Goal: Task Accomplishment & Management: Manage account settings

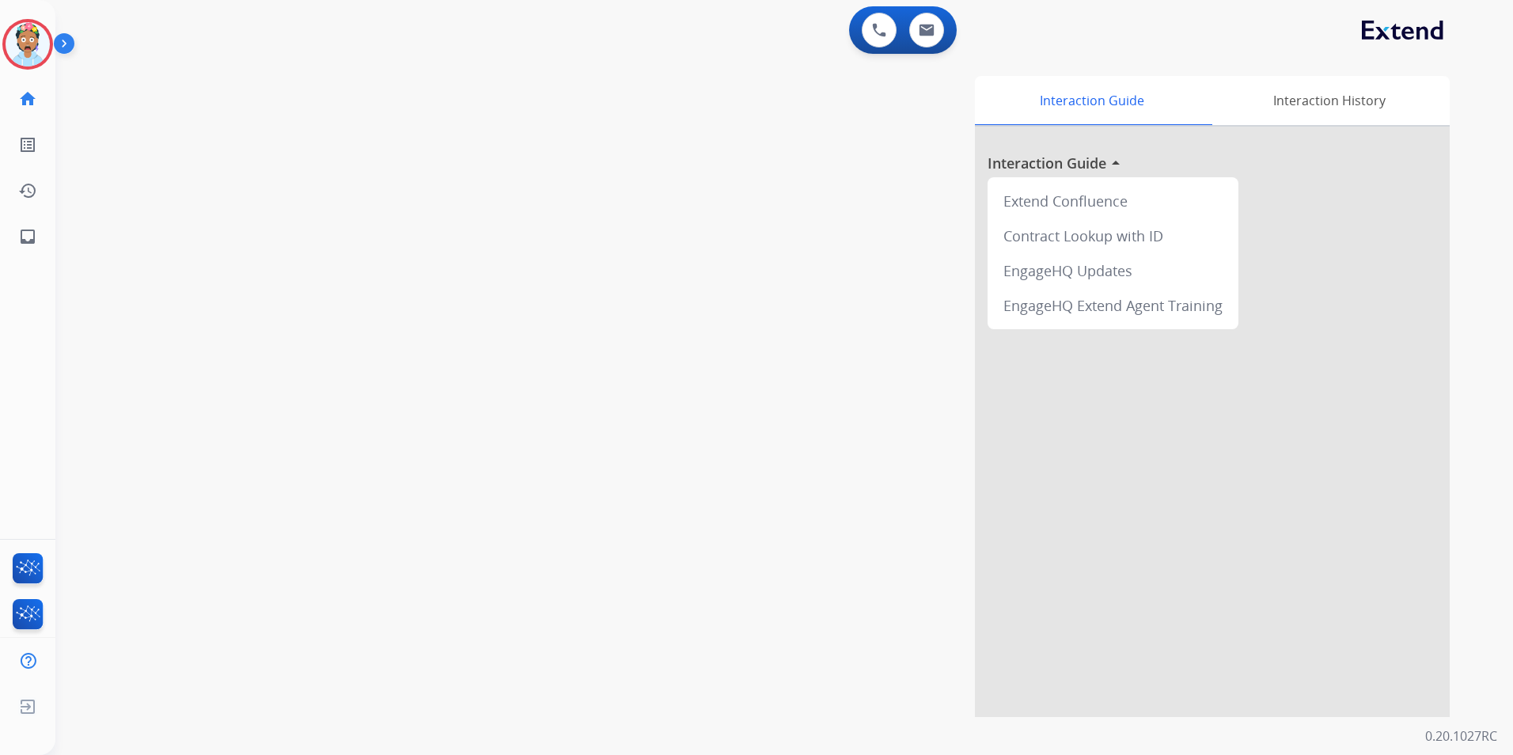
click at [174, 188] on div "swap_horiz Break voice bridge close_fullscreen Connect 3-Way Call merge_type Se…" at bounding box center [764, 387] width 1419 height 660
click at [759, 323] on div "Interaction Guide Interaction History Interaction Guide arrow_drop_up Extend Co…" at bounding box center [986, 396] width 926 height 641
click at [941, 27] on button at bounding box center [926, 30] width 35 height 35
select select "**********"
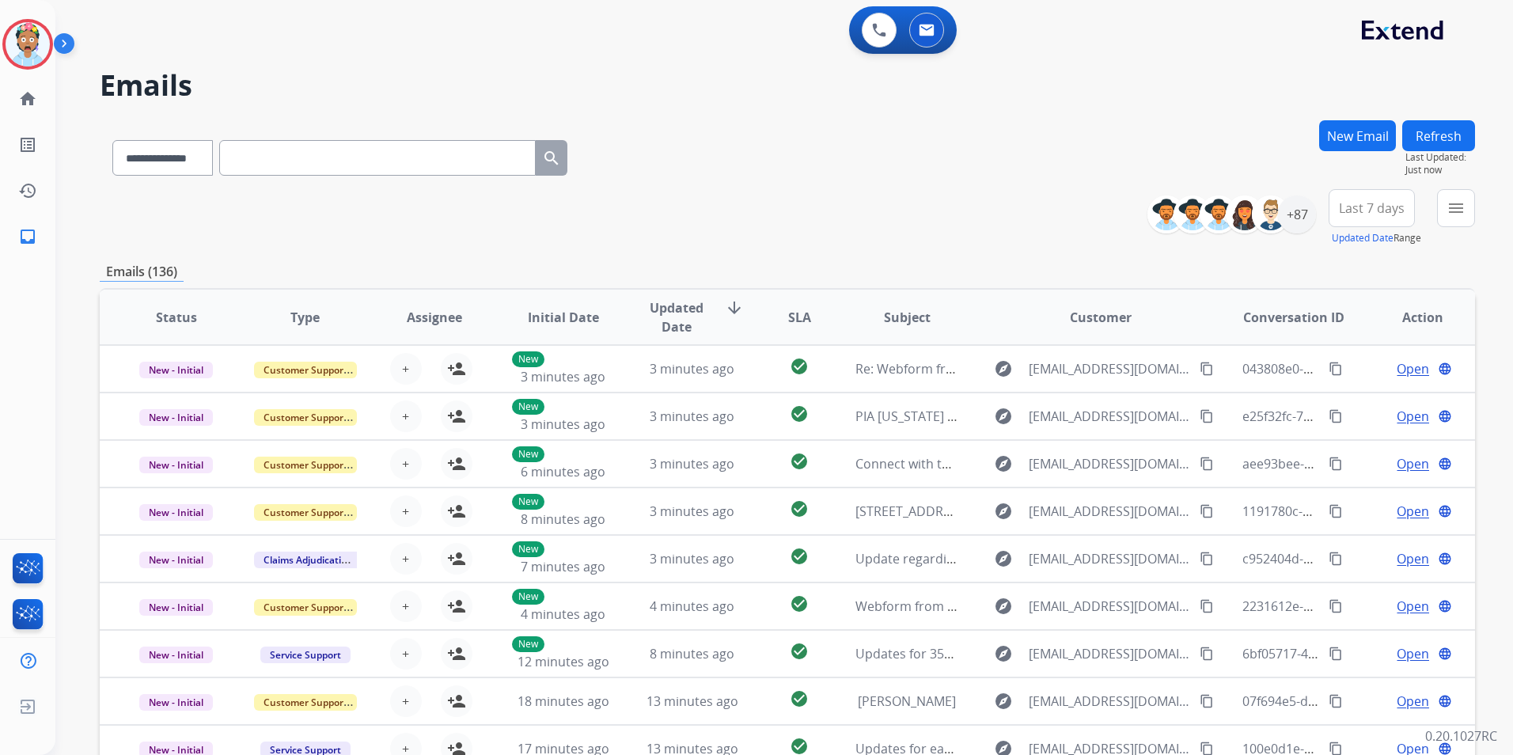
click at [1015, 164] on div "**********" at bounding box center [787, 154] width 1375 height 69
click at [275, 17] on div "0 Voice Interactions 0 Email Interactions" at bounding box center [774, 31] width 1400 height 51
click at [66, 34] on img at bounding box center [67, 47] width 27 height 30
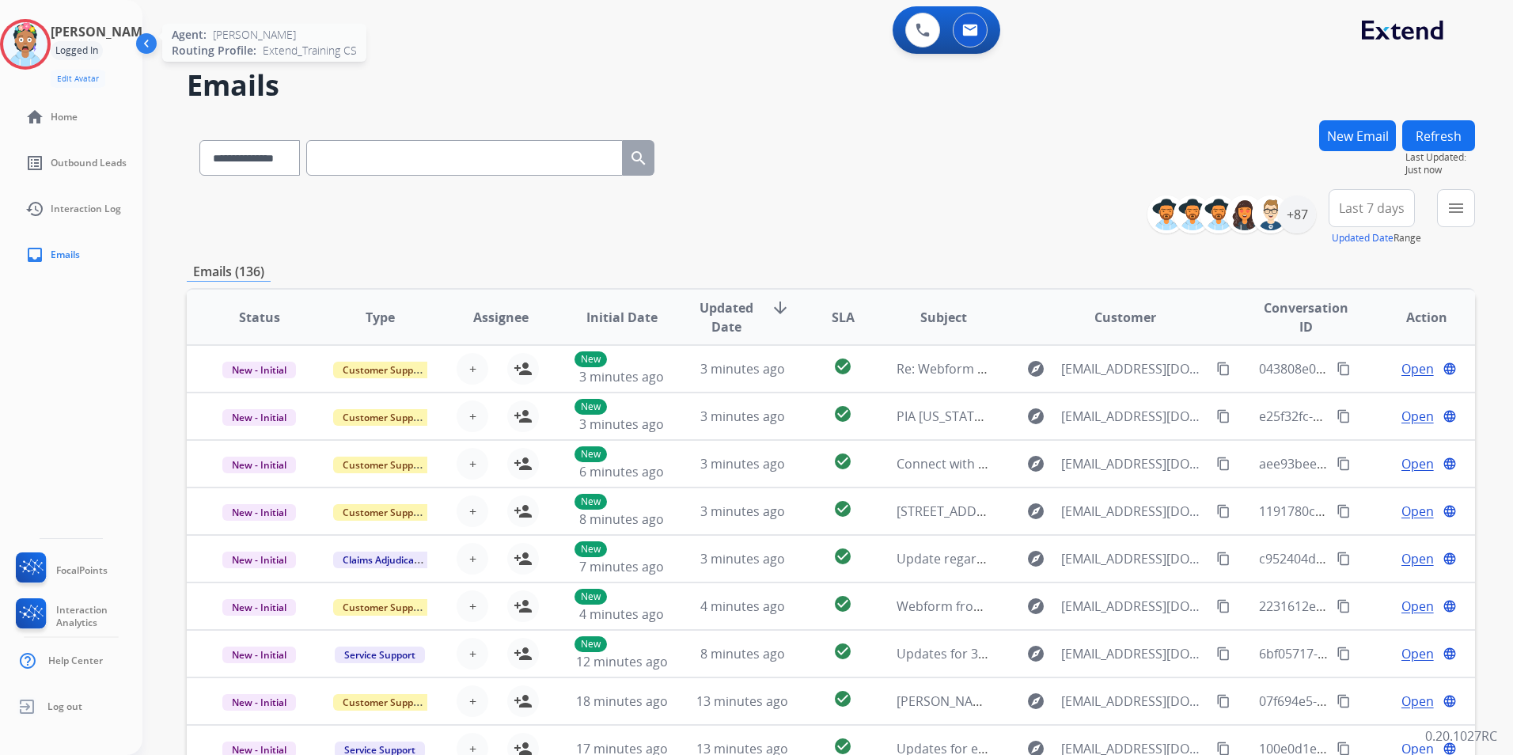
click at [47, 40] on img at bounding box center [25, 44] width 44 height 44
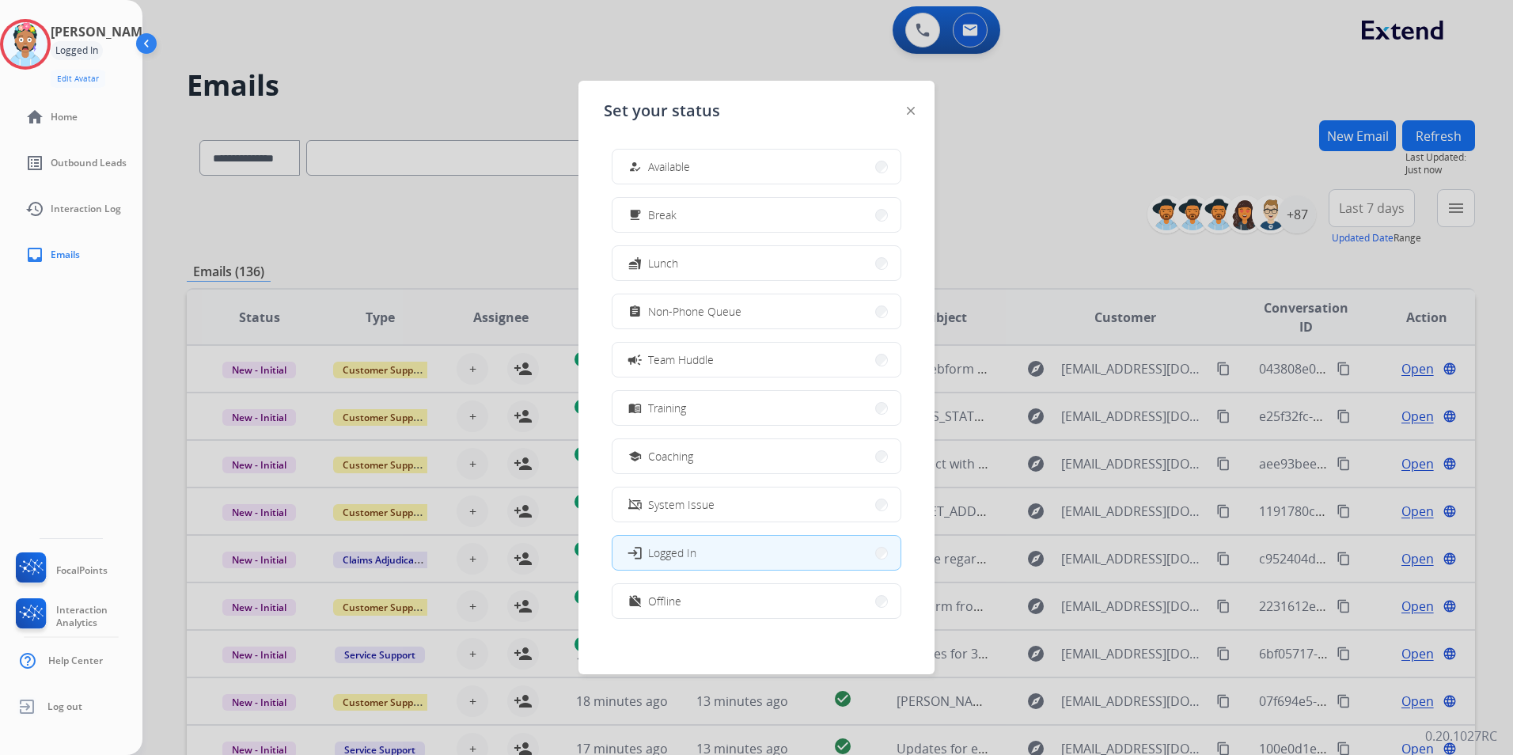
click at [534, 59] on div at bounding box center [756, 377] width 1513 height 755
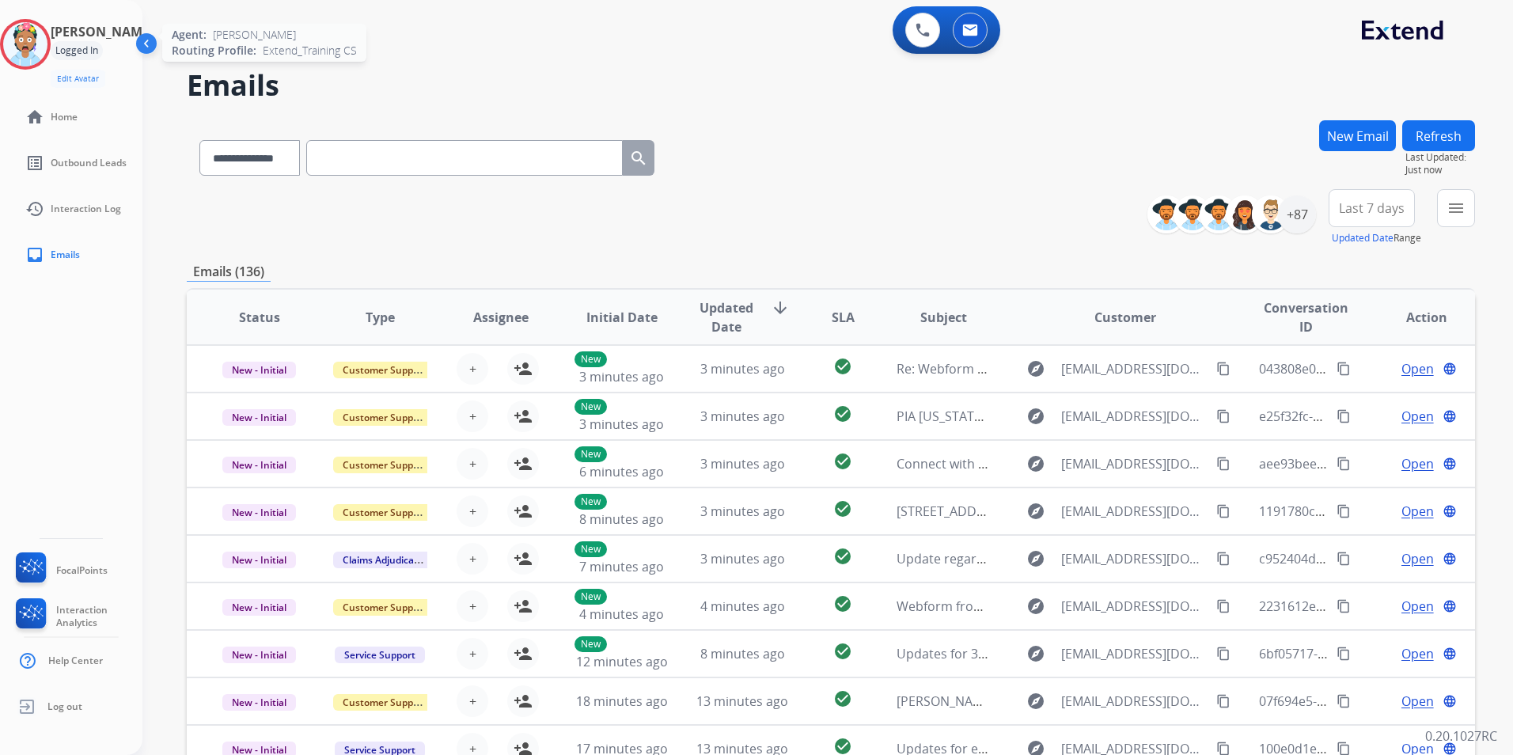
click at [23, 32] on img at bounding box center [25, 44] width 44 height 44
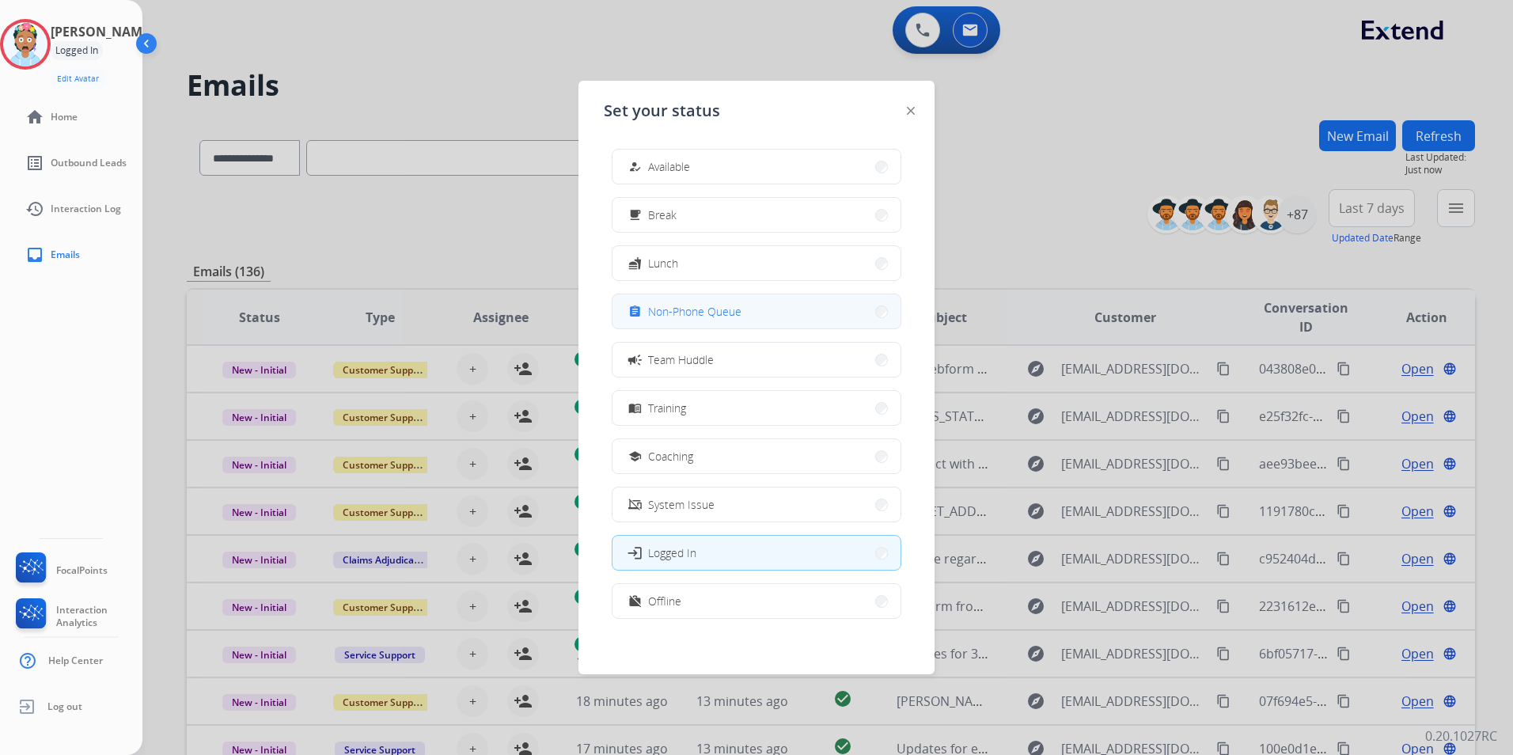
click at [675, 316] on span "Non-Phone Queue" at bounding box center [694, 311] width 93 height 17
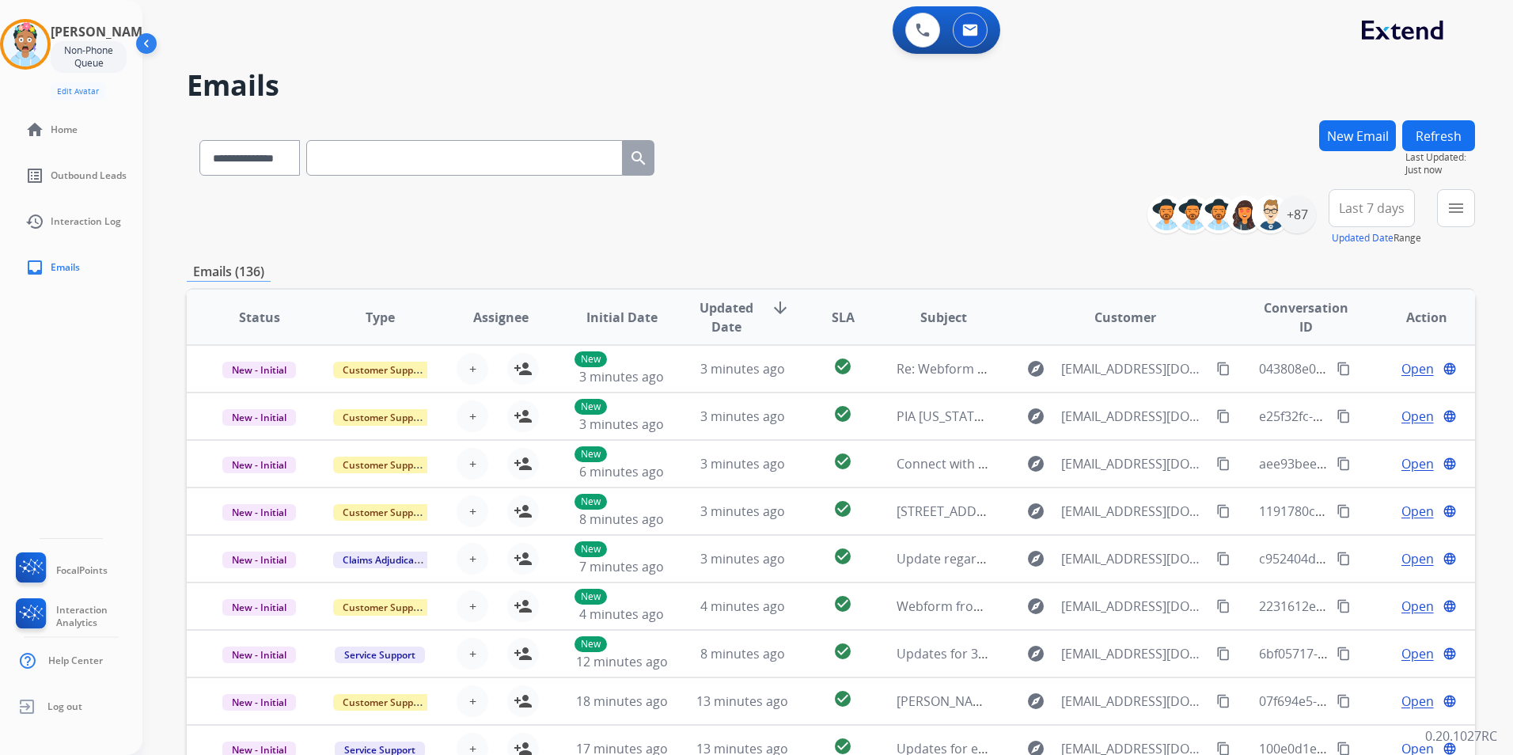
click at [792, 124] on div "**********" at bounding box center [831, 154] width 1288 height 69
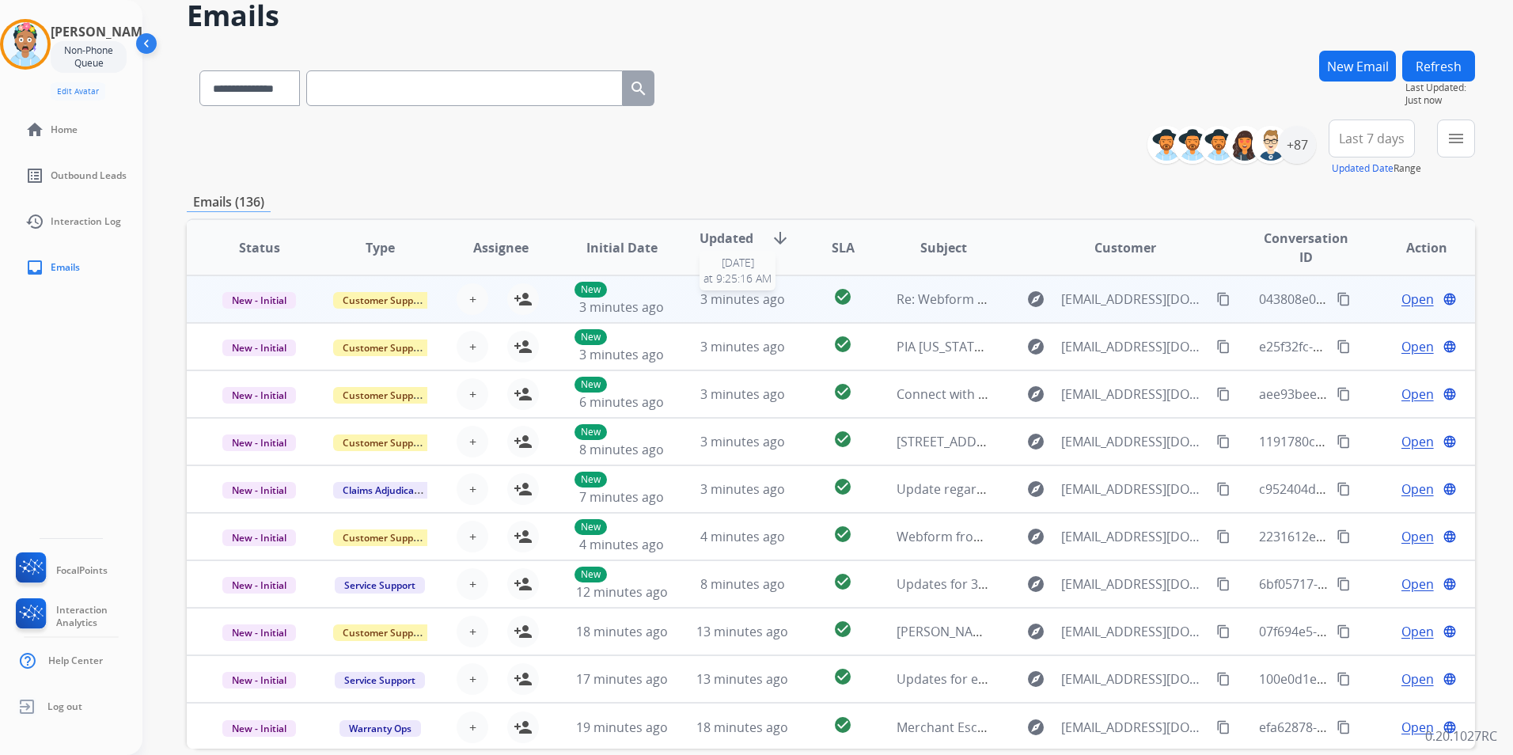
scroll to position [79, 0]
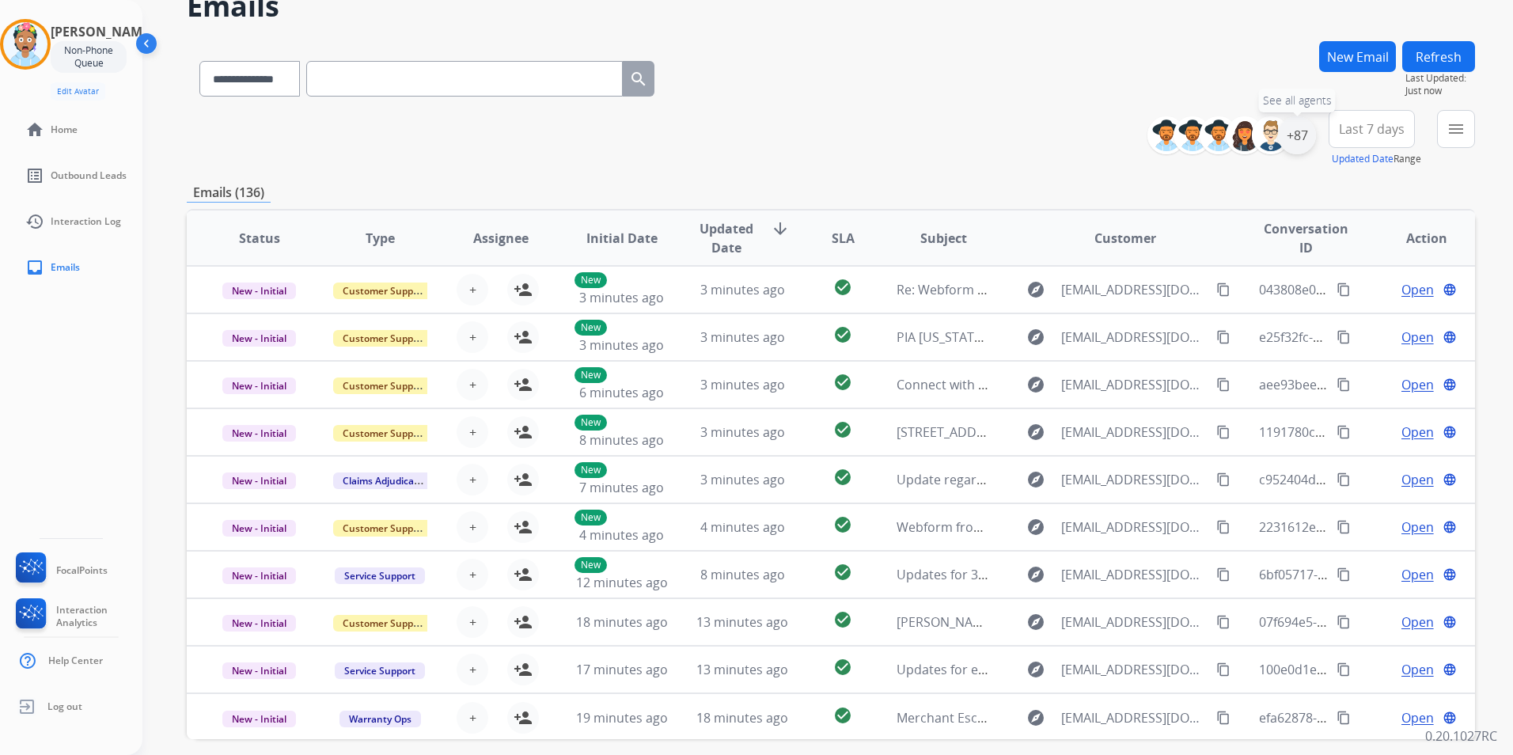
click at [1304, 135] on div "+87" at bounding box center [1297, 135] width 38 height 38
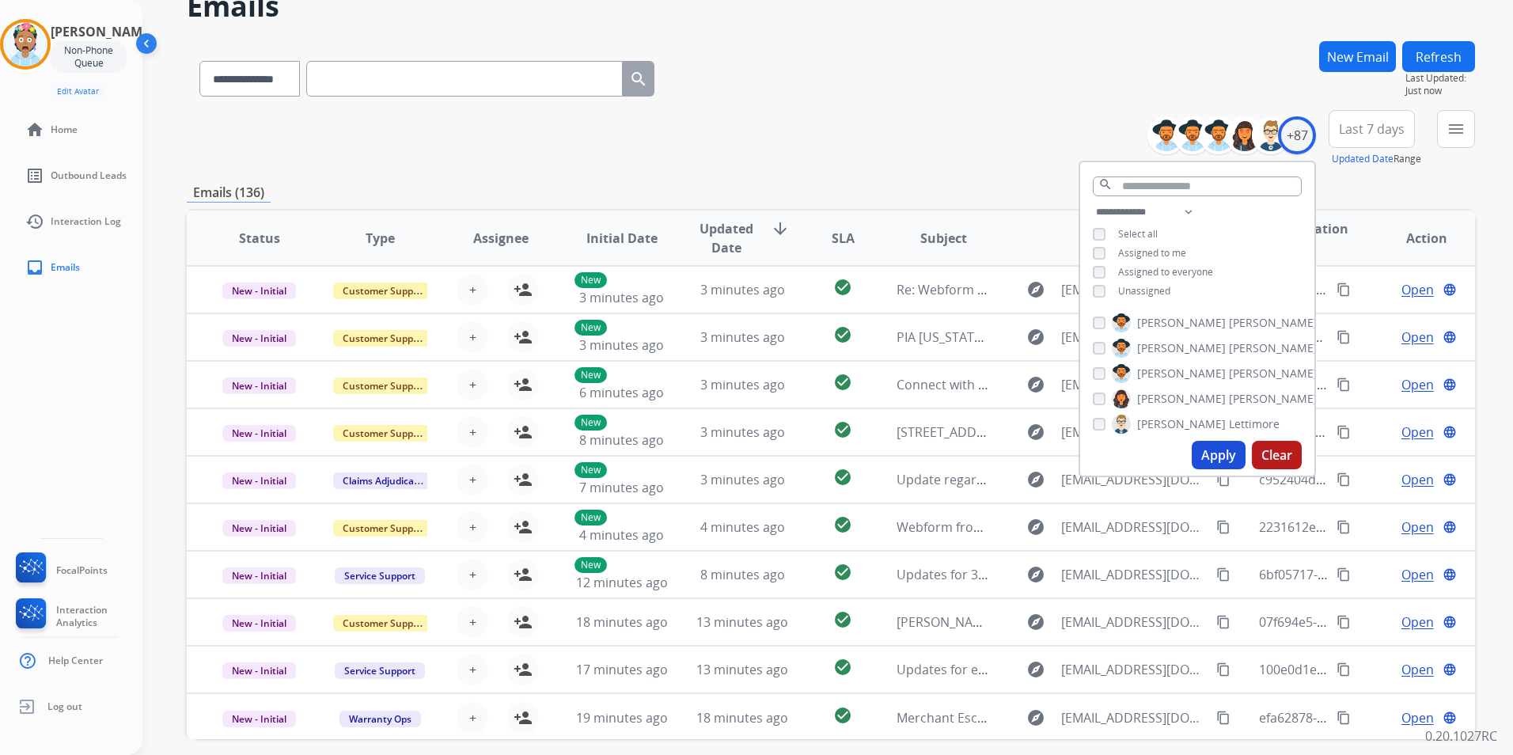
click at [1208, 457] on button "Apply" at bounding box center [1218, 455] width 54 height 28
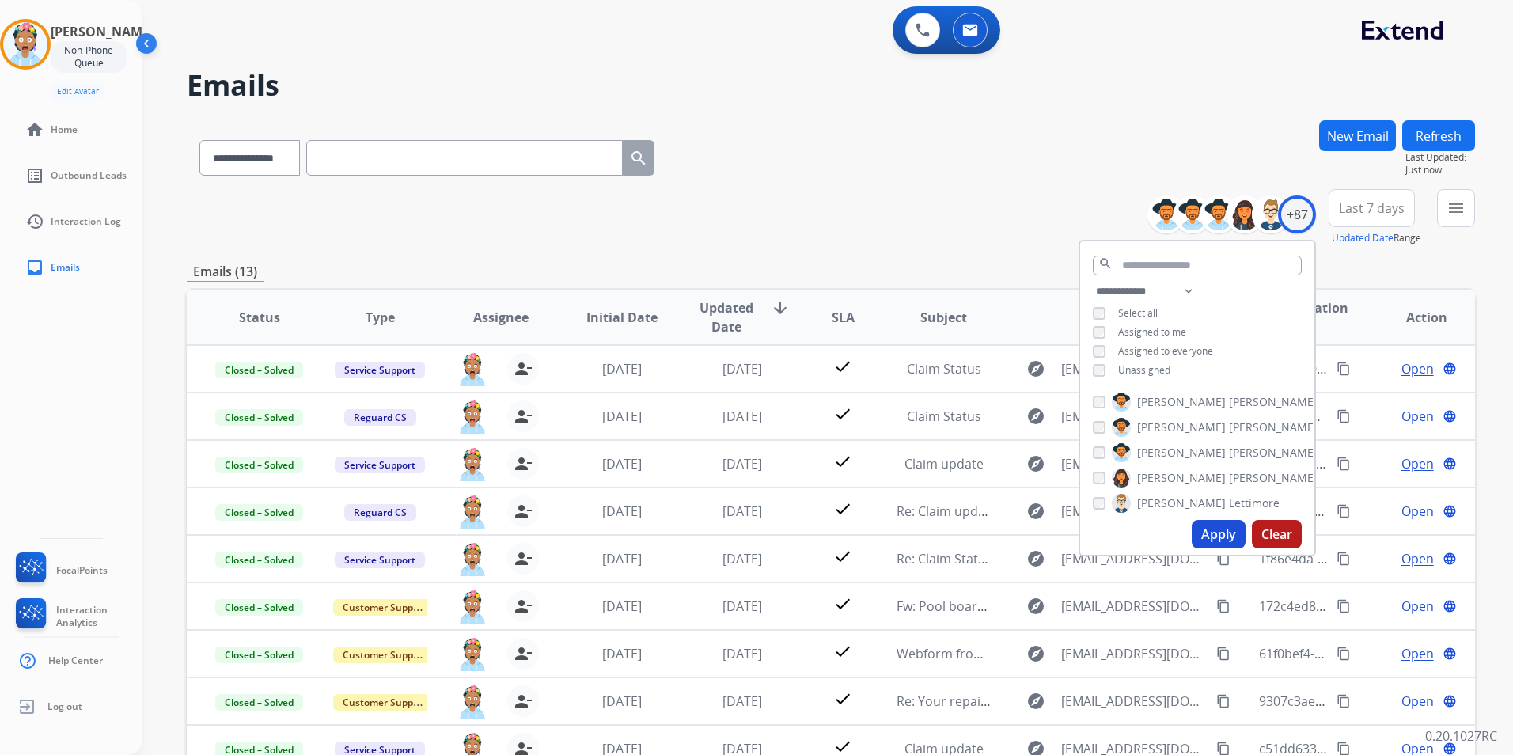
click at [1359, 208] on span "Last 7 days" at bounding box center [1371, 208] width 66 height 6
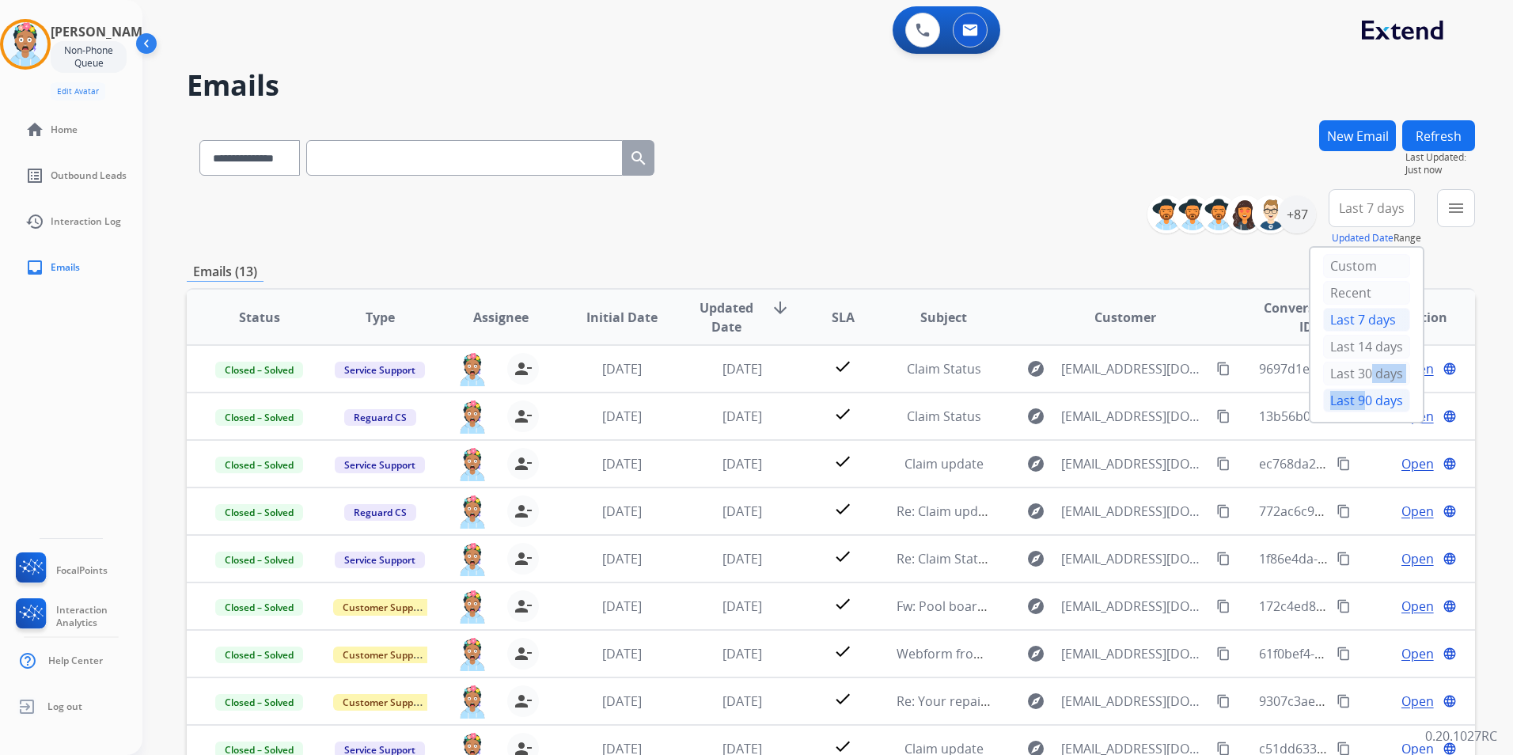
click at [1354, 391] on div "Custom Recent Last 7 days Last 14 days Last 30 days Last 90 days" at bounding box center [1366, 335] width 112 height 174
drag, startPoint x: 1354, startPoint y: 391, endPoint x: 1352, endPoint y: 402, distance: 11.2
click at [1352, 402] on div "Last 90 days" at bounding box center [1366, 400] width 87 height 24
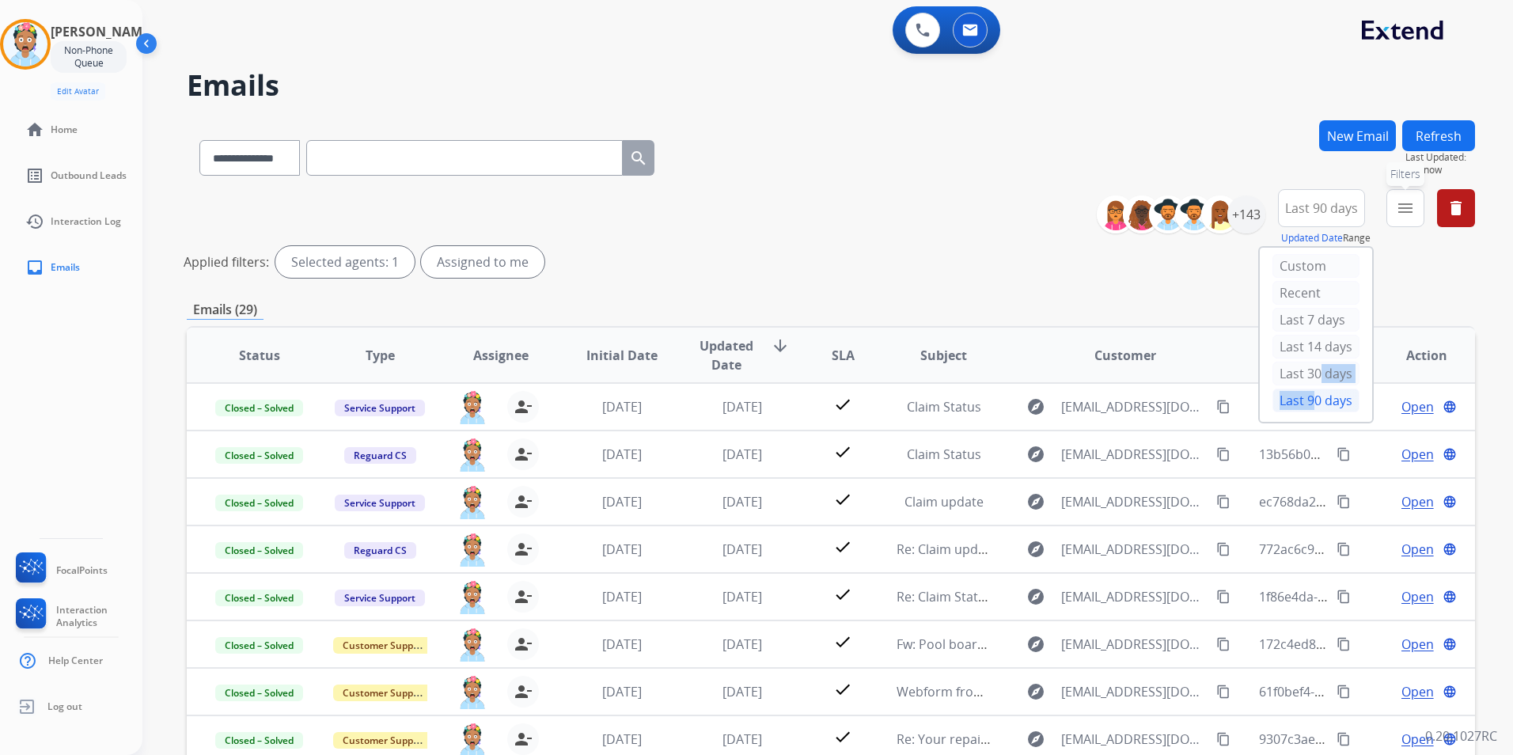
click at [1403, 203] on mat-icon "menu" at bounding box center [1404, 208] width 19 height 19
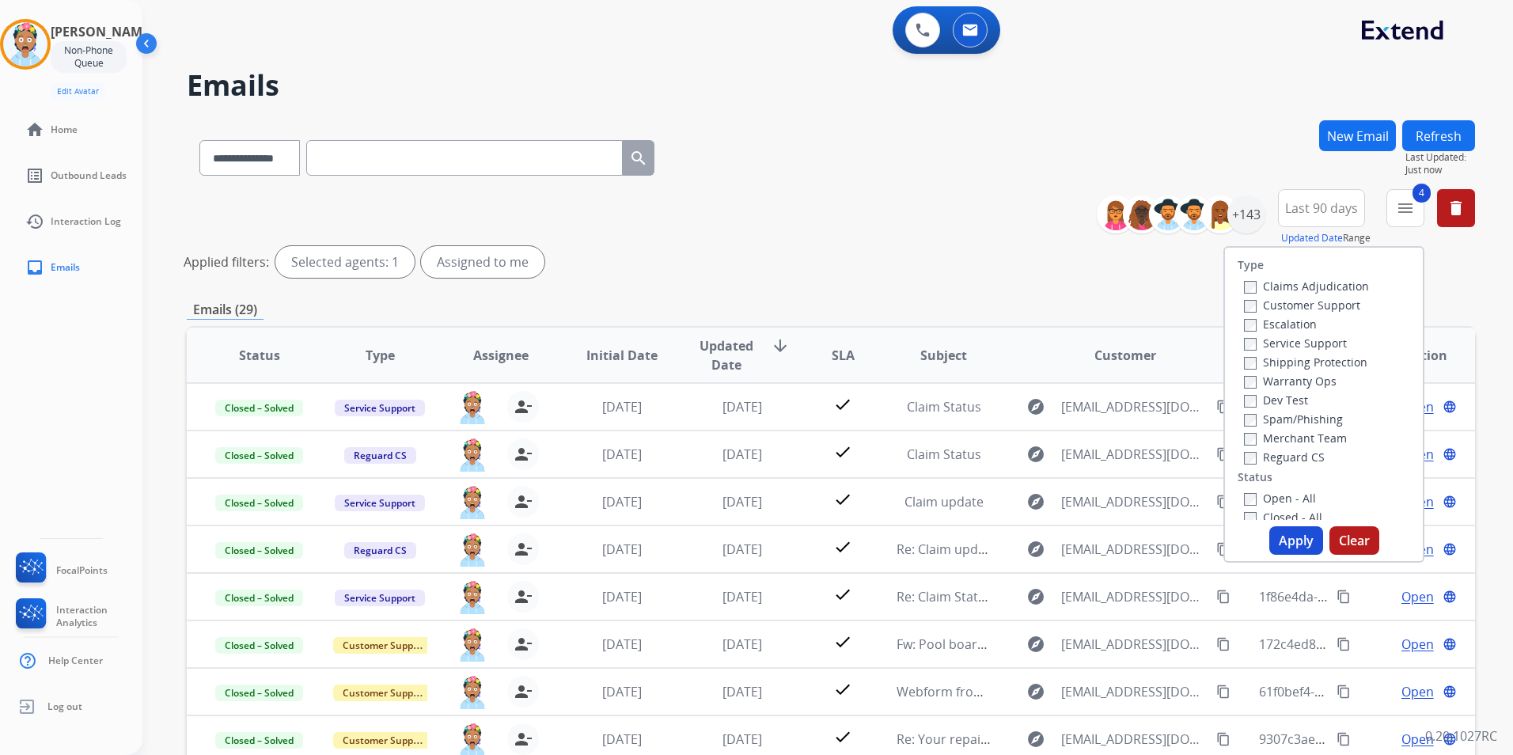
click at [1282, 536] on button "Apply" at bounding box center [1296, 540] width 54 height 28
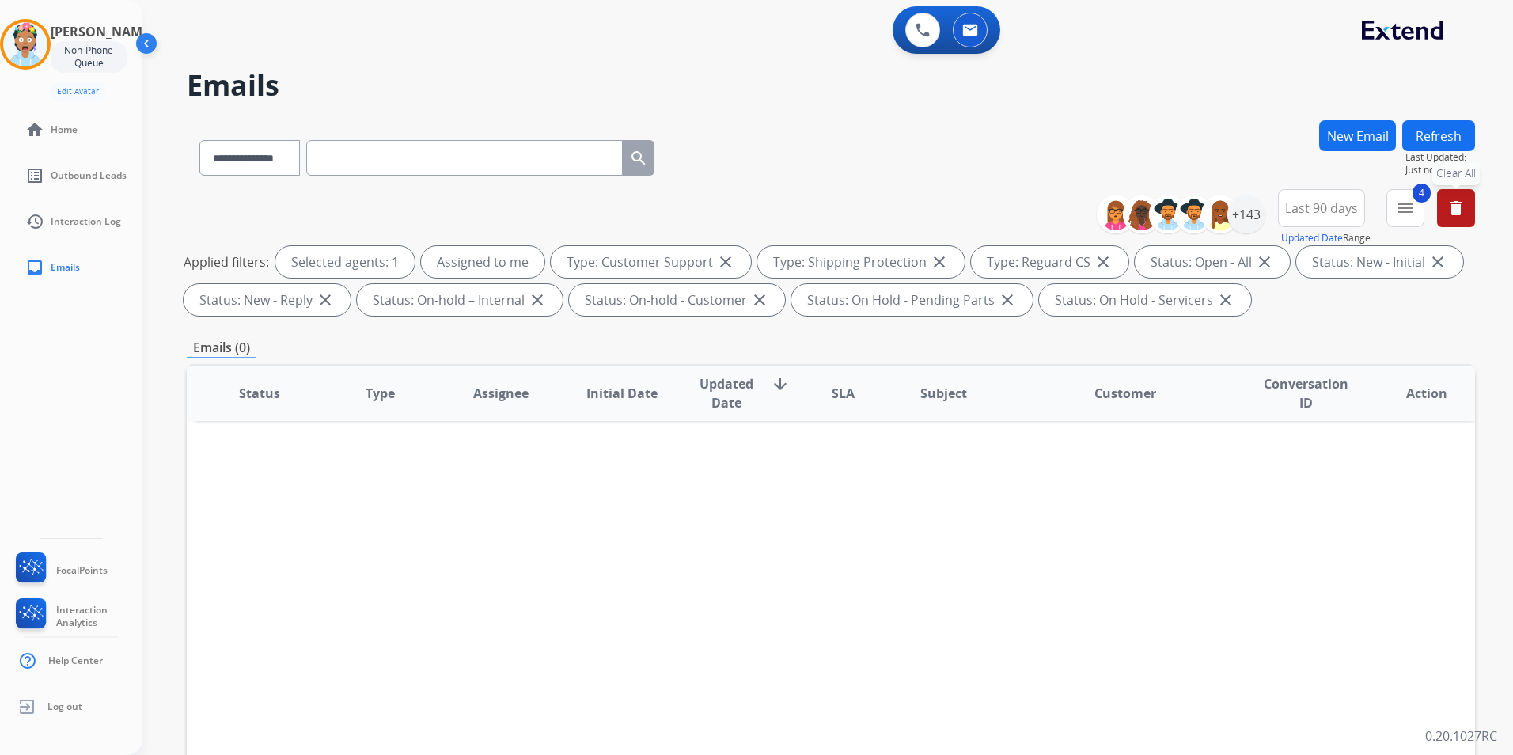
click at [1467, 211] on button "delete Clear All" at bounding box center [1456, 208] width 38 height 38
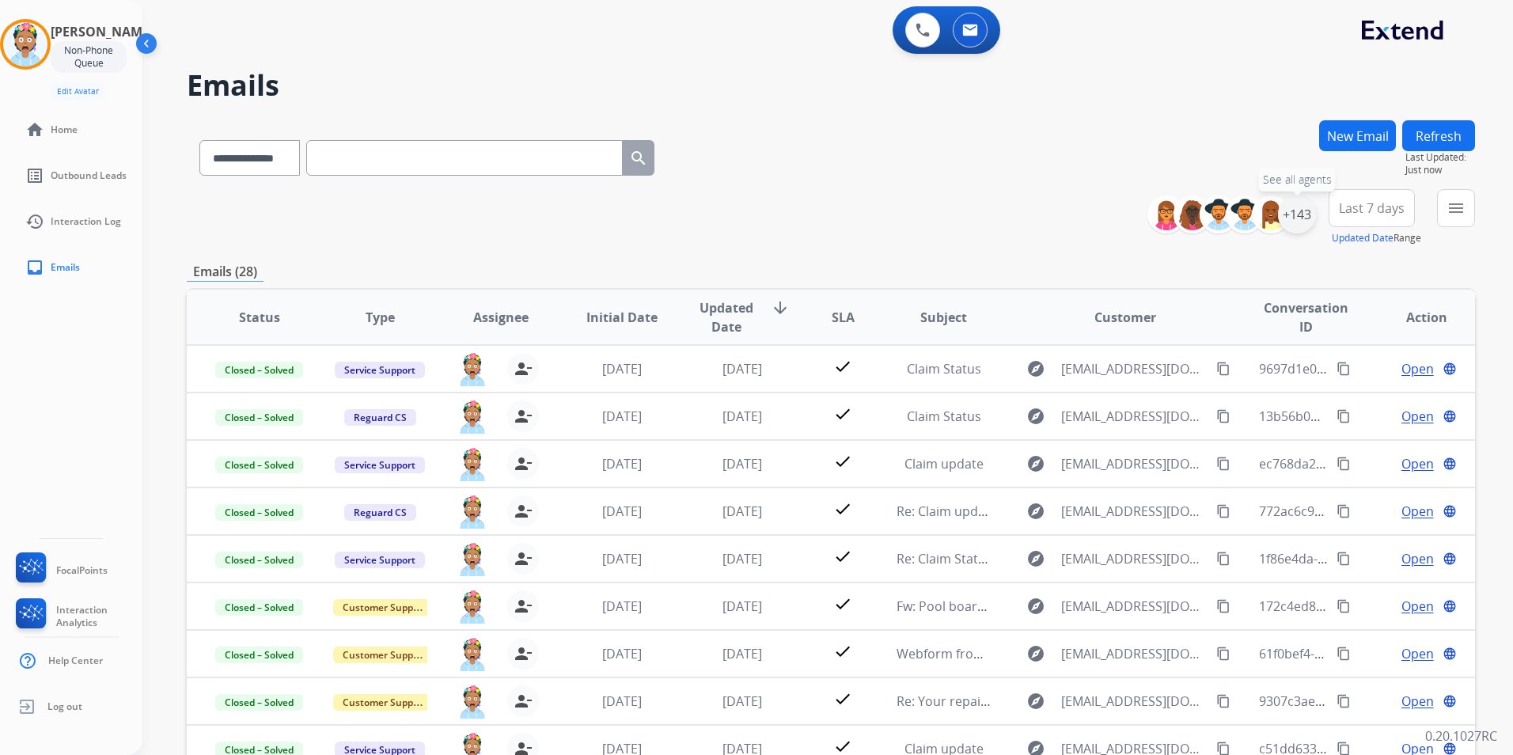
click at [1291, 211] on div "+143" at bounding box center [1297, 214] width 38 height 38
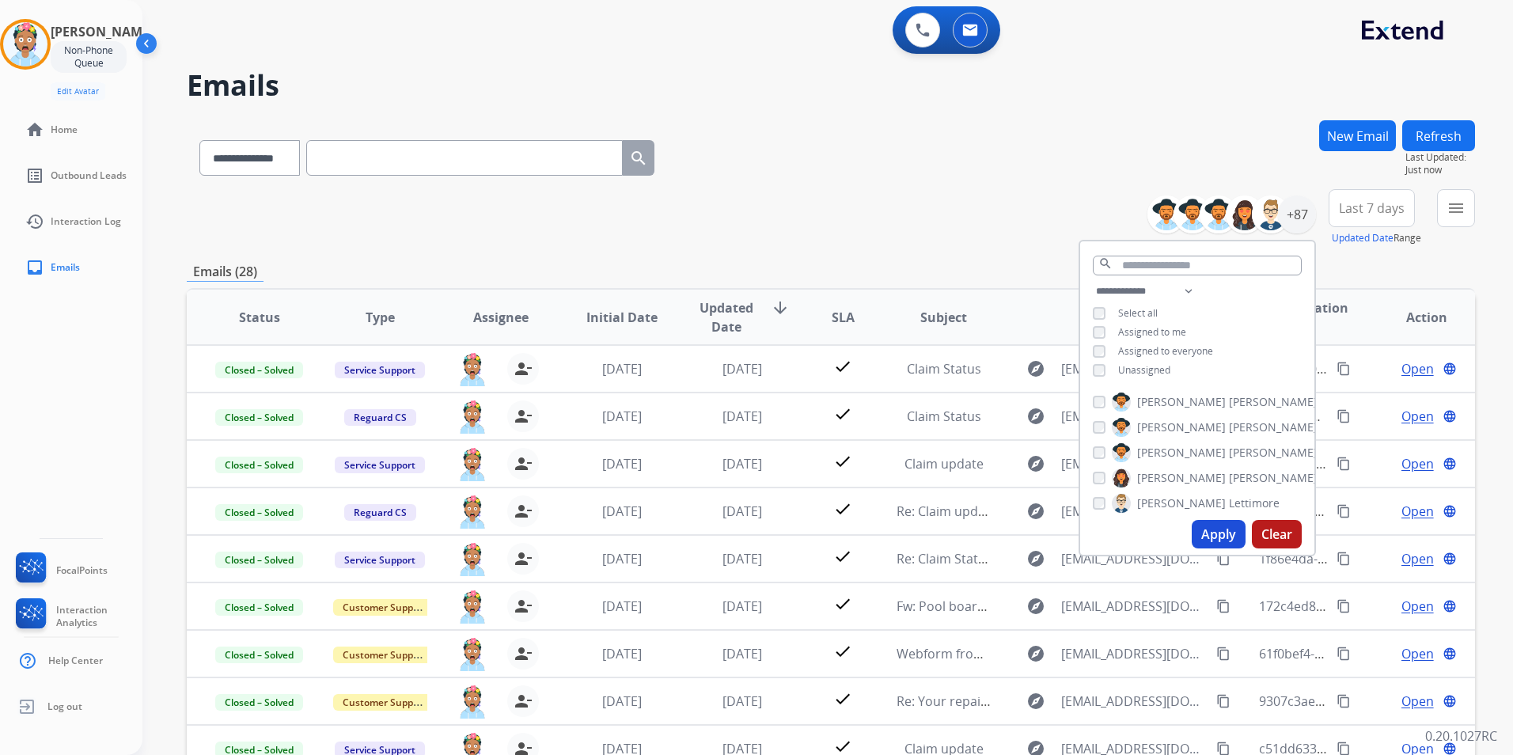
click at [1211, 535] on button "Apply" at bounding box center [1218, 534] width 54 height 28
click at [1210, 542] on button "Apply" at bounding box center [1218, 534] width 54 height 28
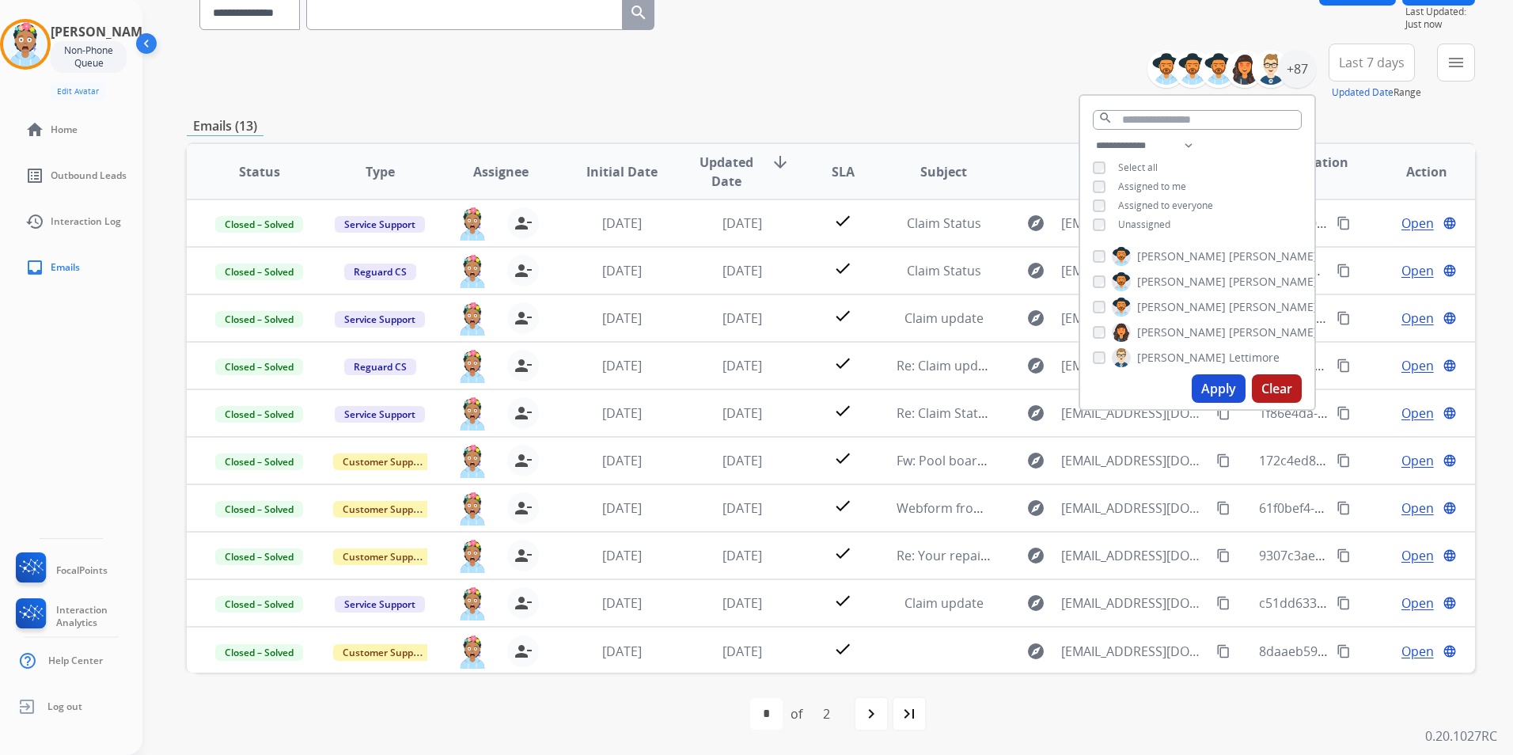
click at [1347, 112] on div "**********" at bounding box center [831, 365] width 1288 height 780
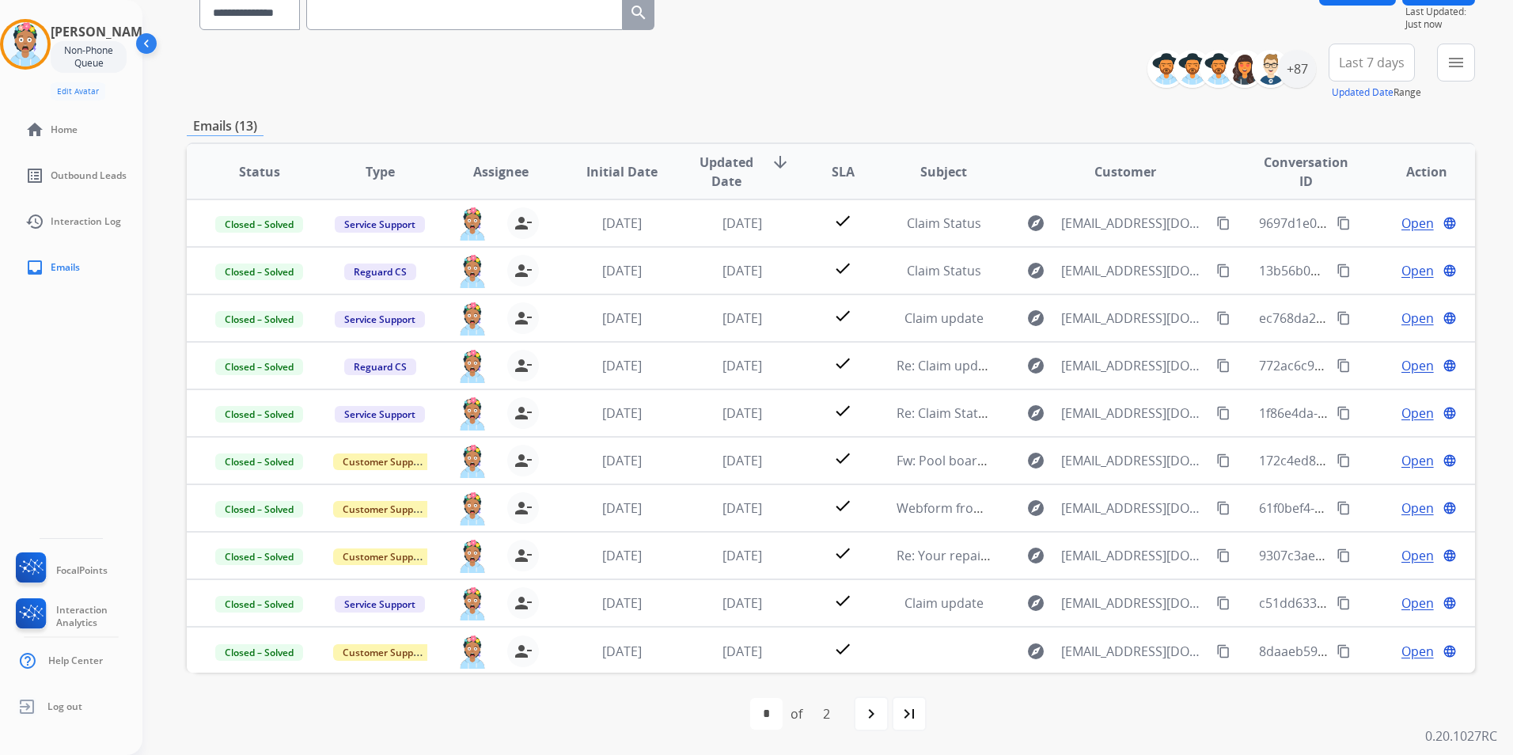
click at [1373, 60] on span "Last 7 days" at bounding box center [1371, 62] width 66 height 6
click at [1478, 114] on div "**********" at bounding box center [827, 377] width 1370 height 755
click at [1454, 70] on mat-icon "menu" at bounding box center [1455, 62] width 19 height 19
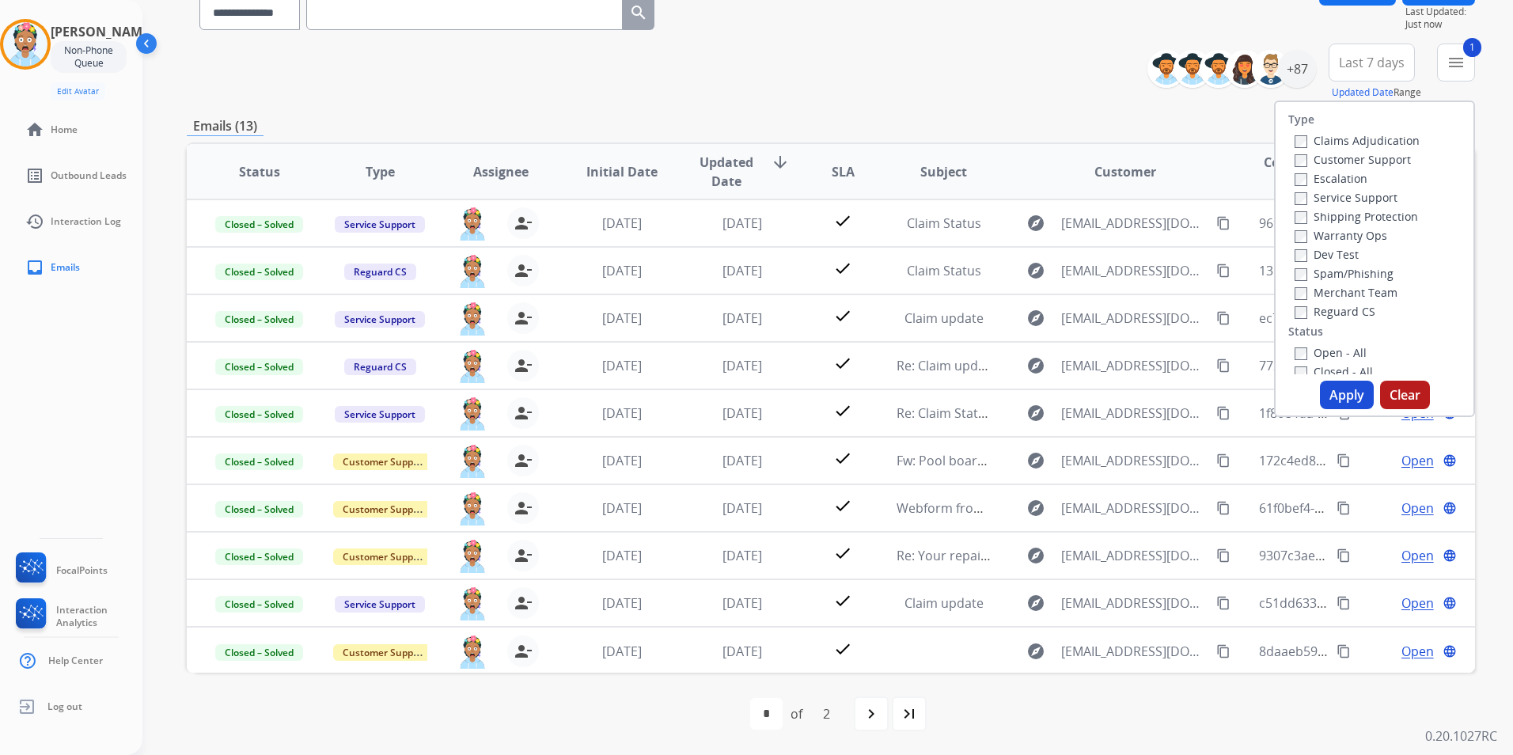
click at [1288, 198] on div "Claims Adjudication Customer Support Escalation Service Support Shipping Protec…" at bounding box center [1353, 226] width 131 height 190
click at [1297, 352] on label "Open - All" at bounding box center [1330, 352] width 72 height 15
click at [1340, 388] on button "Apply" at bounding box center [1347, 395] width 54 height 28
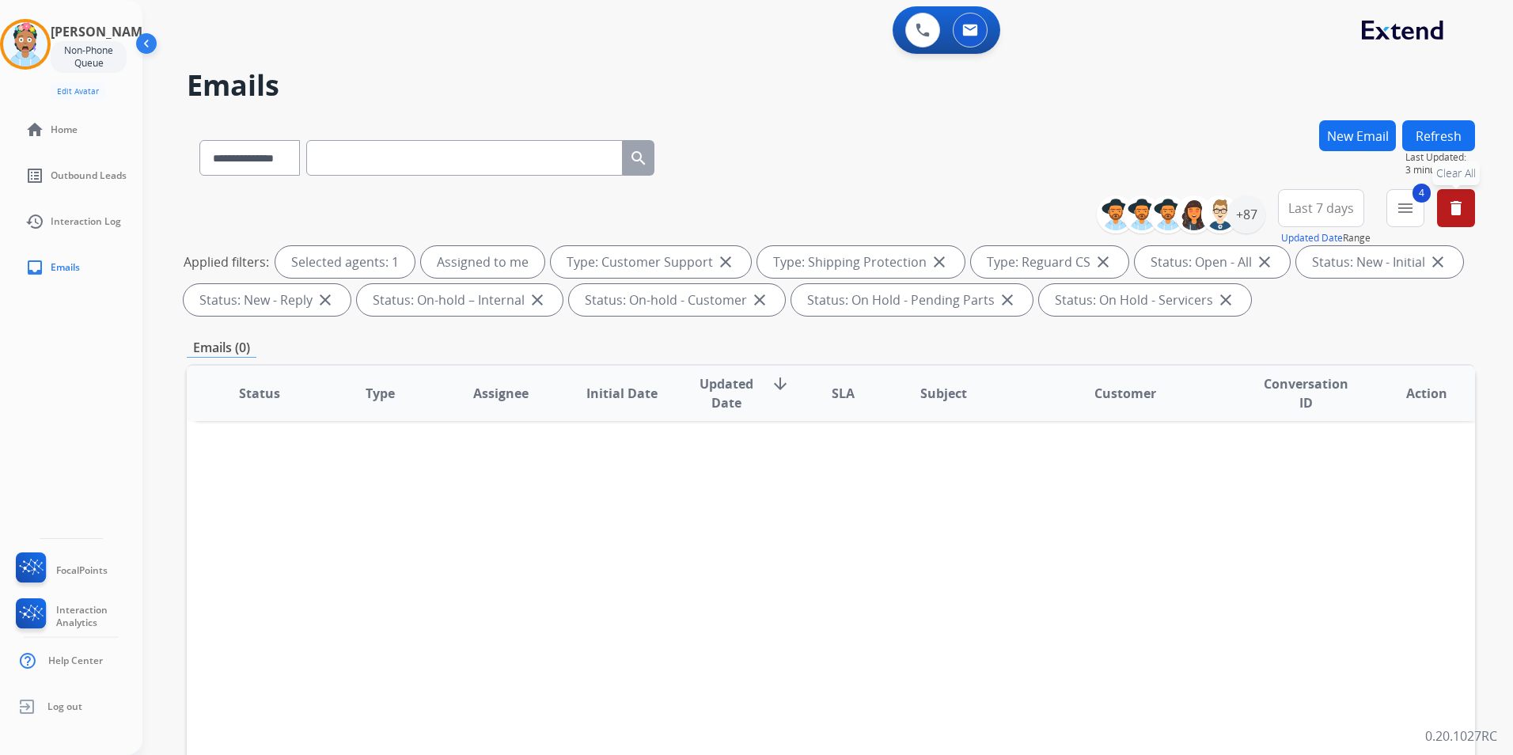
drag, startPoint x: 587, startPoint y: 79, endPoint x: 604, endPoint y: 78, distance: 16.6
click at [587, 79] on h2 "Emails" at bounding box center [831, 86] width 1288 height 32
click at [302, 40] on div "0 Voice Interactions 0 Email Interactions" at bounding box center [817, 31] width 1313 height 51
click at [32, 29] on img at bounding box center [25, 44] width 44 height 44
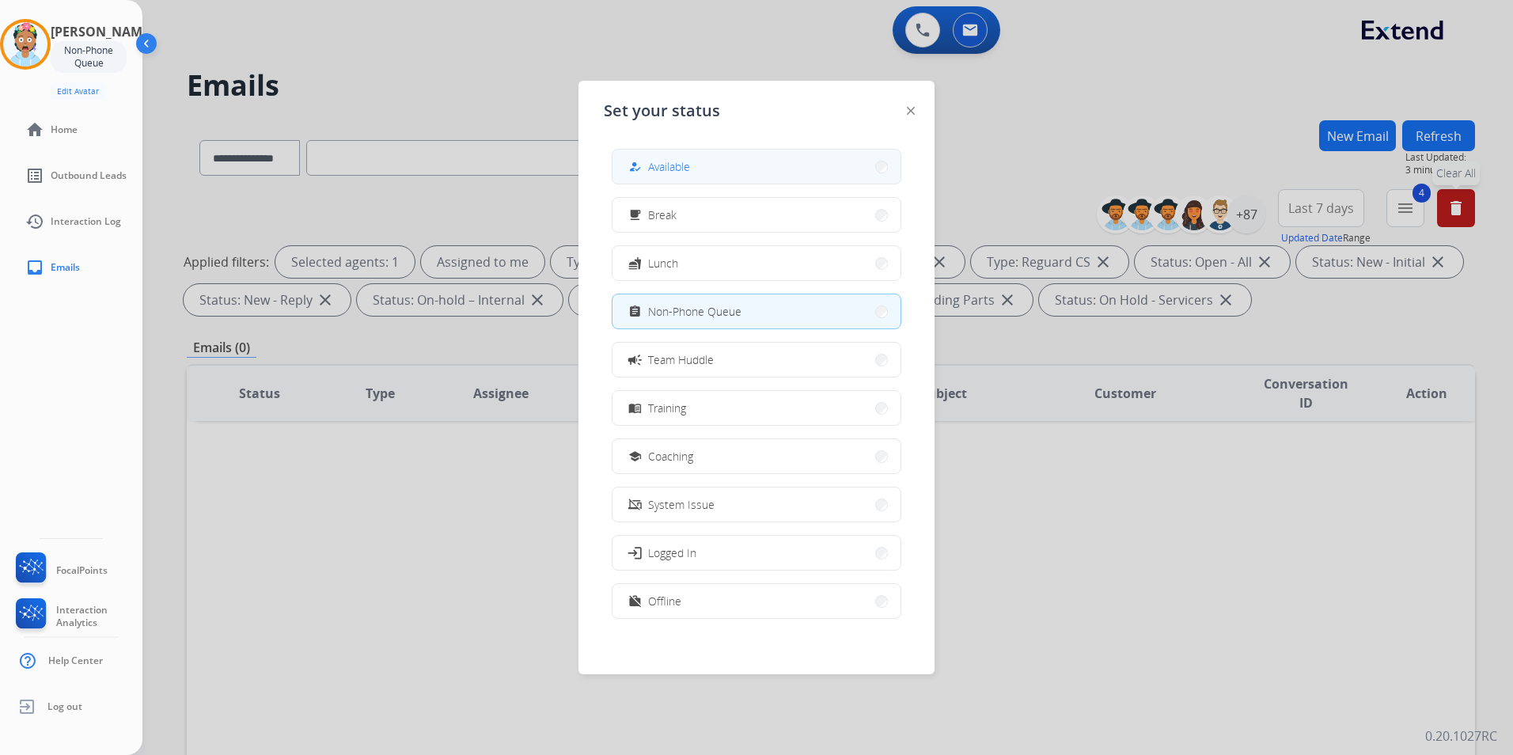
click at [713, 168] on button "how_to_reg Available" at bounding box center [756, 167] width 288 height 34
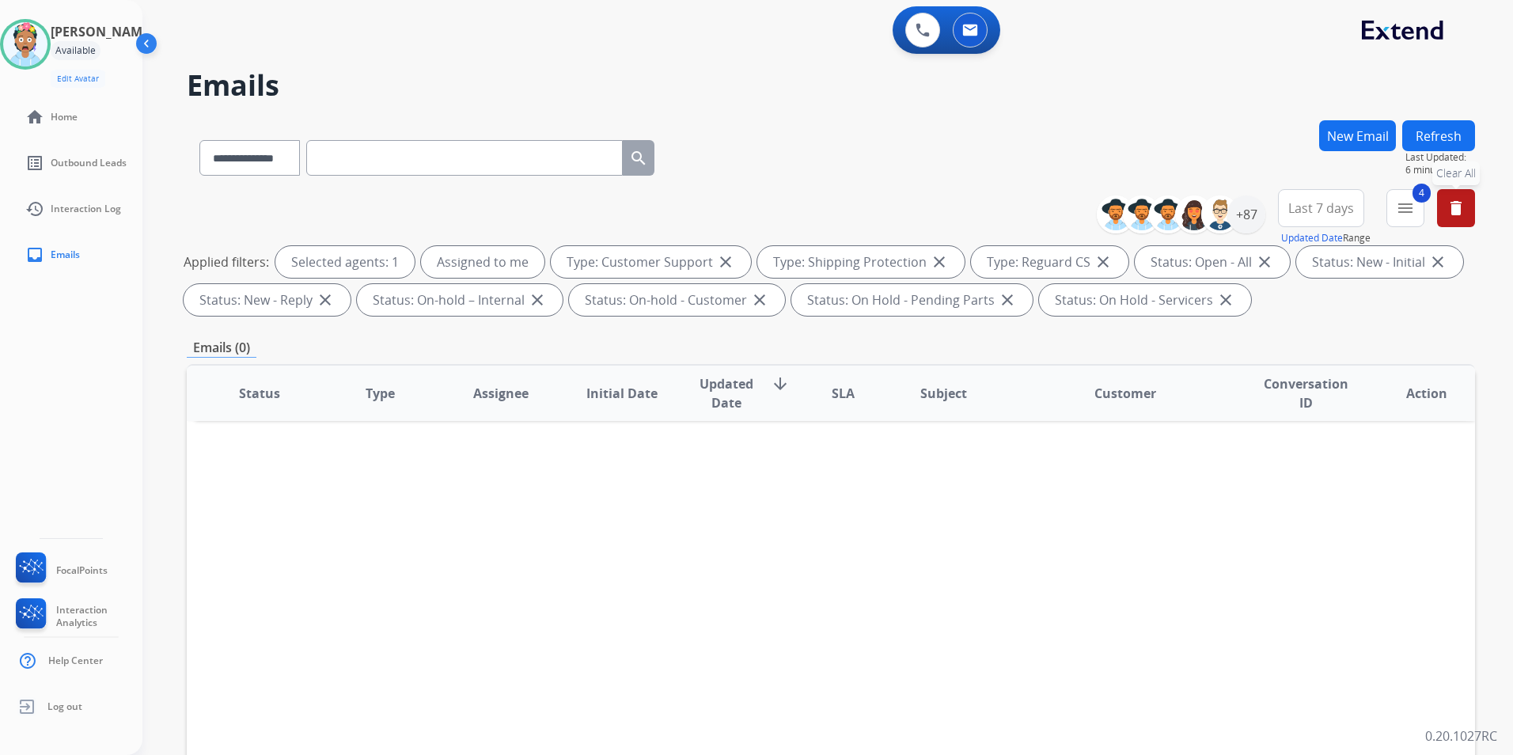
click at [781, 497] on div "Status Type Assignee Initial Date Updated Date arrow_downward SLA Subject Custo…" at bounding box center [831, 629] width 1288 height 530
click at [1444, 206] on button "delete Clear All" at bounding box center [1456, 208] width 38 height 38
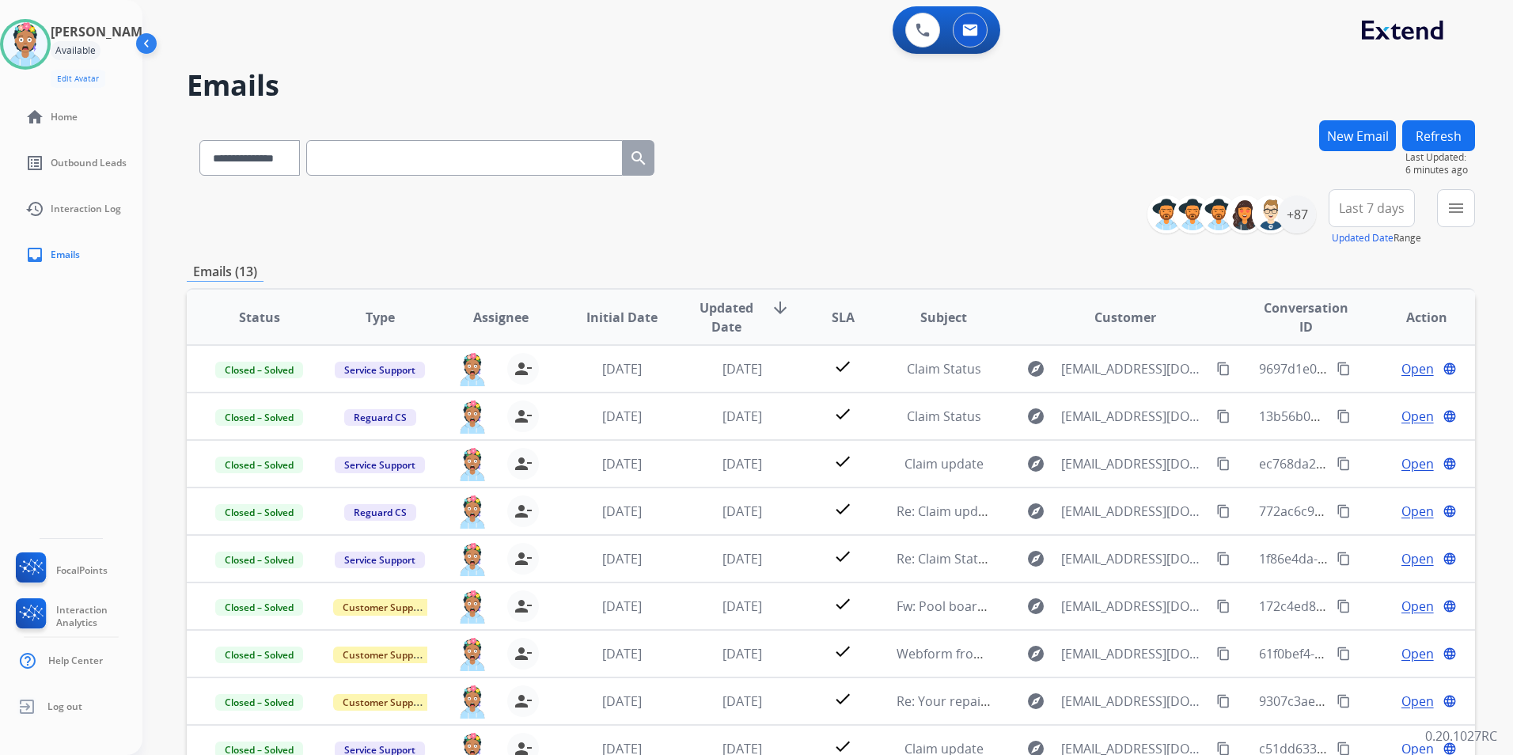
click at [521, 240] on div "**********" at bounding box center [831, 217] width 1288 height 57
click at [1295, 205] on div "+87" at bounding box center [1297, 214] width 38 height 38
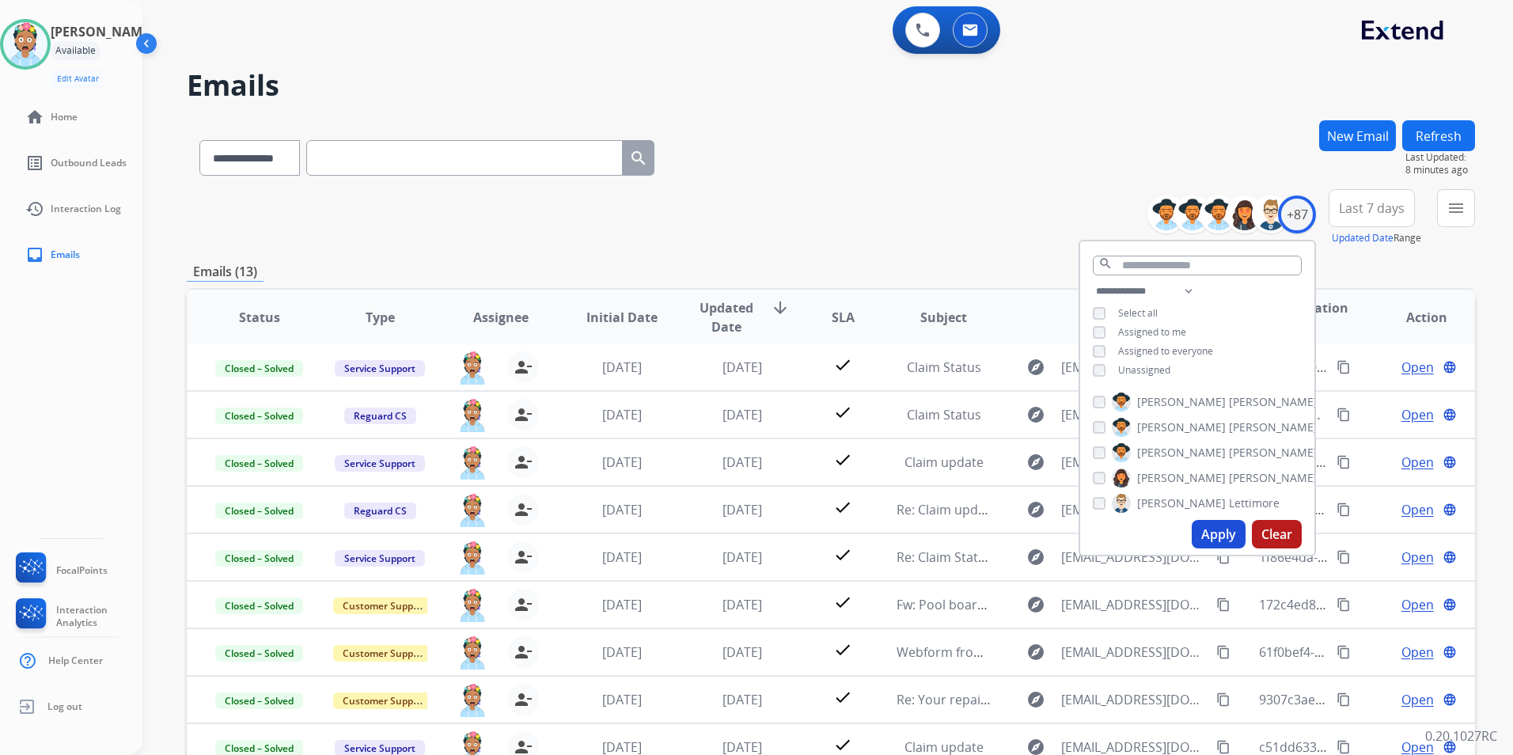
click at [1214, 529] on button "Apply" at bounding box center [1218, 534] width 54 height 28
click at [1267, 539] on button "Clear" at bounding box center [1276, 534] width 50 height 28
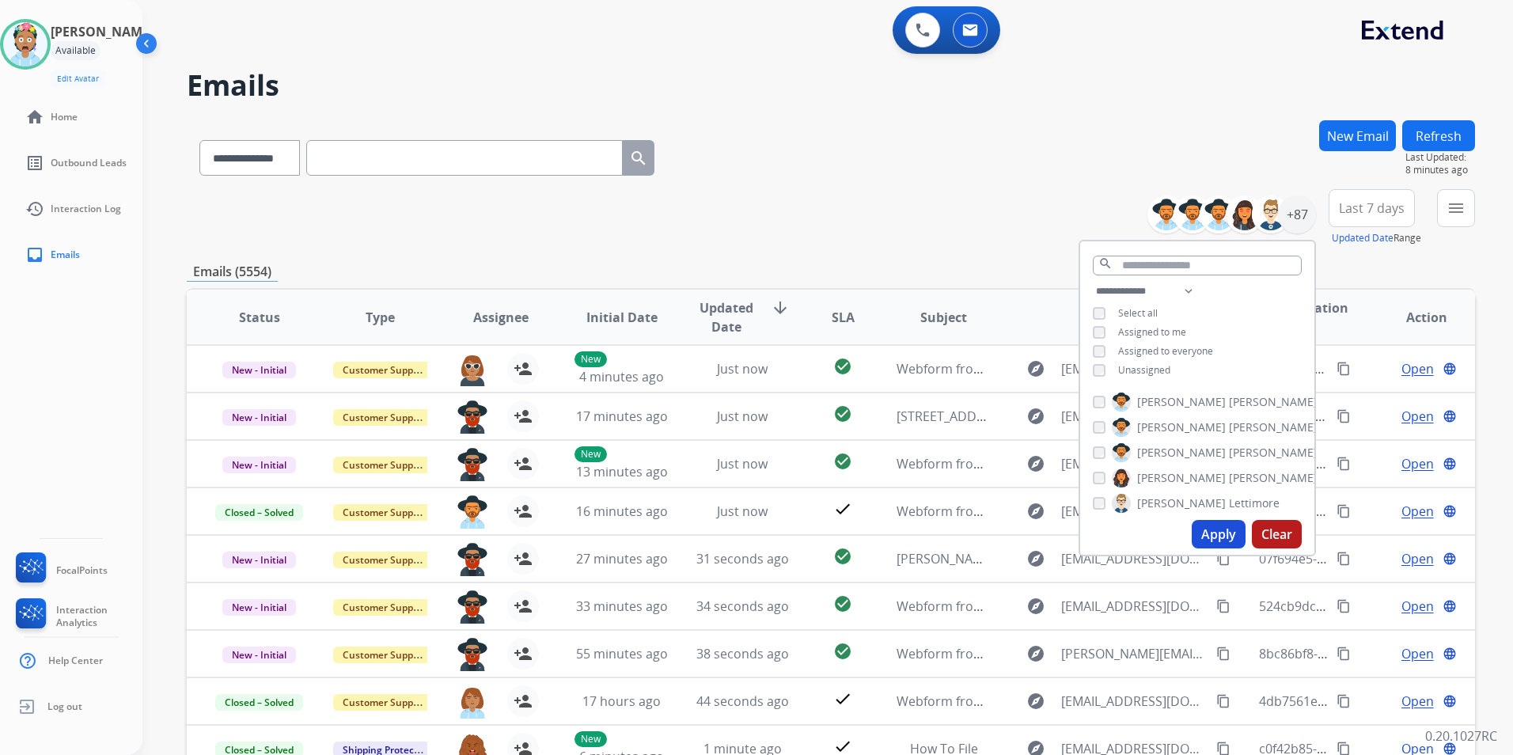
click at [1227, 532] on button "Apply" at bounding box center [1218, 534] width 54 height 28
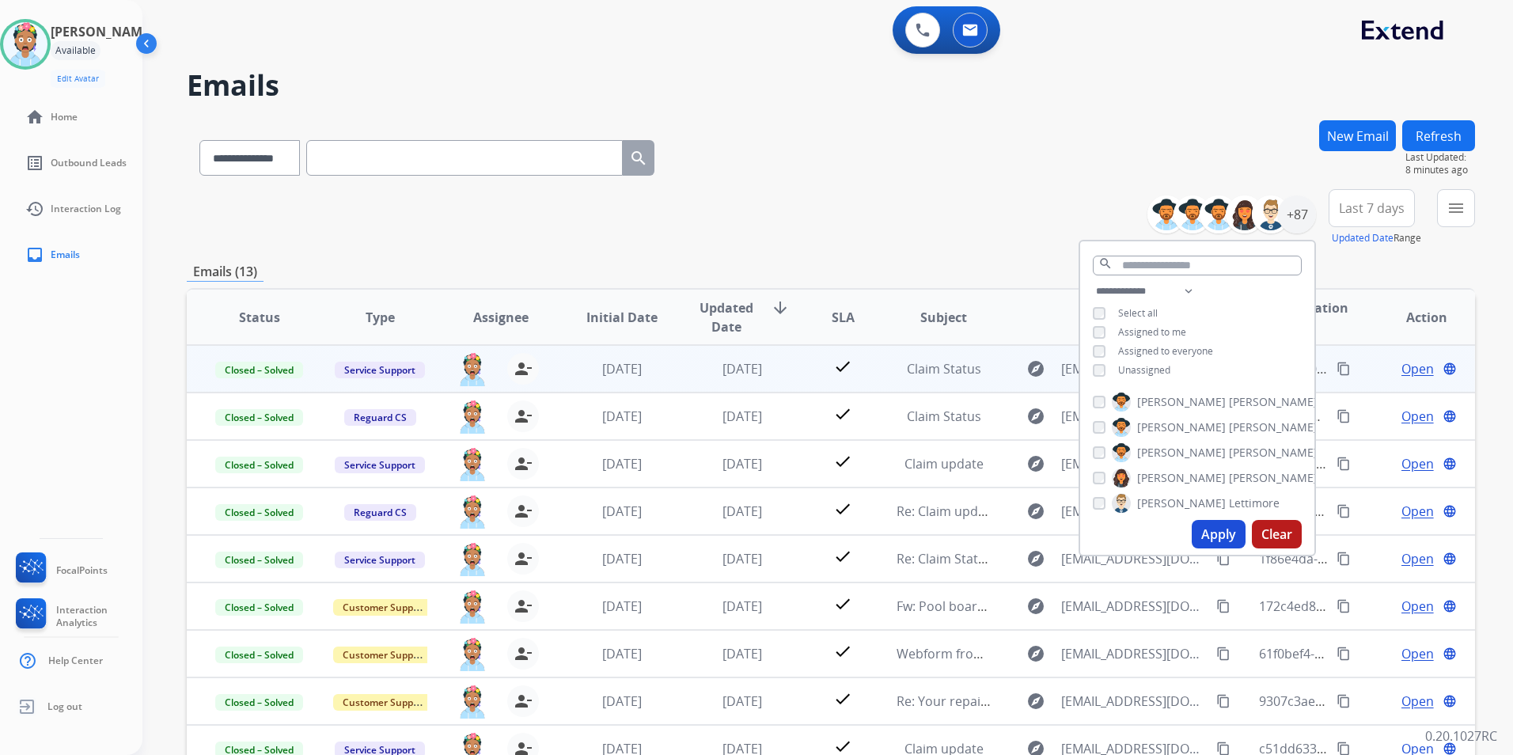
scroll to position [2, 0]
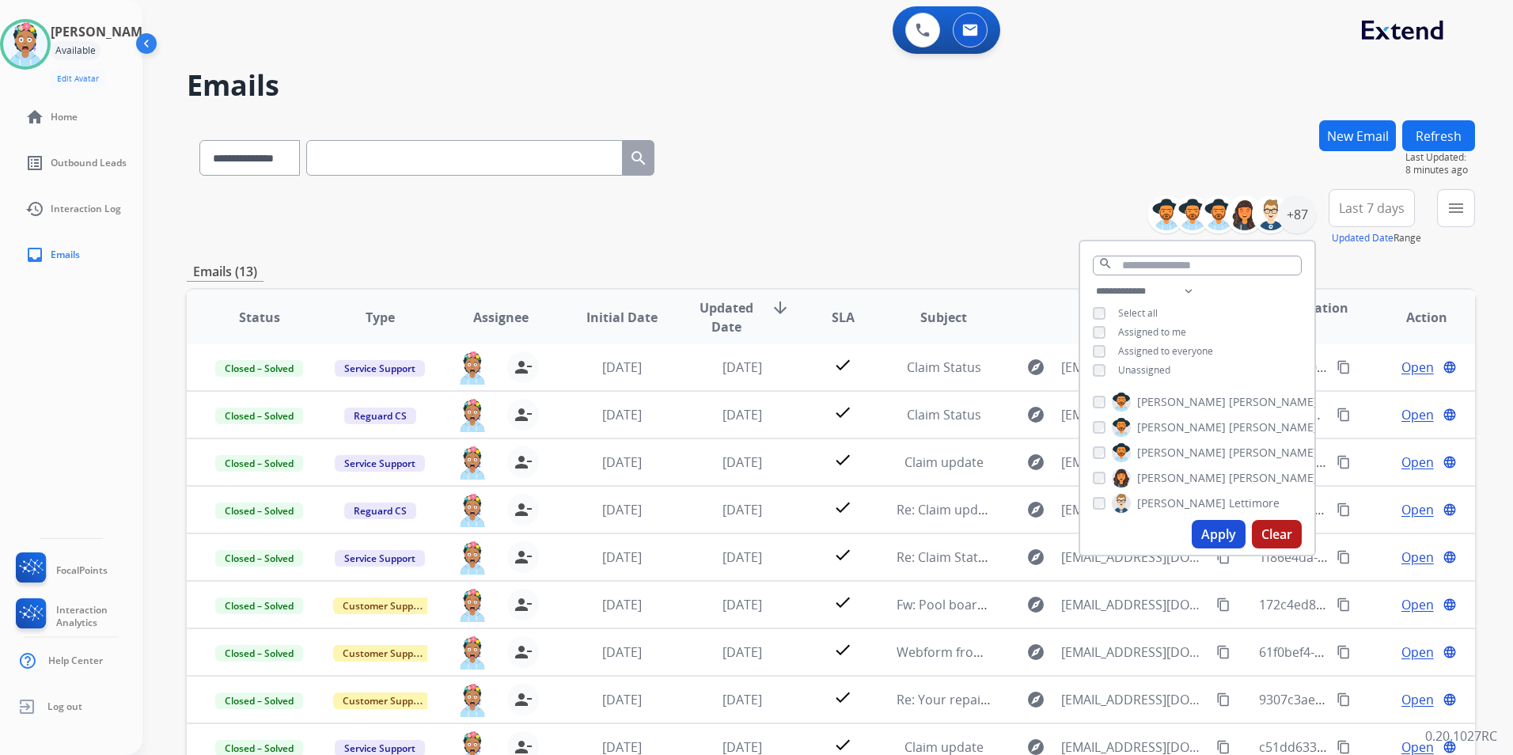
click at [893, 191] on div "**********" at bounding box center [831, 217] width 1288 height 57
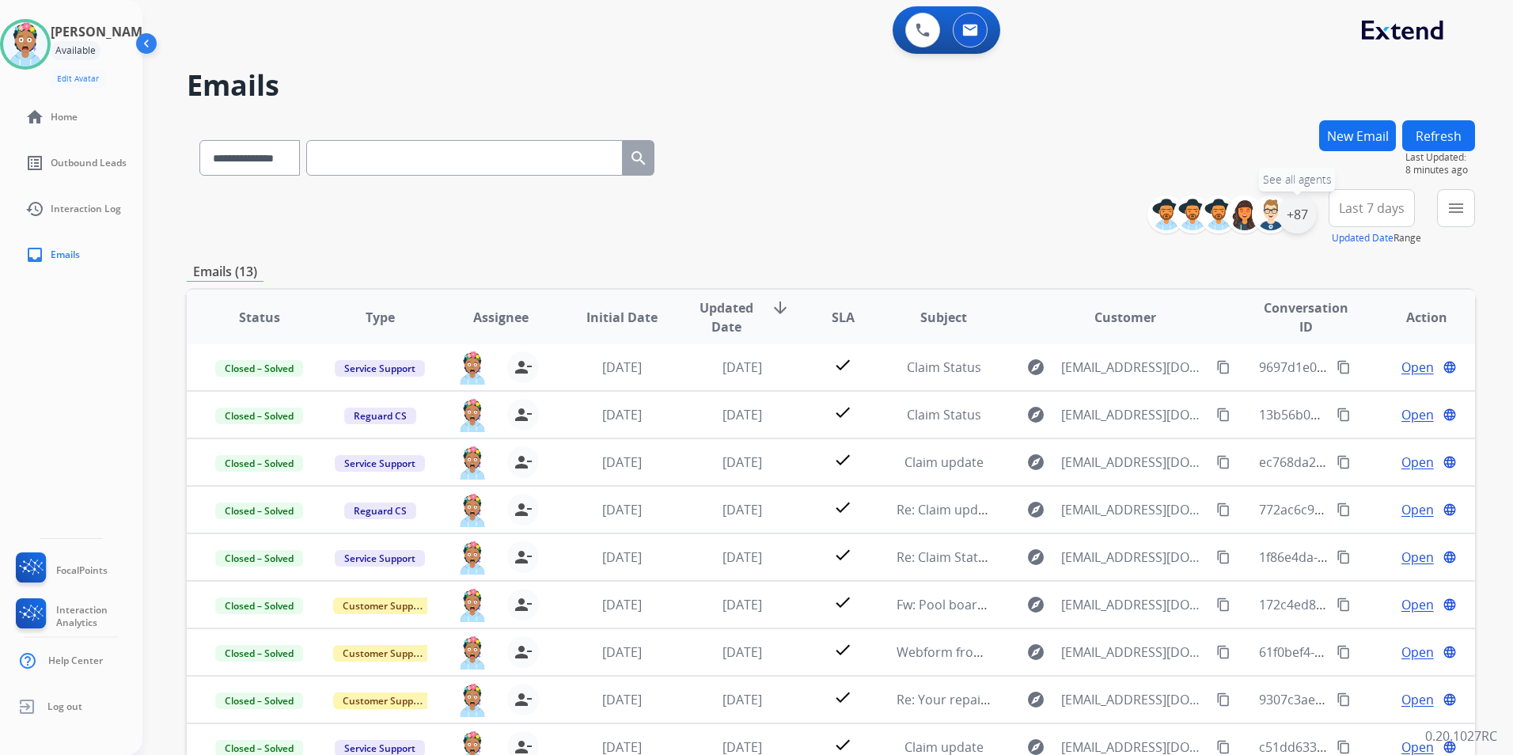
click at [1302, 211] on div "+87" at bounding box center [1297, 214] width 38 height 38
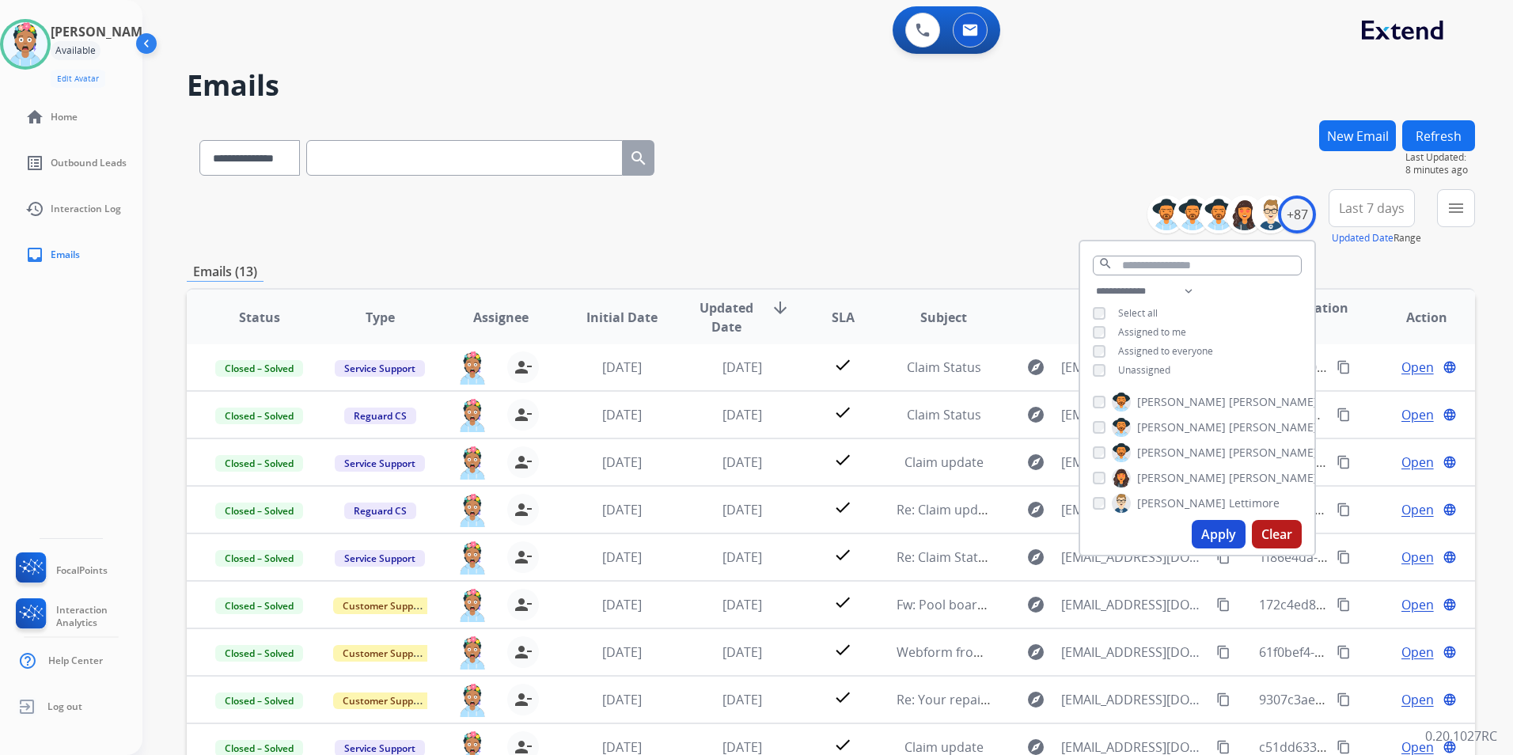
click at [888, 173] on div "**********" at bounding box center [831, 154] width 1288 height 69
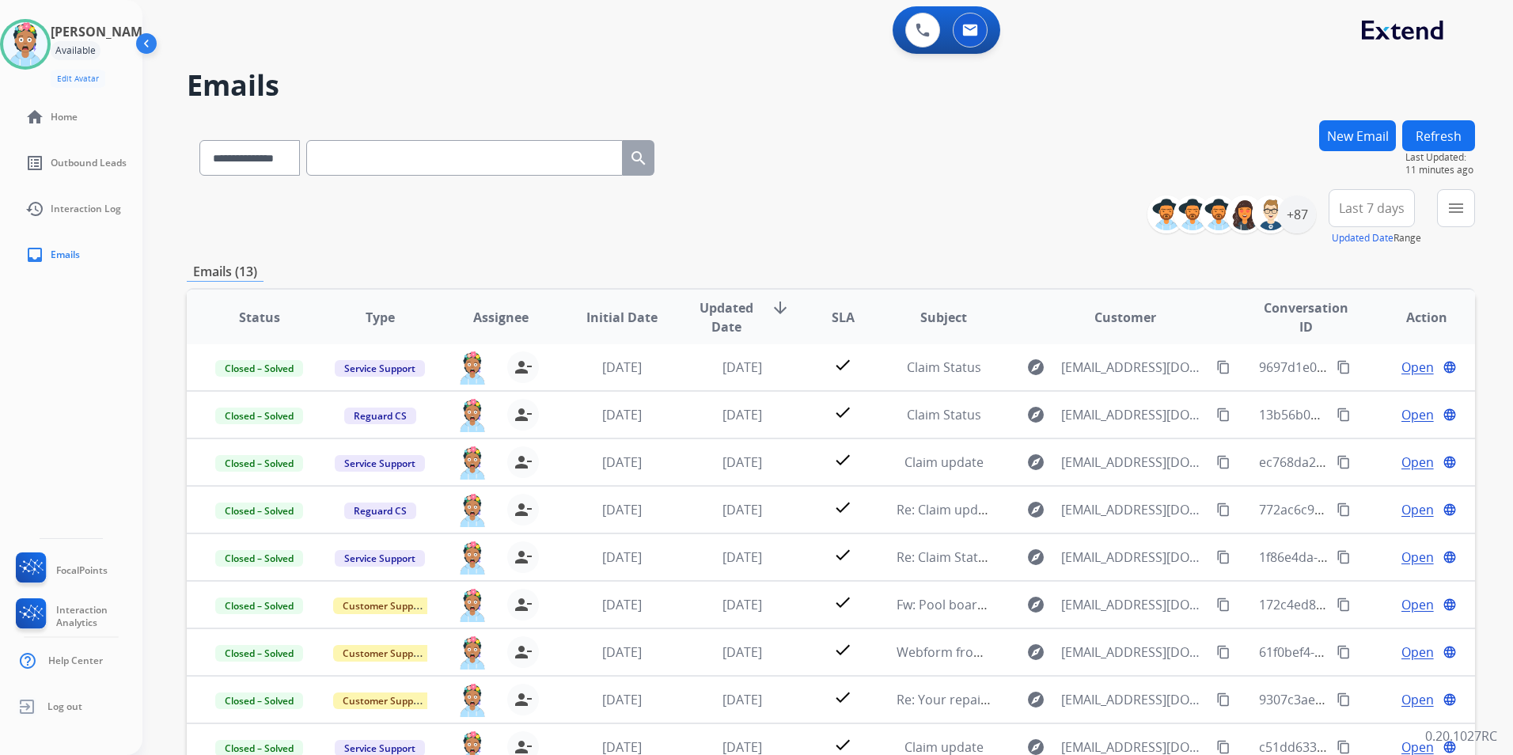
click at [946, 169] on div "**********" at bounding box center [831, 154] width 1288 height 69
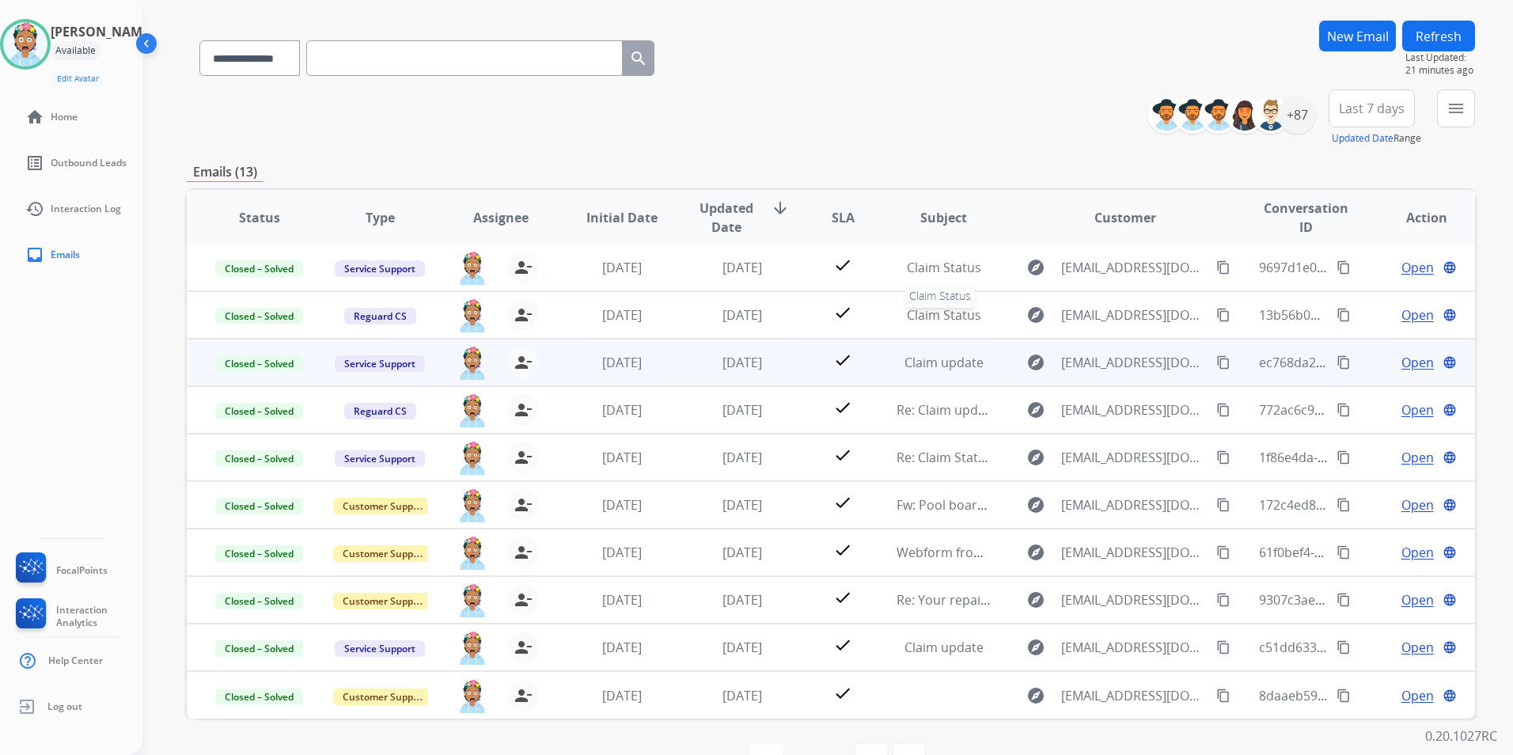
scroll to position [146, 0]
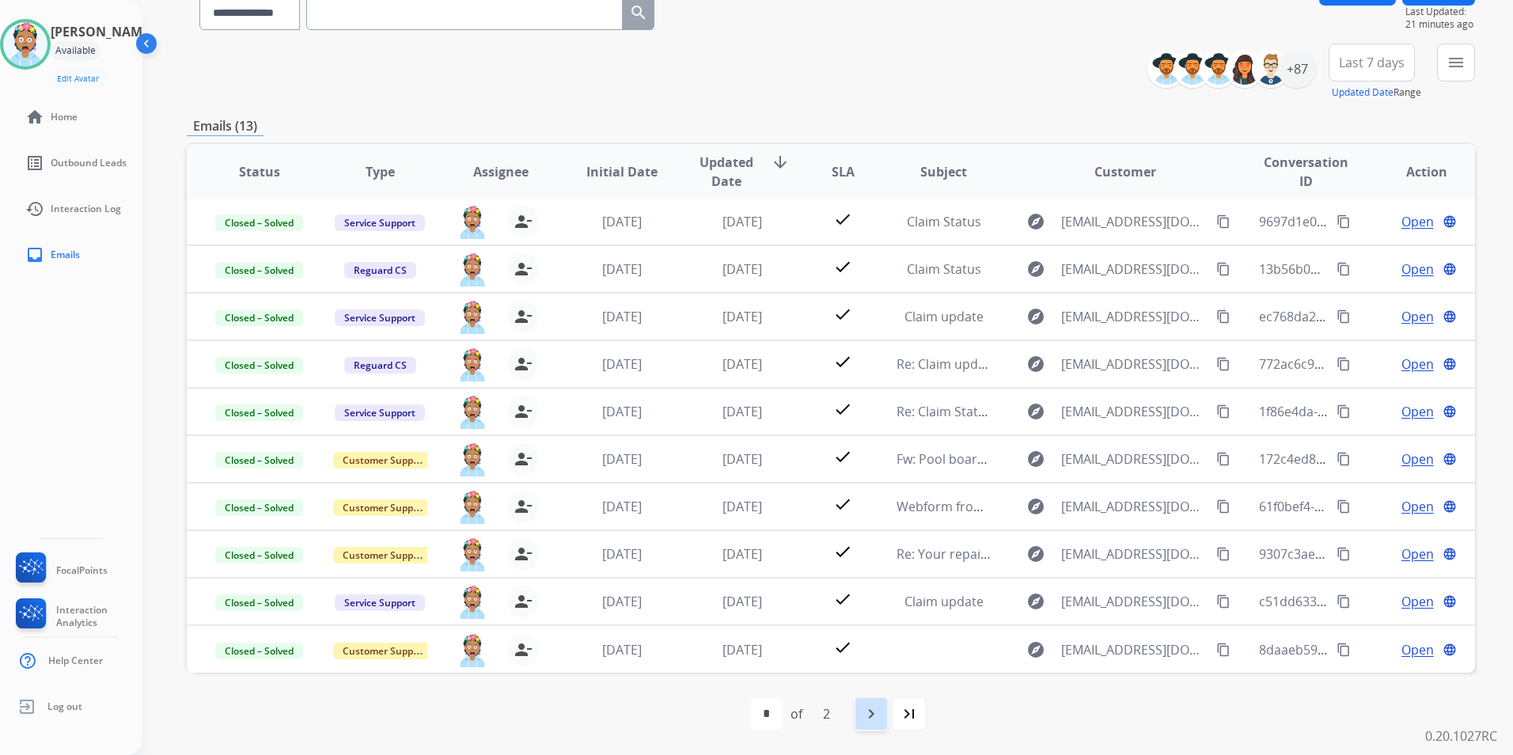
click at [862, 705] on mat-icon "navigate_next" at bounding box center [870, 713] width 19 height 19
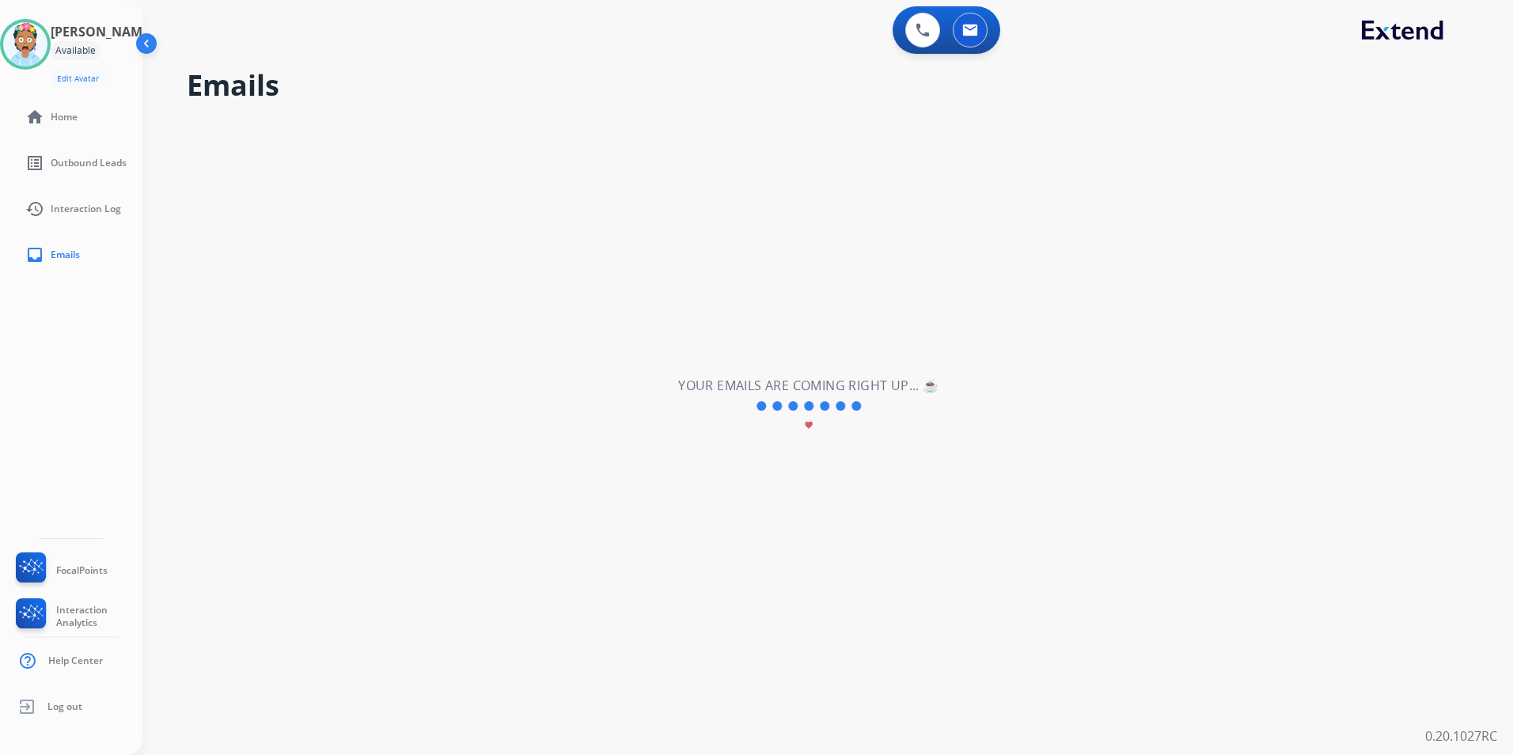
scroll to position [0, 0]
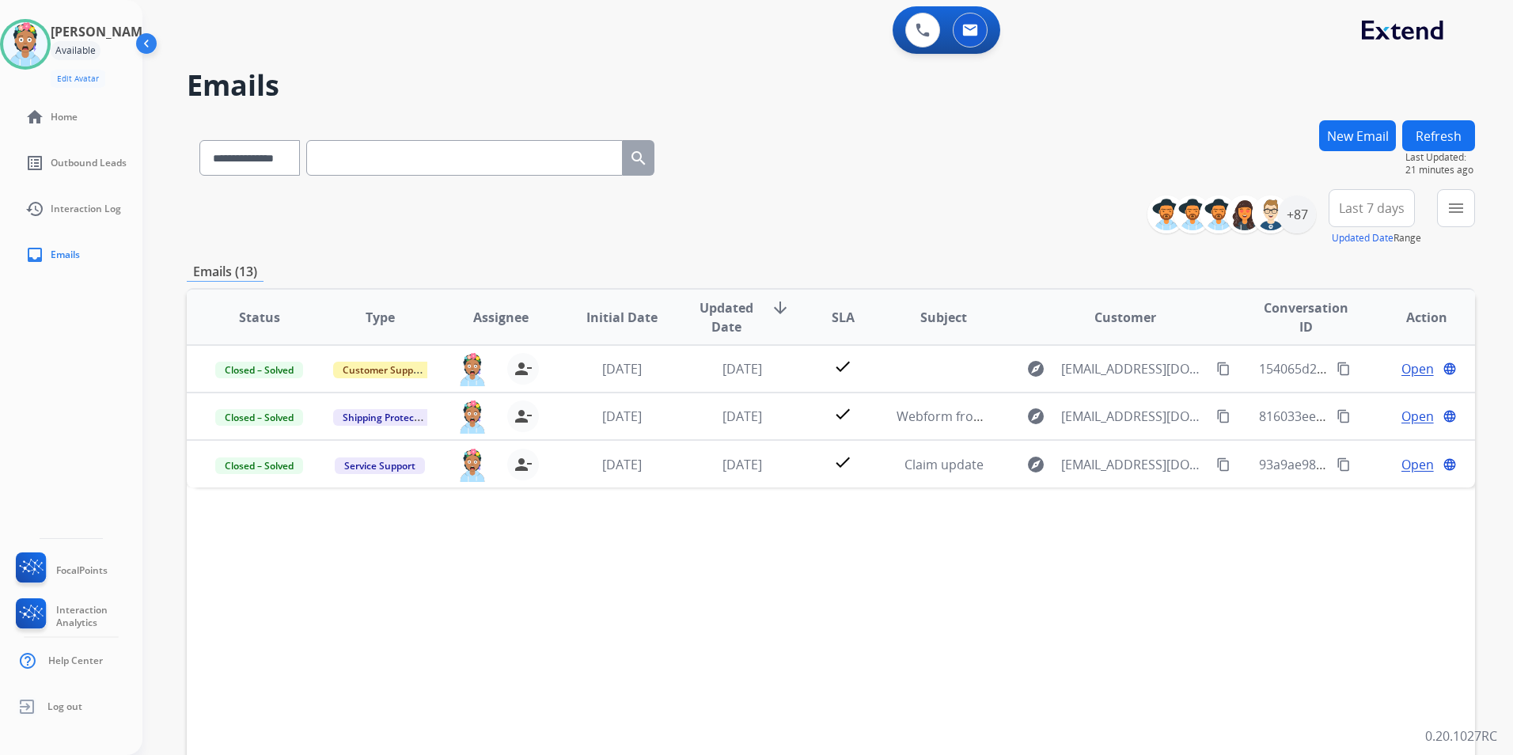
click at [519, 157] on input "text" at bounding box center [464, 158] width 316 height 36
click at [1290, 222] on div "+87" at bounding box center [1297, 214] width 38 height 38
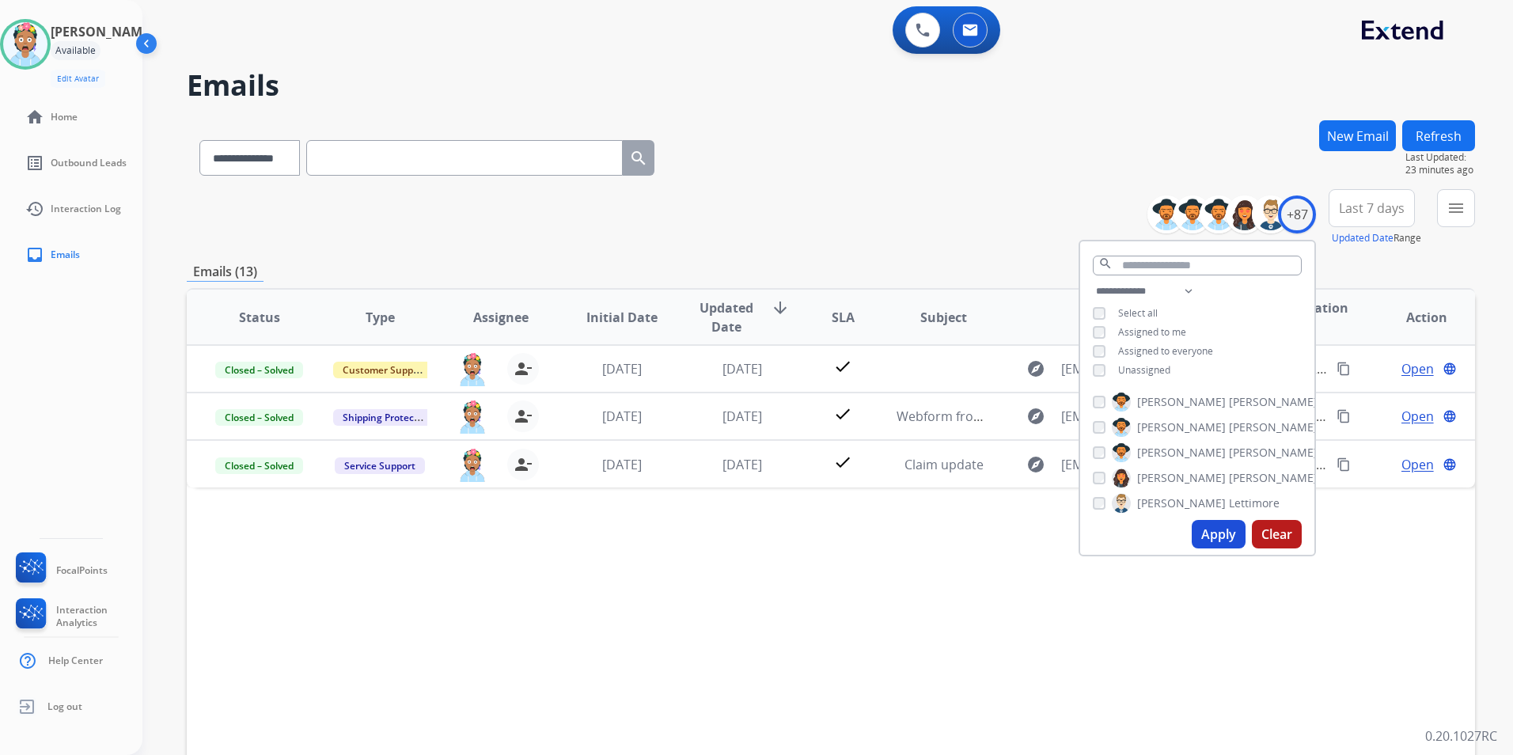
click at [1130, 328] on span "Assigned to me" at bounding box center [1152, 331] width 68 height 13
drag, startPoint x: 1210, startPoint y: 535, endPoint x: 1494, endPoint y: 513, distance: 284.9
click at [1210, 534] on button "Apply" at bounding box center [1218, 534] width 54 height 28
select select "*"
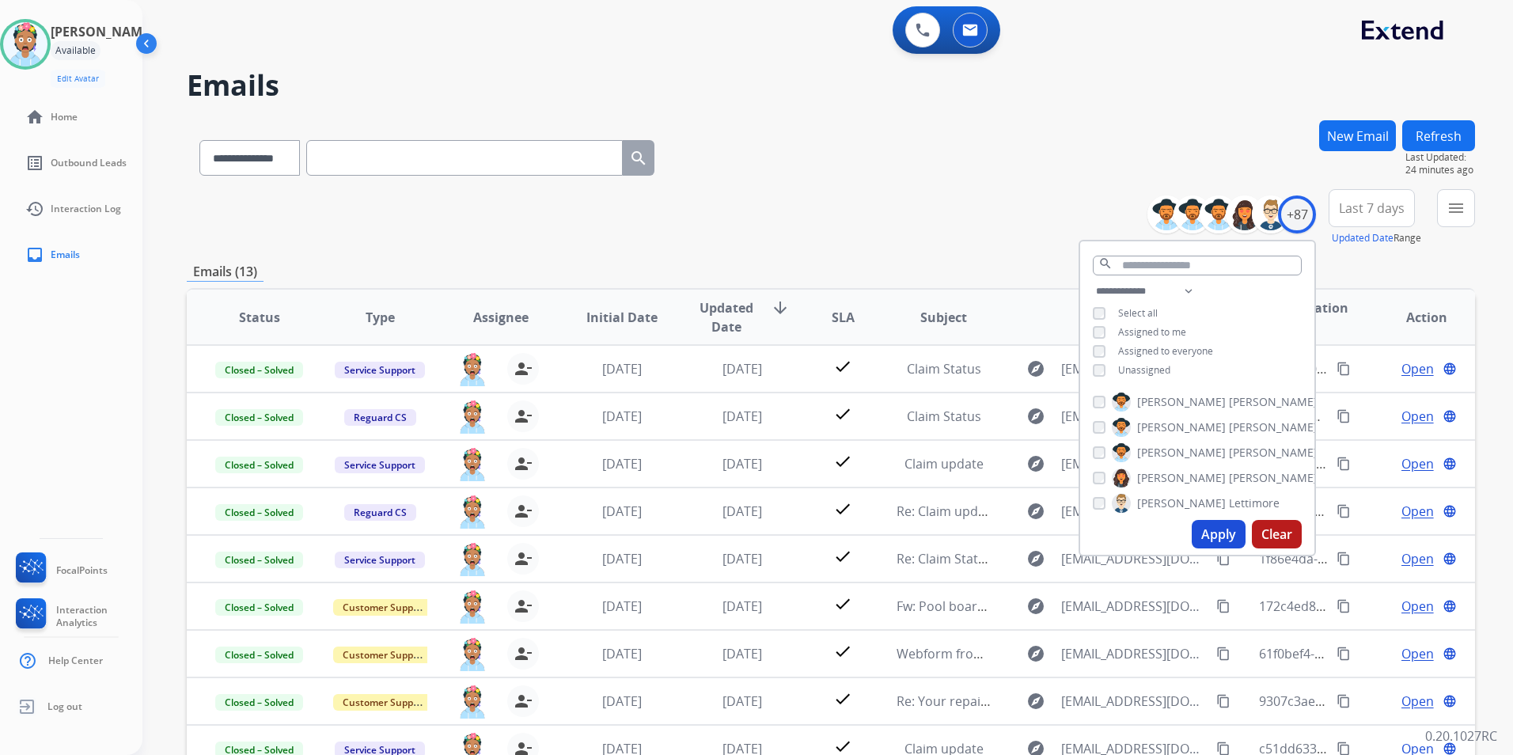
click at [1369, 211] on span "Last 7 days" at bounding box center [1371, 208] width 66 height 6
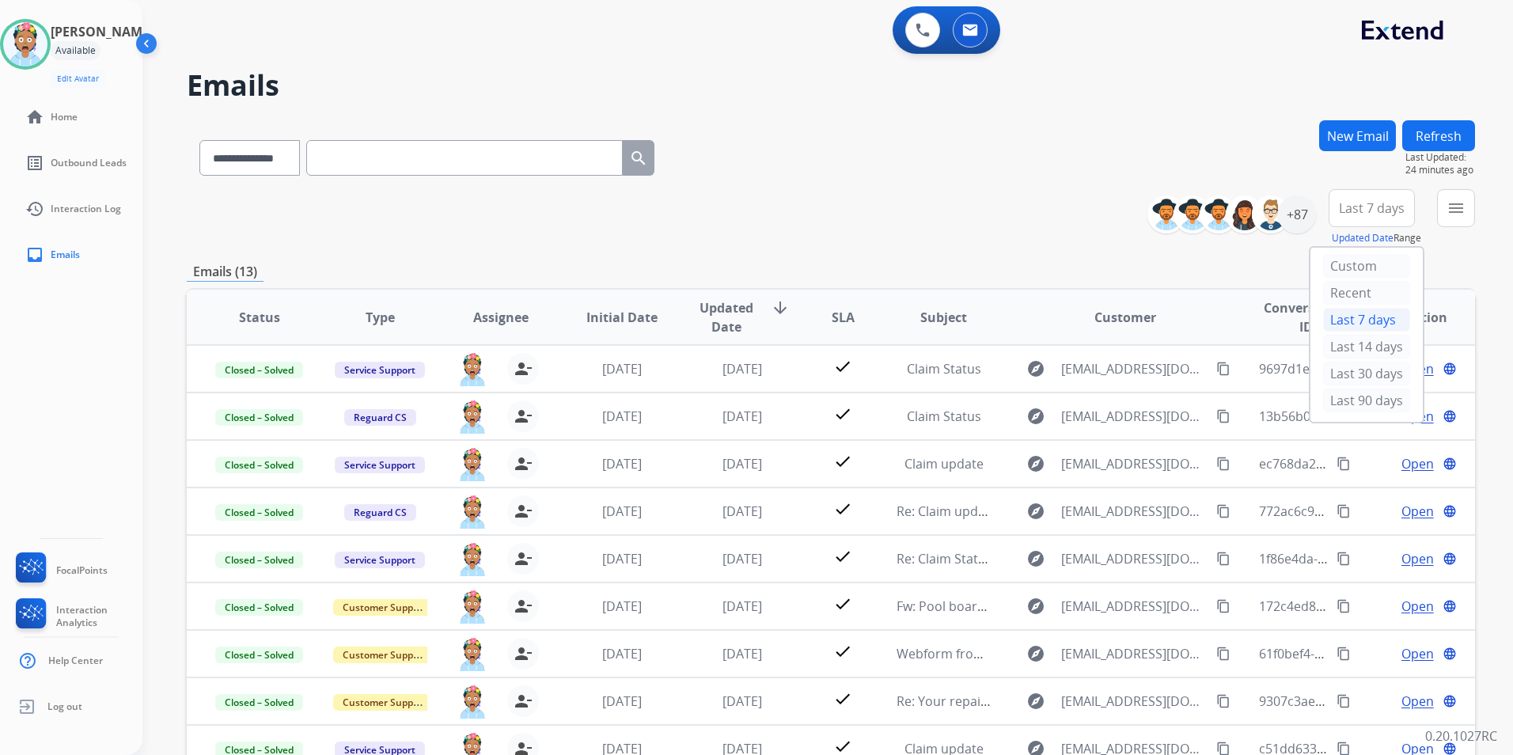
click at [1333, 320] on div "Last 7 days" at bounding box center [1366, 320] width 87 height 24
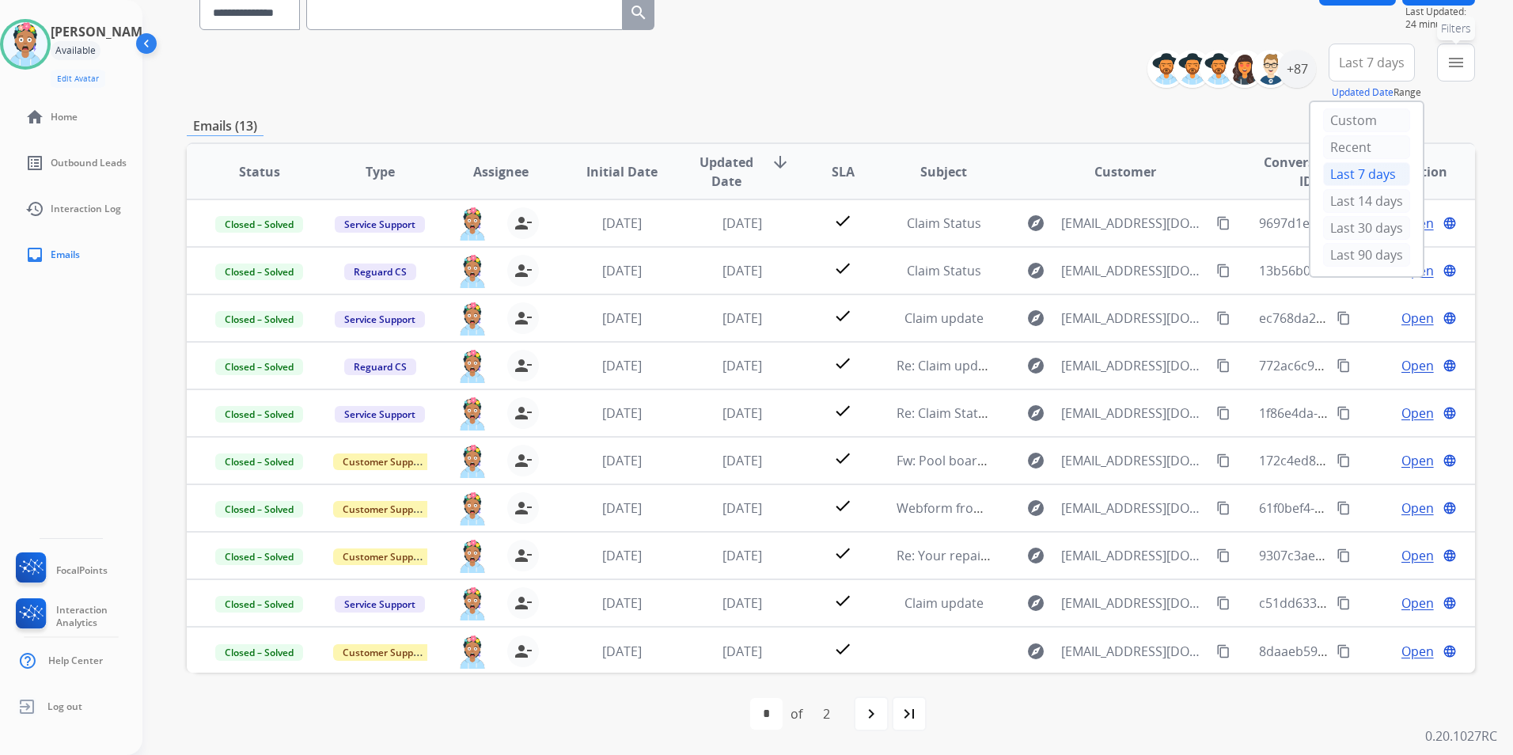
click at [1448, 74] on button "menu Filters" at bounding box center [1456, 63] width 38 height 38
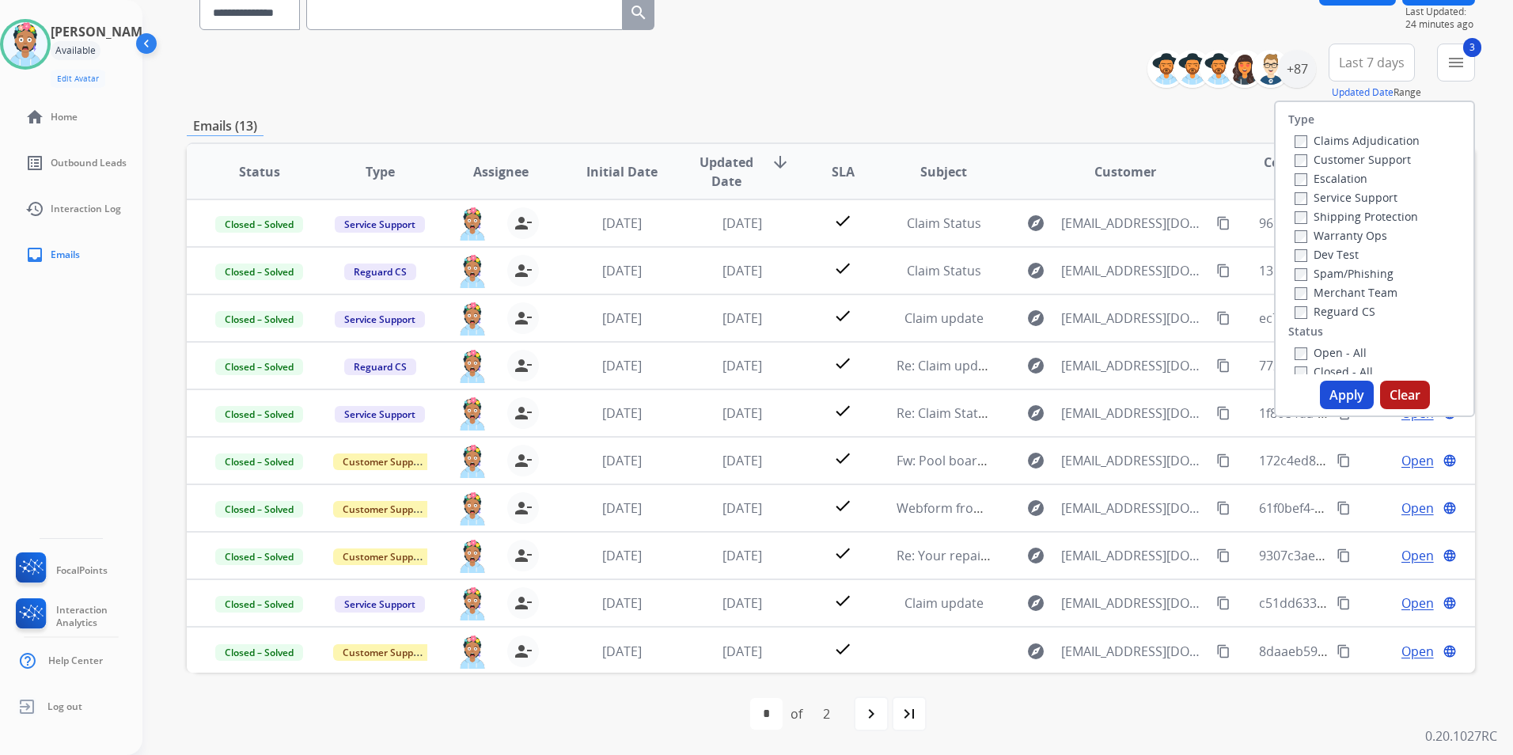
click at [1294, 345] on label "Open - All" at bounding box center [1330, 352] width 72 height 15
click at [1357, 390] on button "Apply" at bounding box center [1347, 395] width 54 height 28
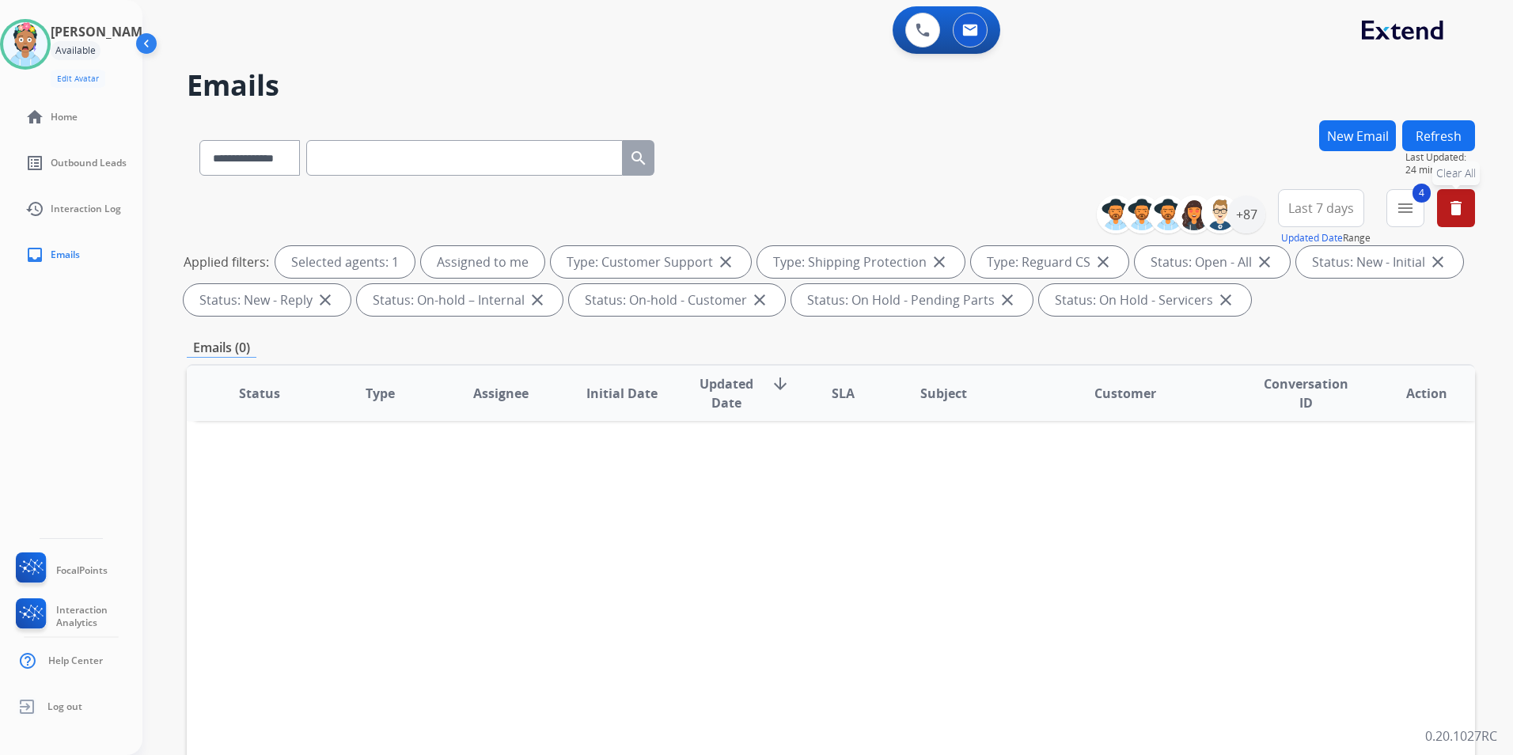
click at [1455, 203] on mat-icon "delete" at bounding box center [1455, 208] width 19 height 19
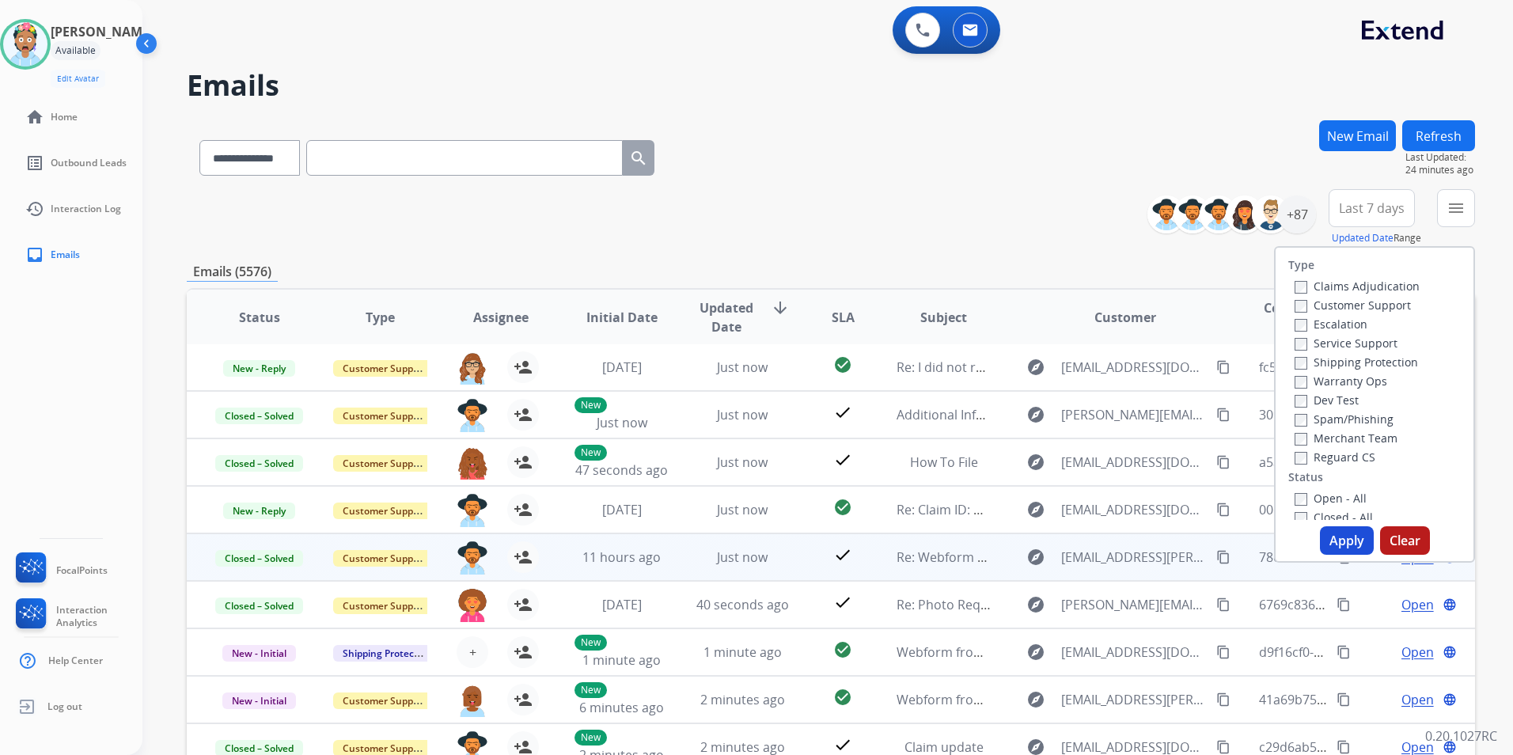
scroll to position [79, 0]
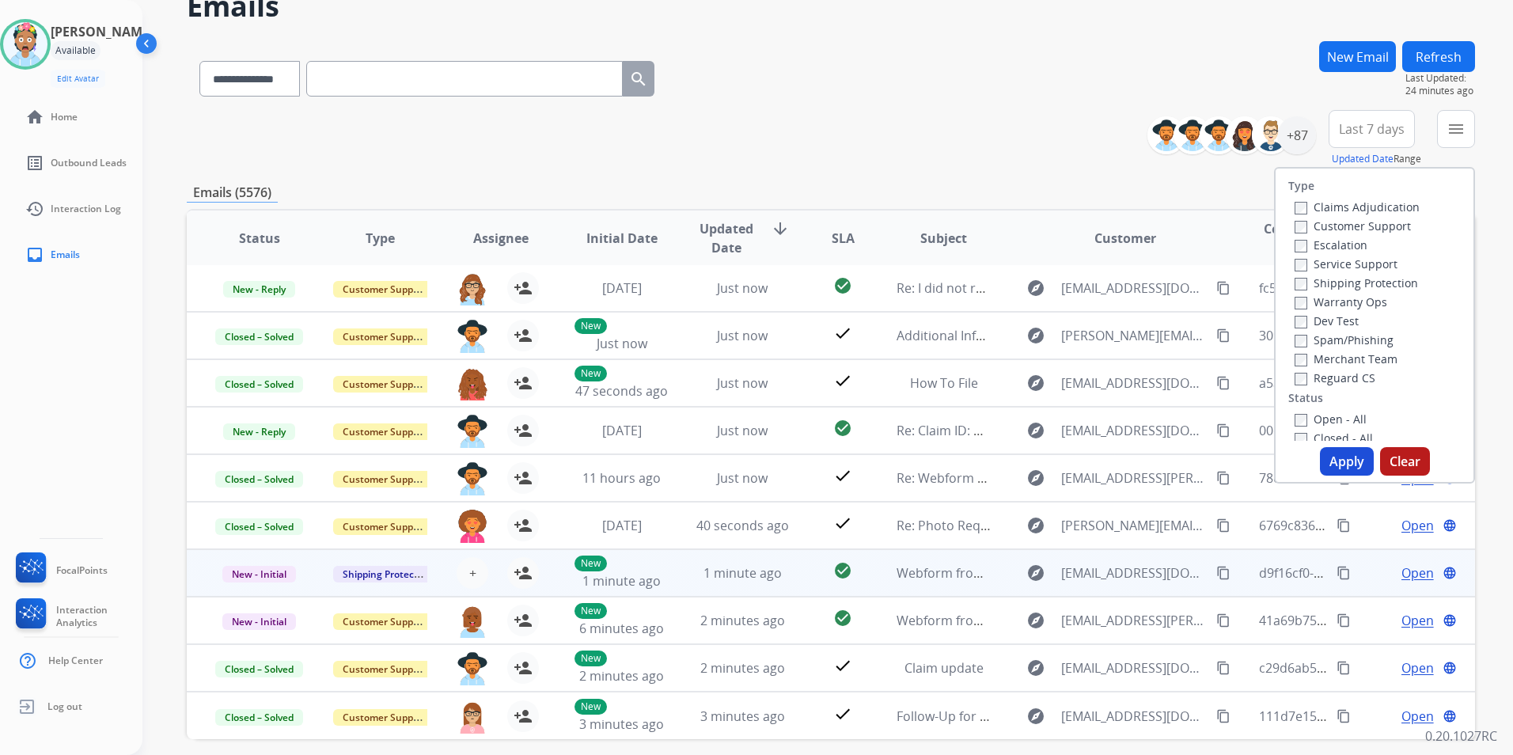
click at [1403, 571] on span "Open" at bounding box center [1417, 572] width 32 height 19
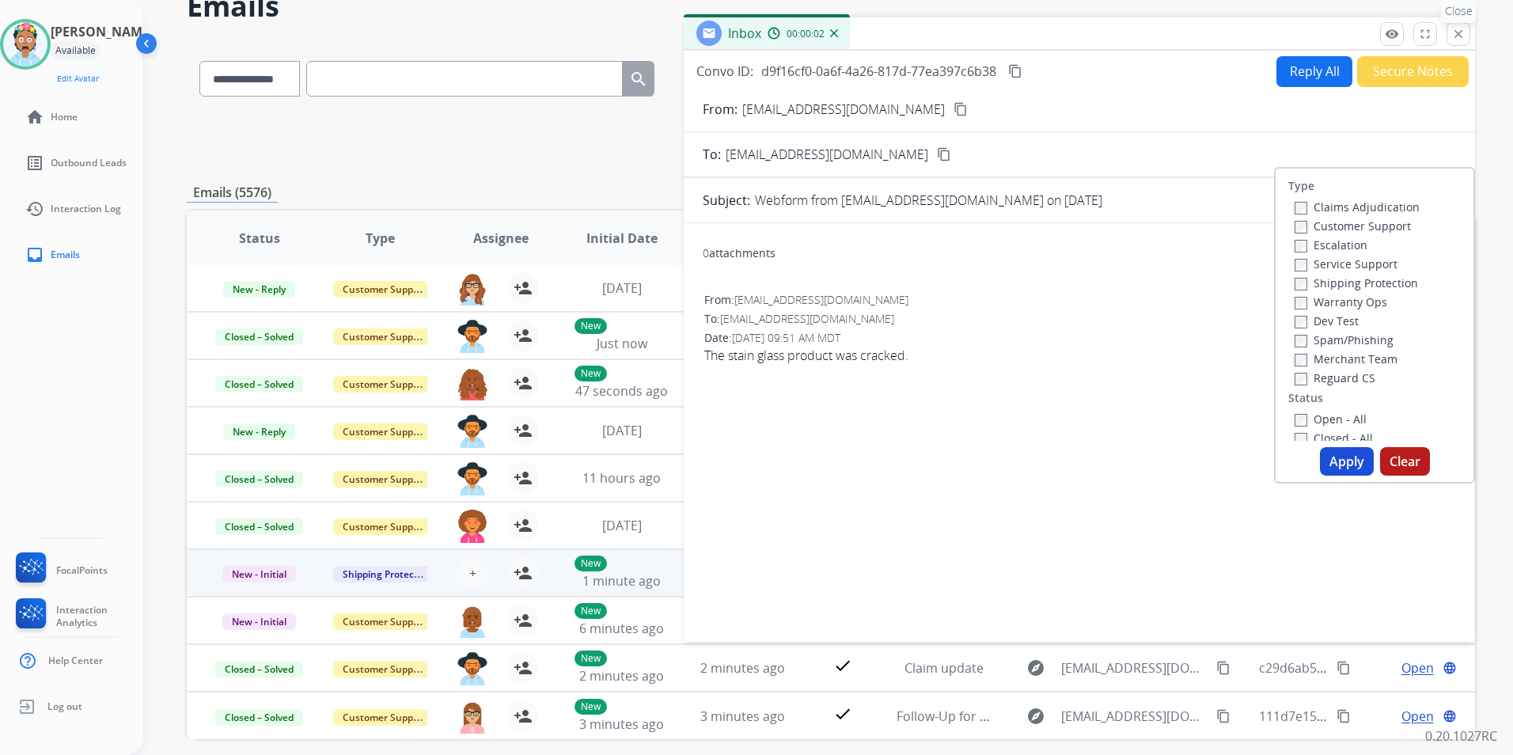
click at [1457, 34] on mat-icon "close" at bounding box center [1458, 34] width 14 height 14
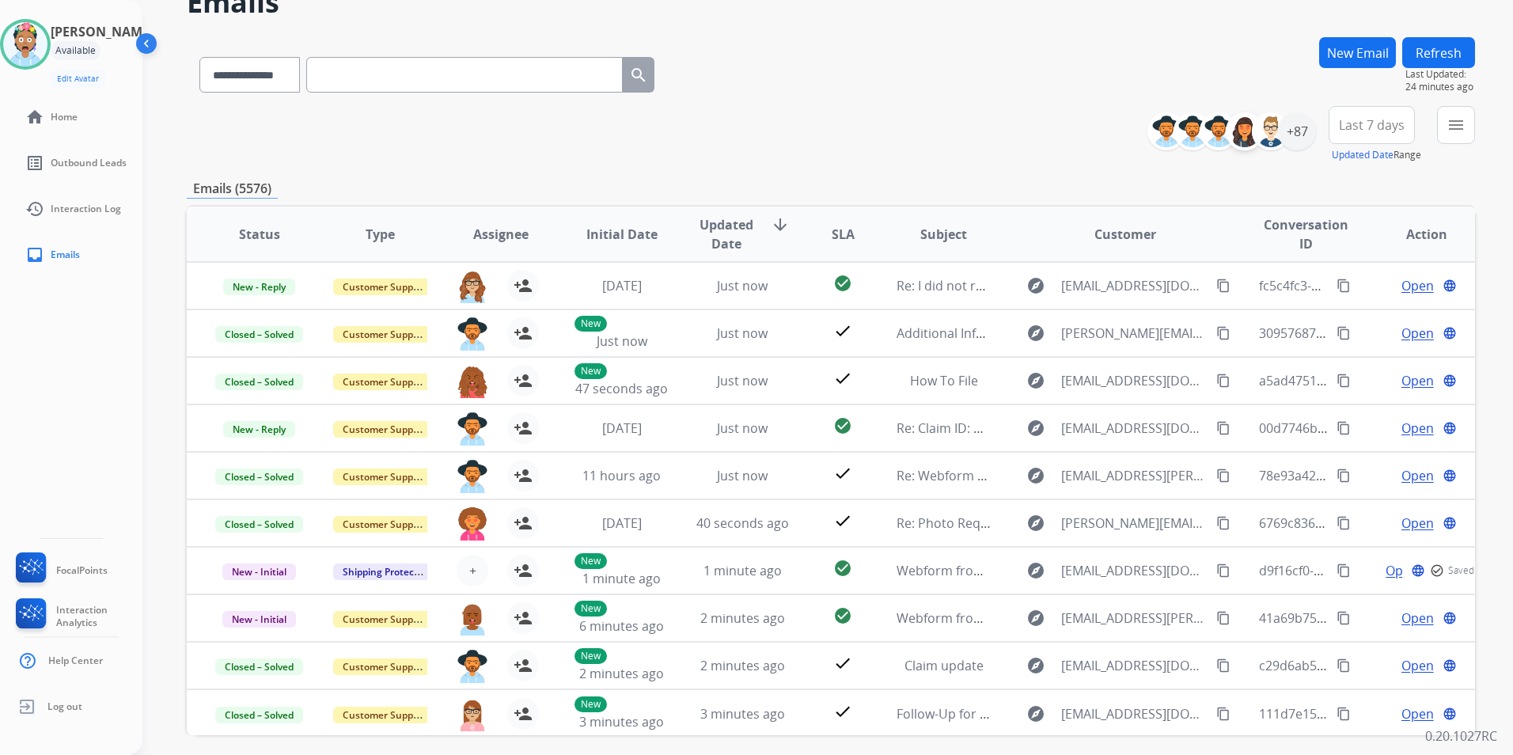
scroll to position [66, 0]
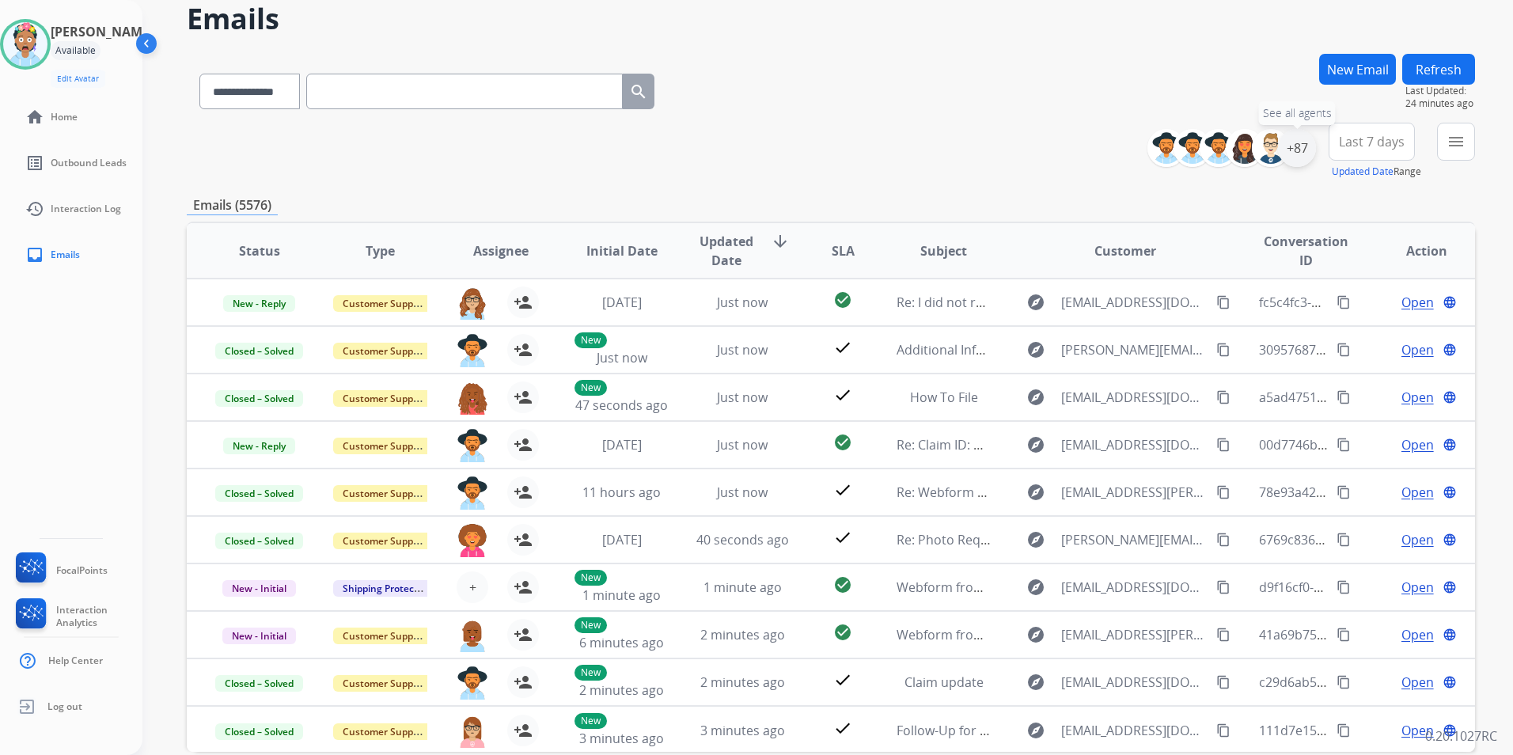
click at [1285, 150] on div "+87" at bounding box center [1297, 148] width 38 height 38
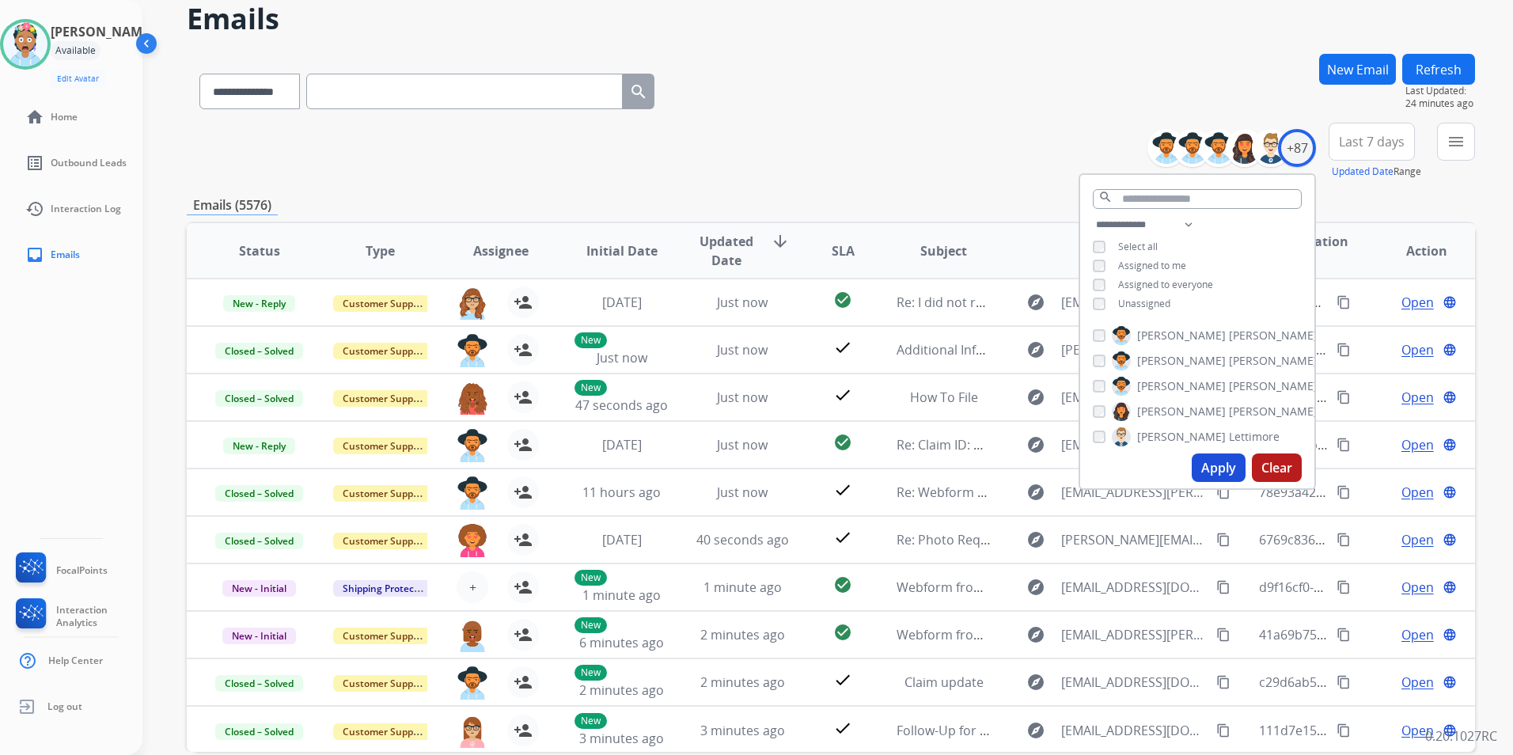
click at [1214, 461] on button "Apply" at bounding box center [1218, 467] width 54 height 28
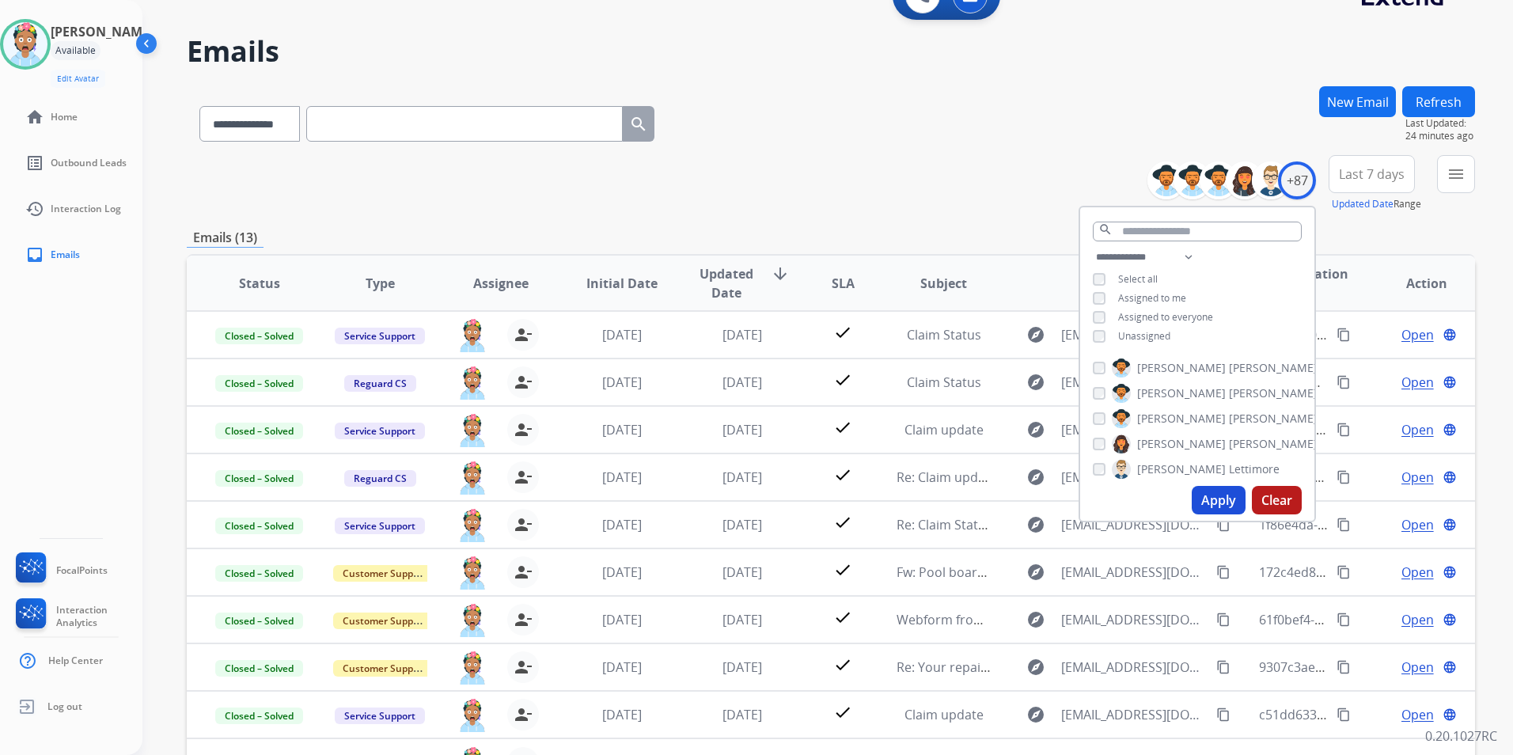
scroll to position [0, 0]
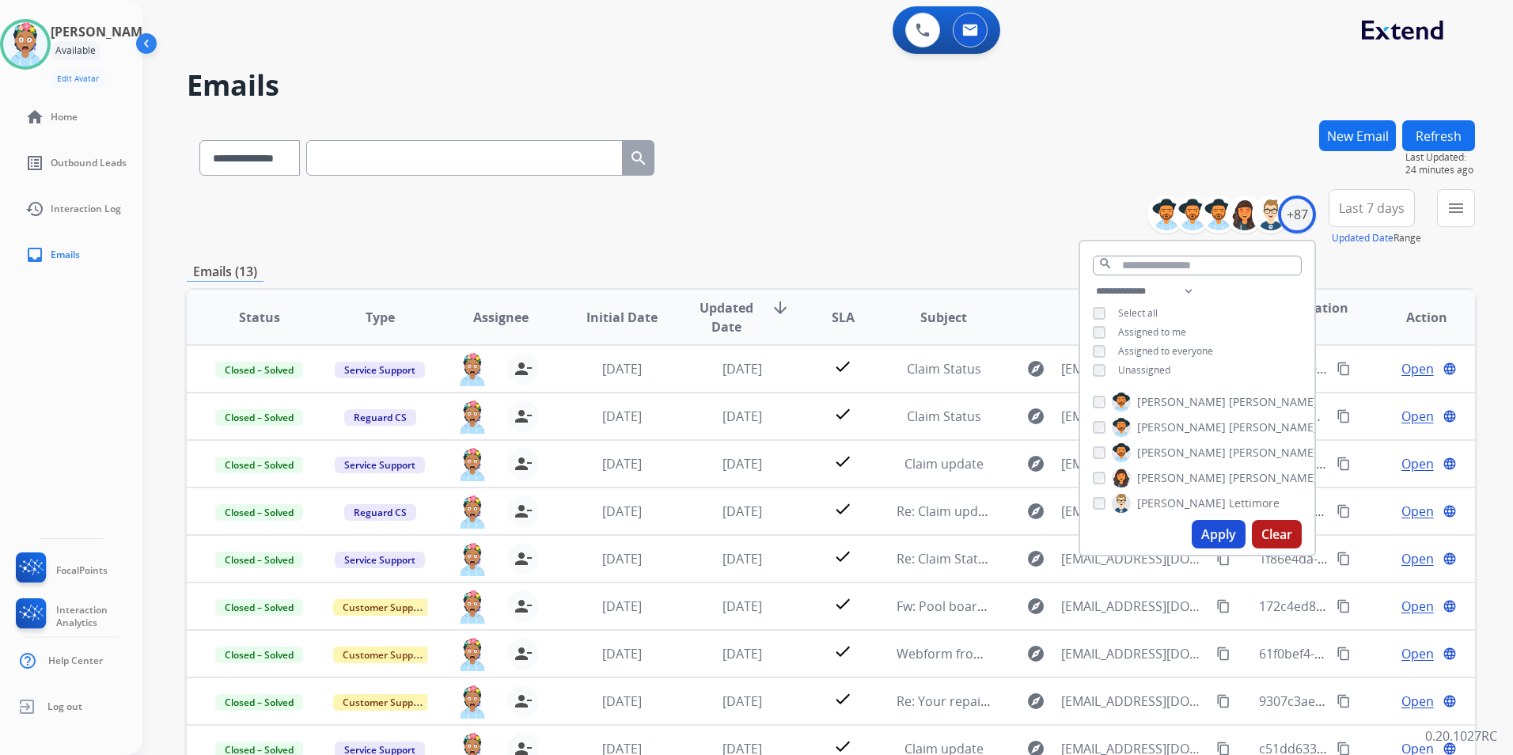
click at [921, 206] on div "**********" at bounding box center [831, 217] width 1288 height 57
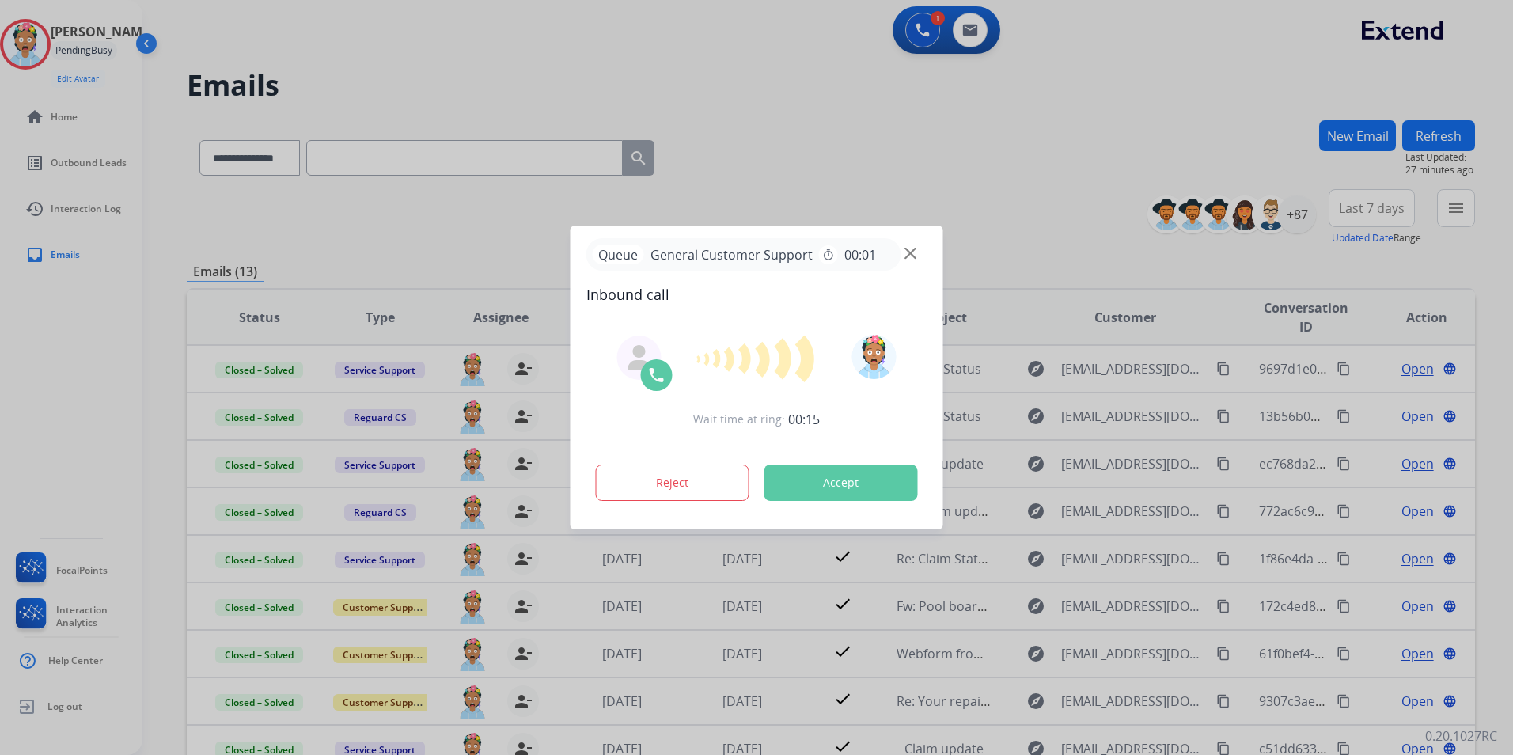
click at [813, 480] on button "Accept" at bounding box center [840, 482] width 153 height 36
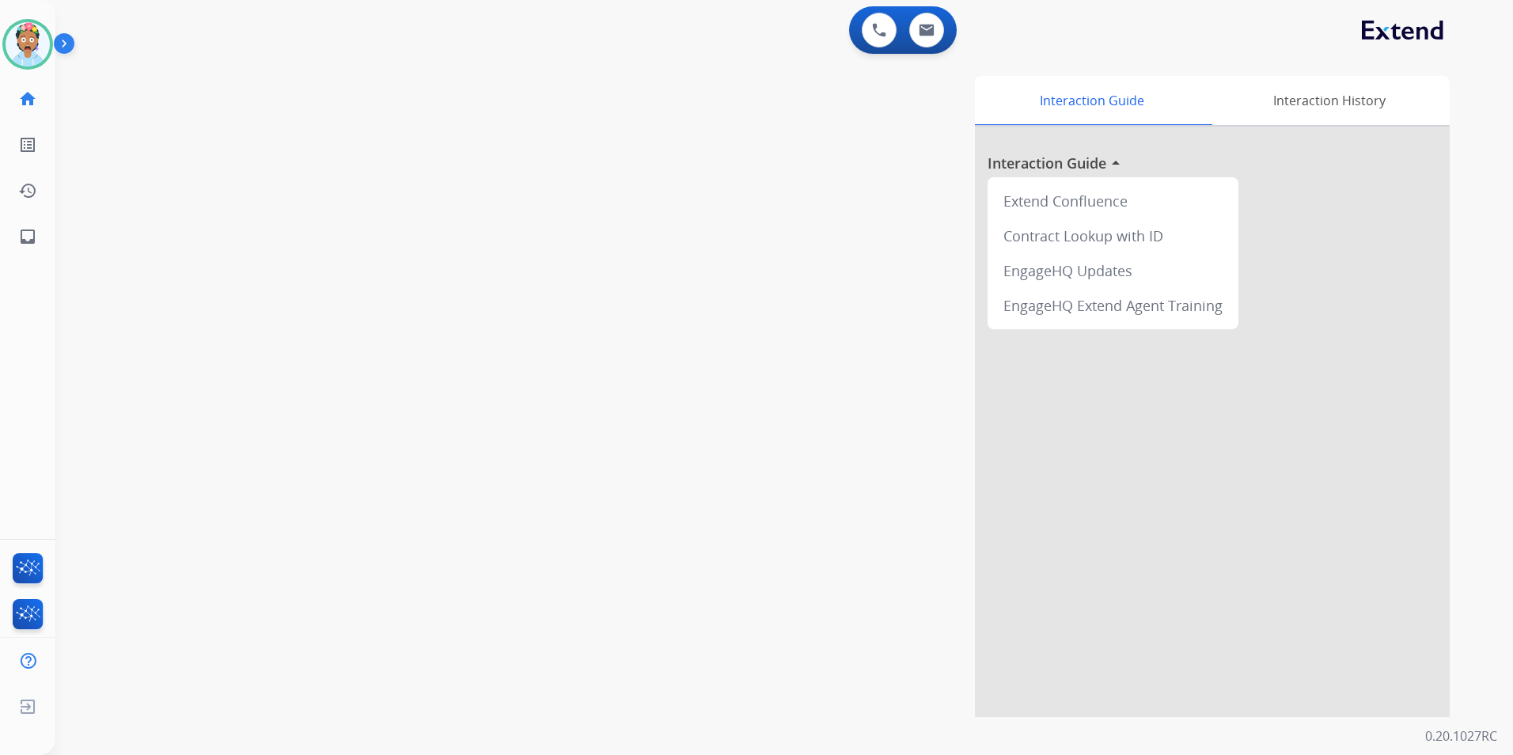
click at [467, 173] on div "swap_horiz Break voice bridge close_fullscreen Connect 3-Way Call merge_type Se…" at bounding box center [764, 387] width 1419 height 660
click at [919, 31] on img at bounding box center [926, 30] width 16 height 13
select select "**********"
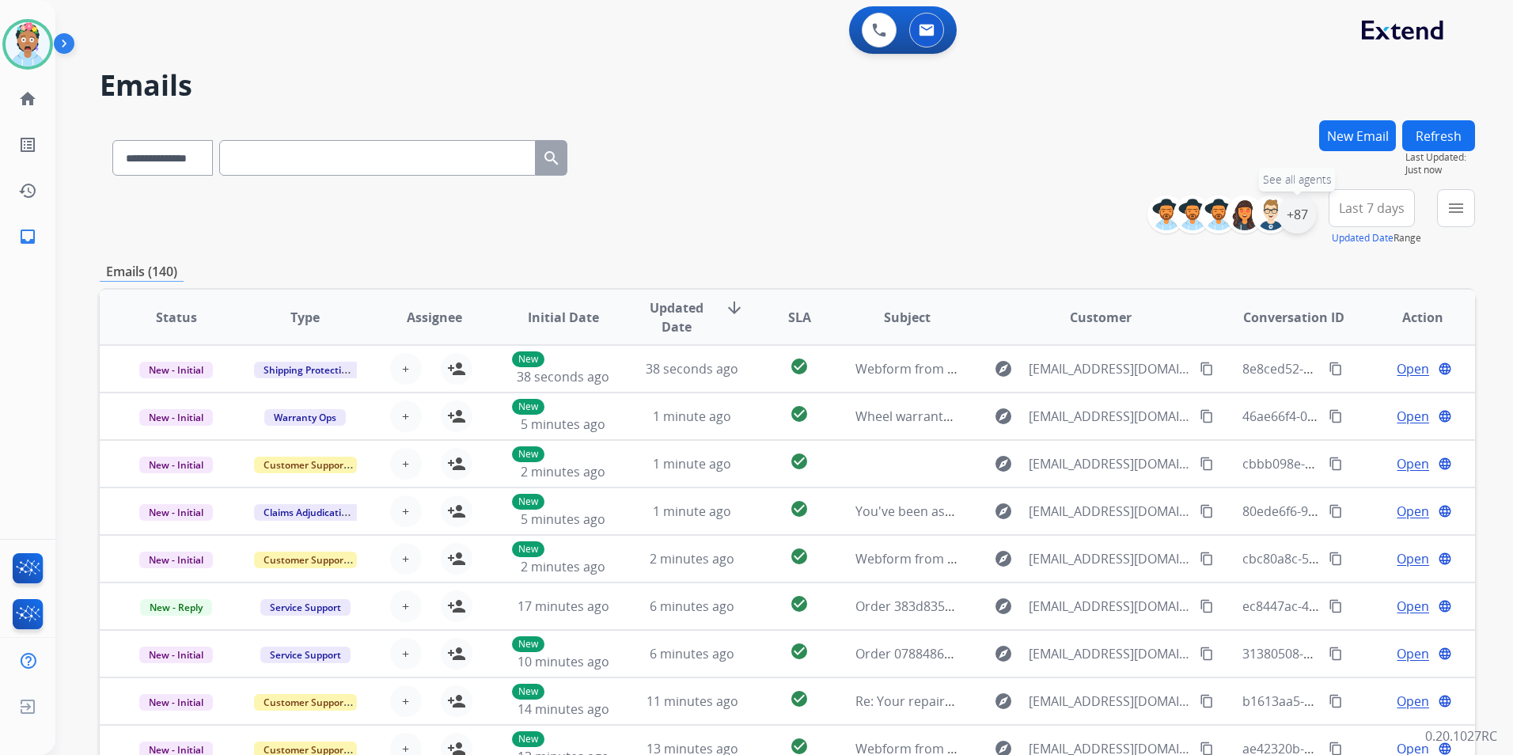
click at [1291, 210] on div "+87" at bounding box center [1297, 214] width 38 height 38
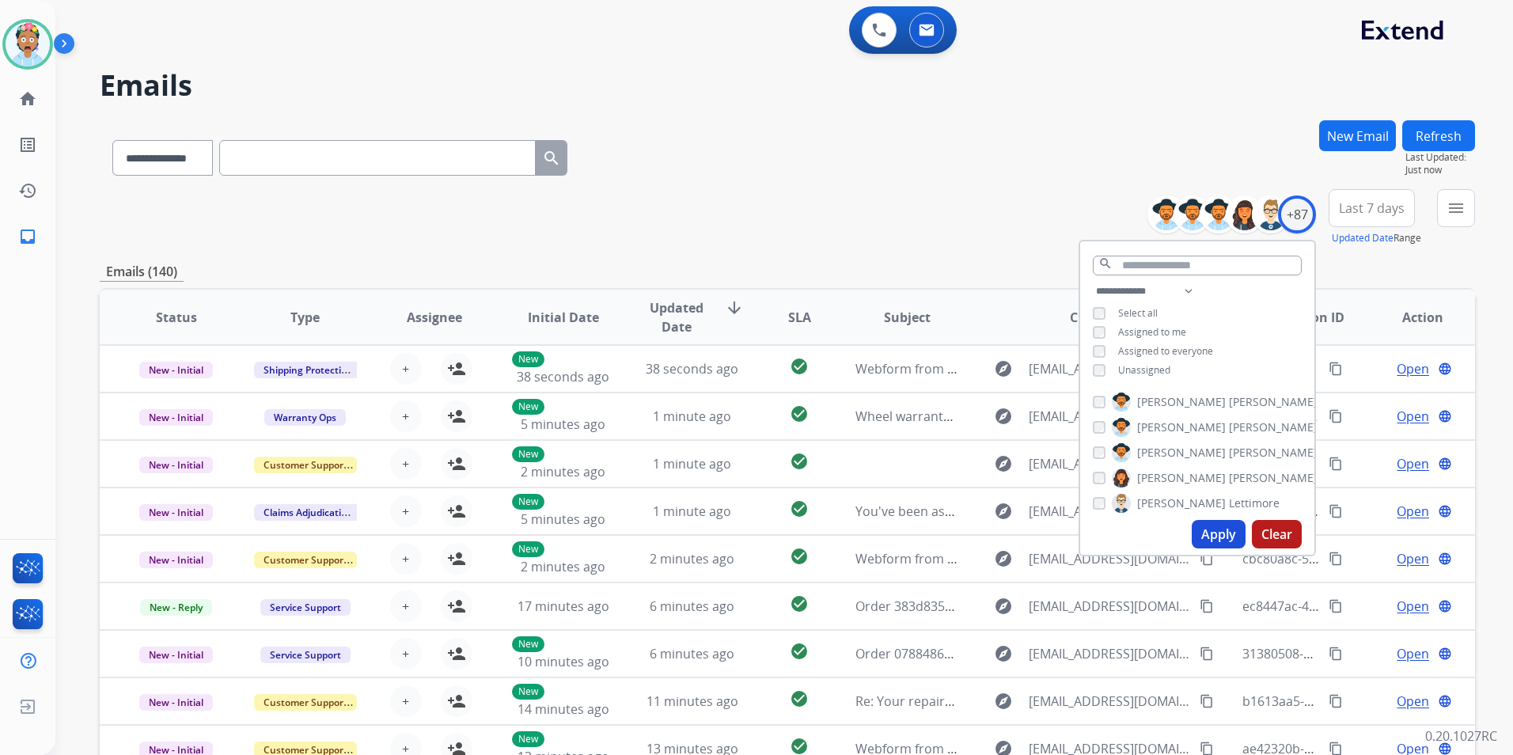
click at [1096, 360] on div "**********" at bounding box center [1197, 332] width 234 height 101
click at [1214, 538] on button "Apply" at bounding box center [1218, 534] width 54 height 28
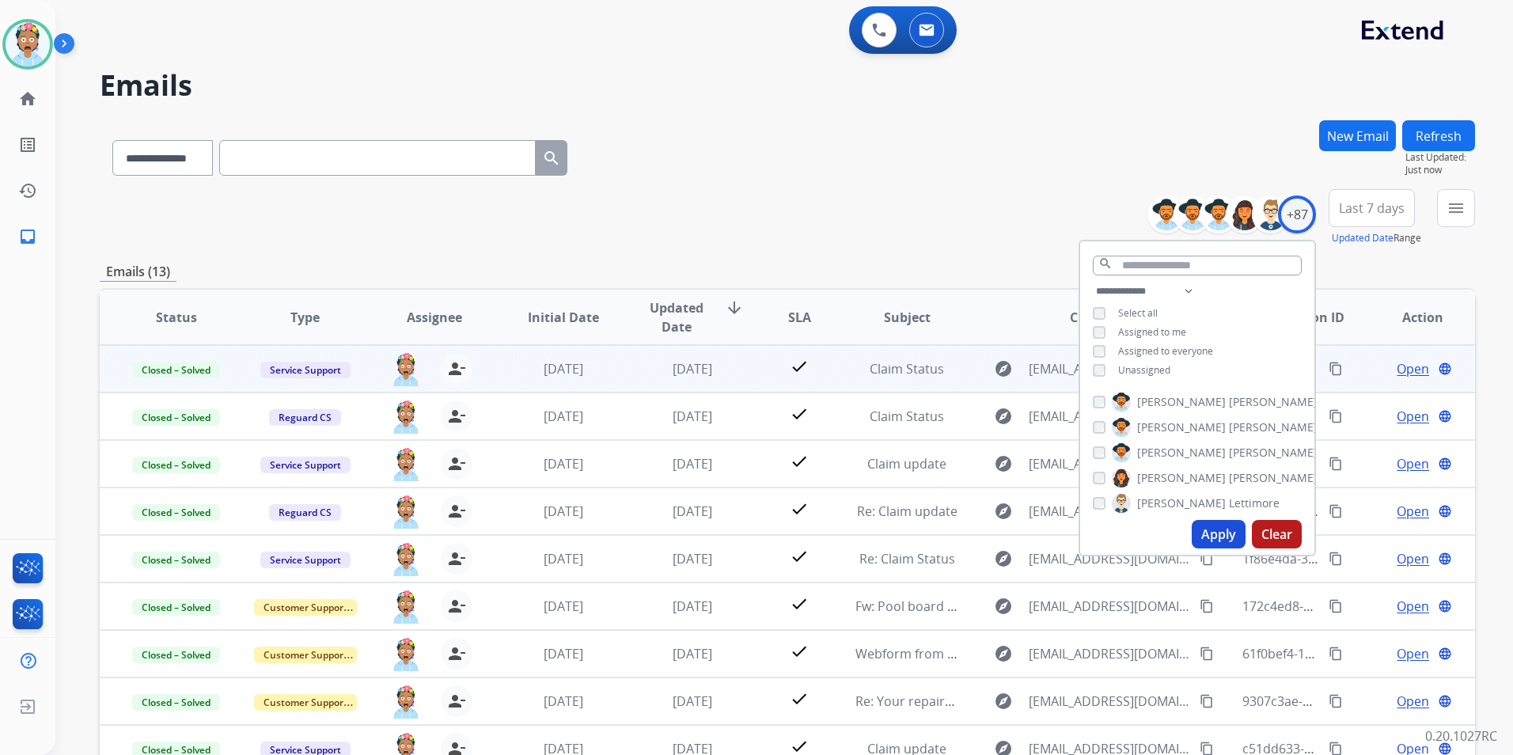
scroll to position [2, 0]
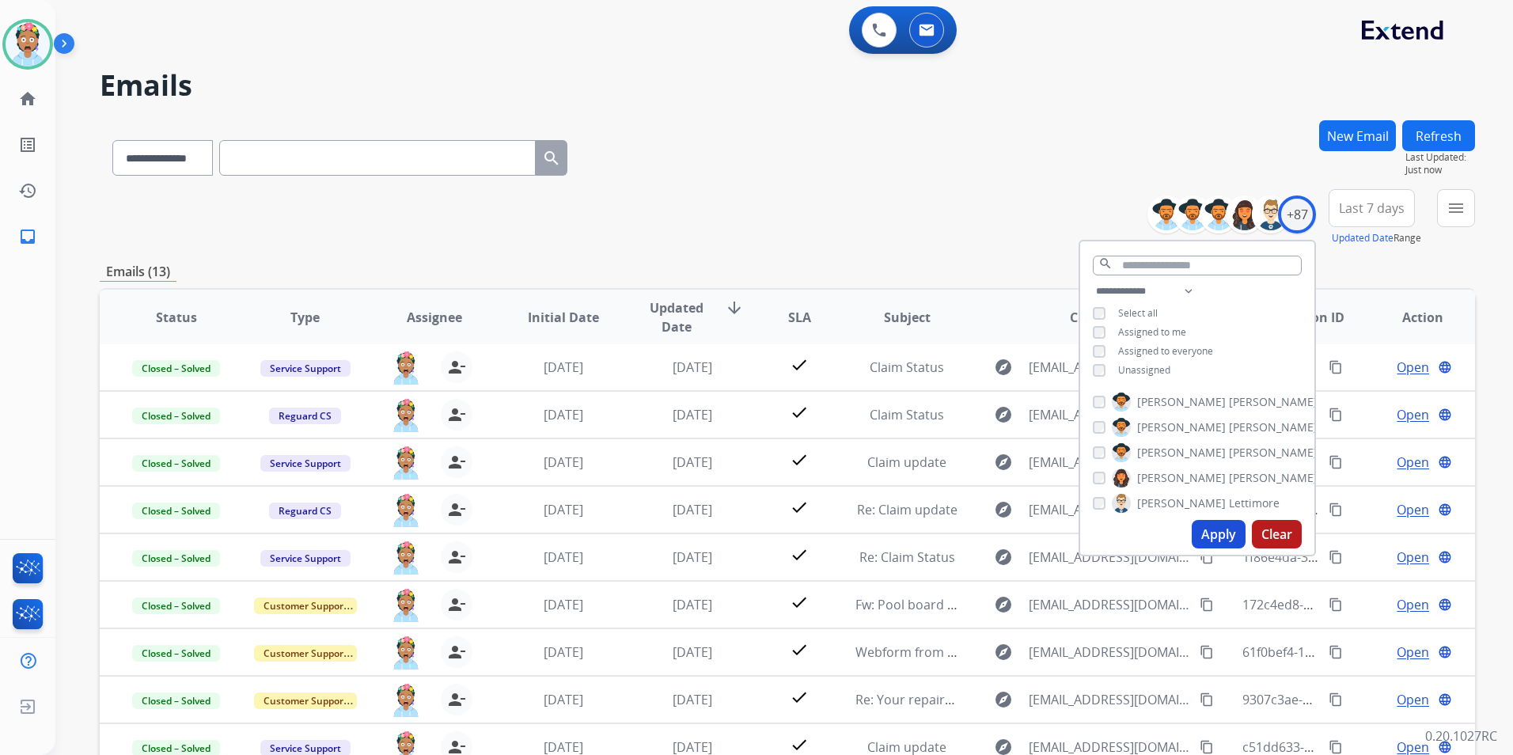
click at [889, 250] on div "**********" at bounding box center [787, 510] width 1375 height 780
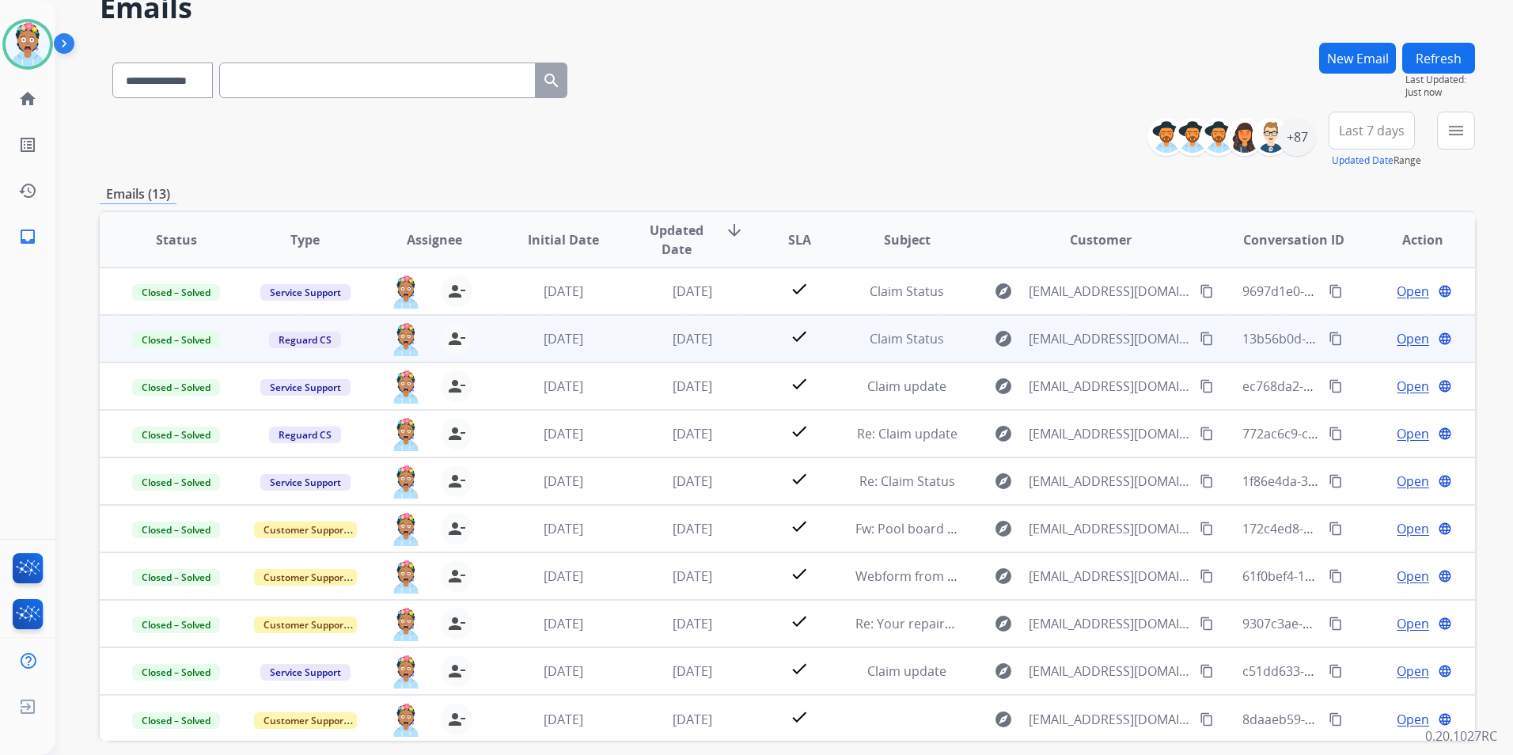
scroll to position [0, 0]
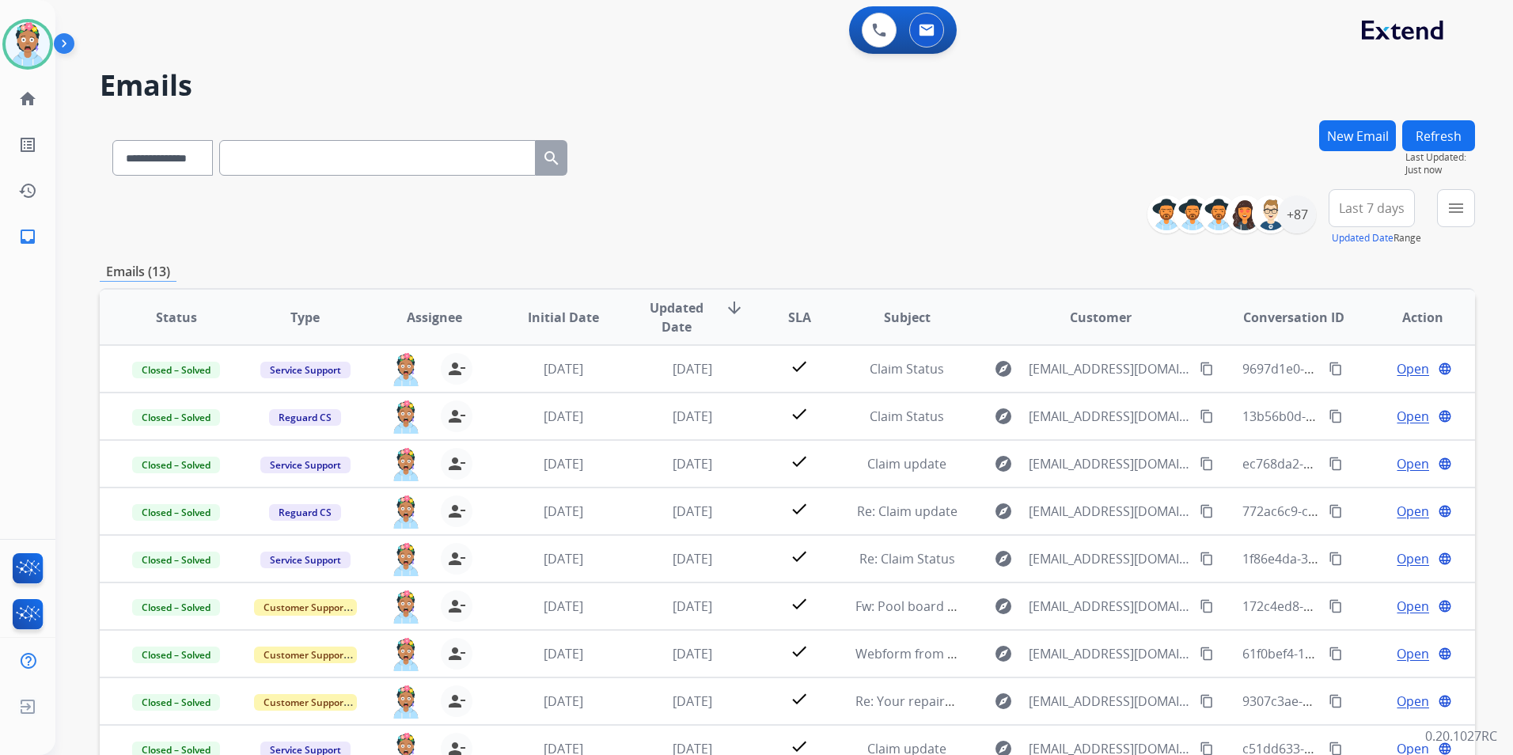
drag, startPoint x: 958, startPoint y: 192, endPoint x: 1109, endPoint y: 184, distance: 151.3
click at [960, 191] on div "**********" at bounding box center [787, 217] width 1375 height 57
click at [1367, 207] on span "Last 7 days" at bounding box center [1371, 208] width 66 height 6
click at [1353, 394] on div "Last 90 days" at bounding box center [1366, 400] width 87 height 24
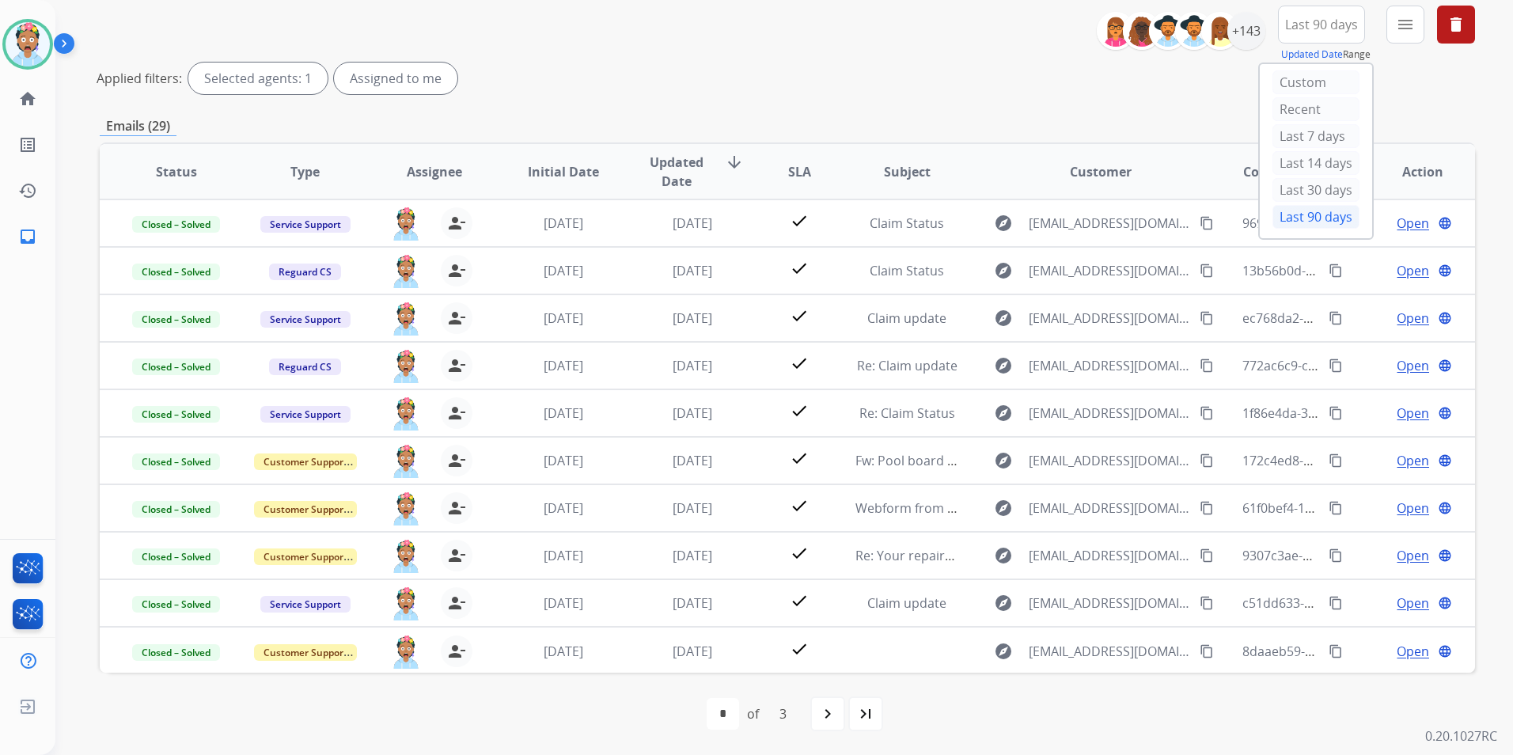
click at [972, 92] on div "Applied filters: Selected agents: 1 Assigned to me" at bounding box center [784, 78] width 1375 height 32
click at [1240, 32] on div "+143" at bounding box center [1246, 31] width 38 height 38
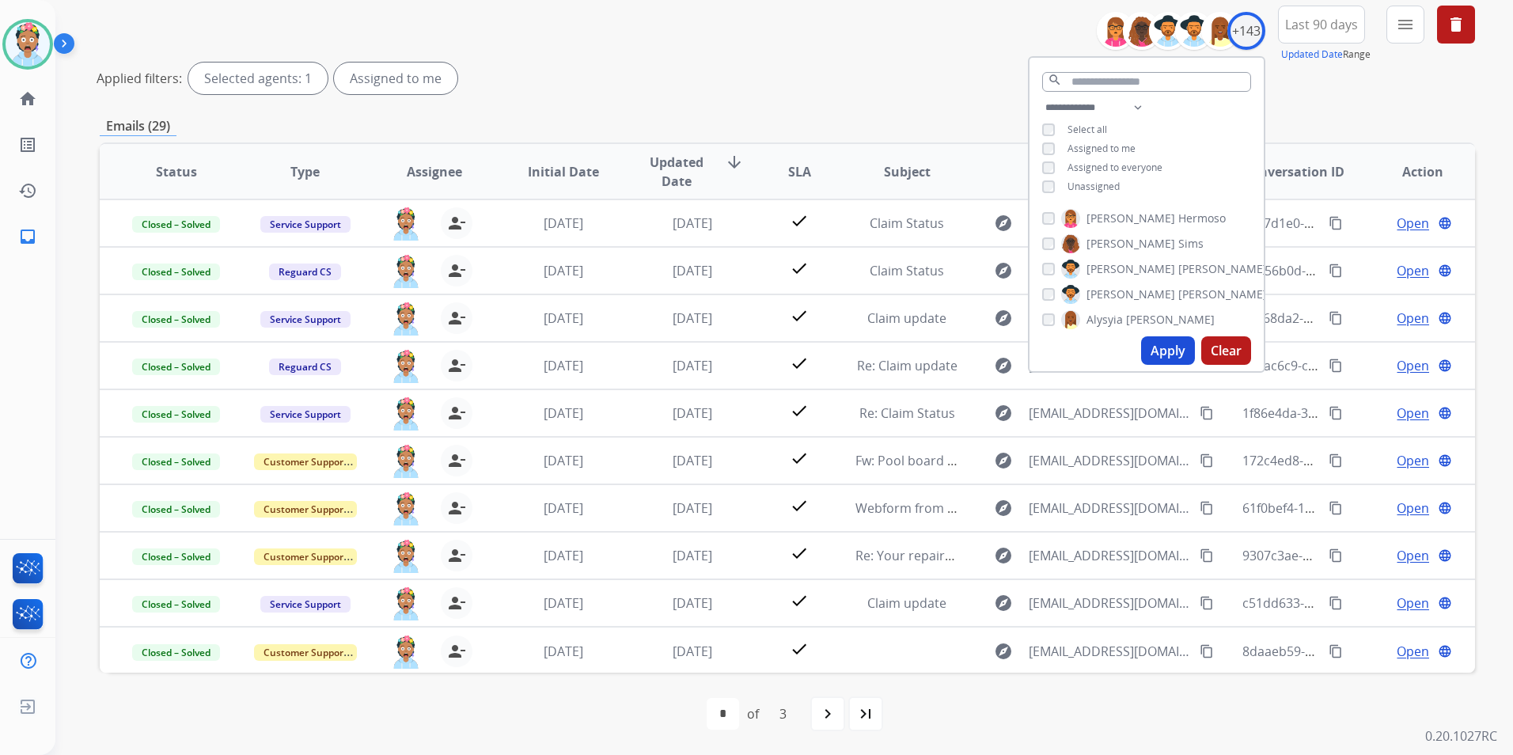
click at [829, 84] on div "Applied filters: Selected agents: 1 Assigned to me" at bounding box center [784, 78] width 1375 height 32
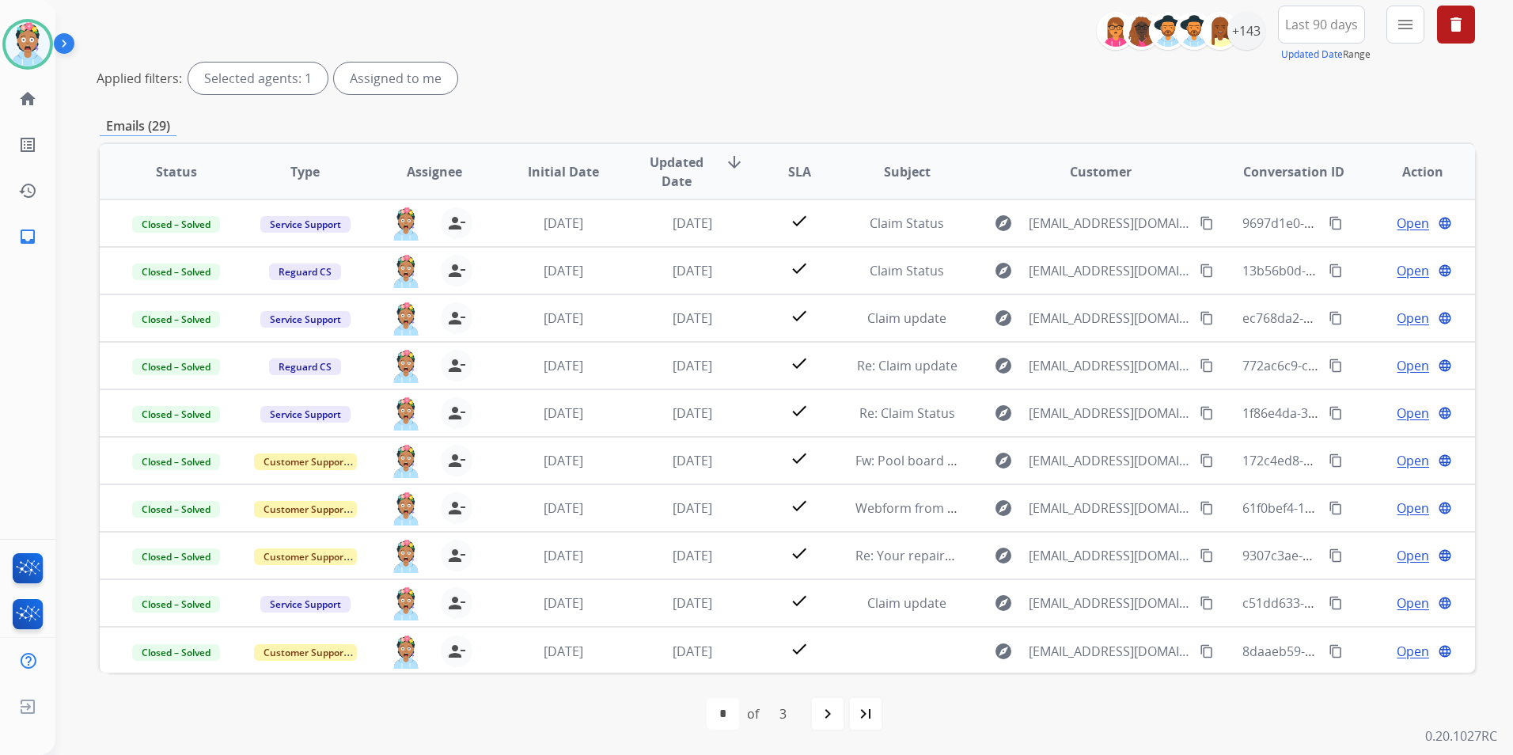
click at [595, 81] on div "Applied filters: Selected agents: 1 Assigned to me" at bounding box center [784, 78] width 1375 height 32
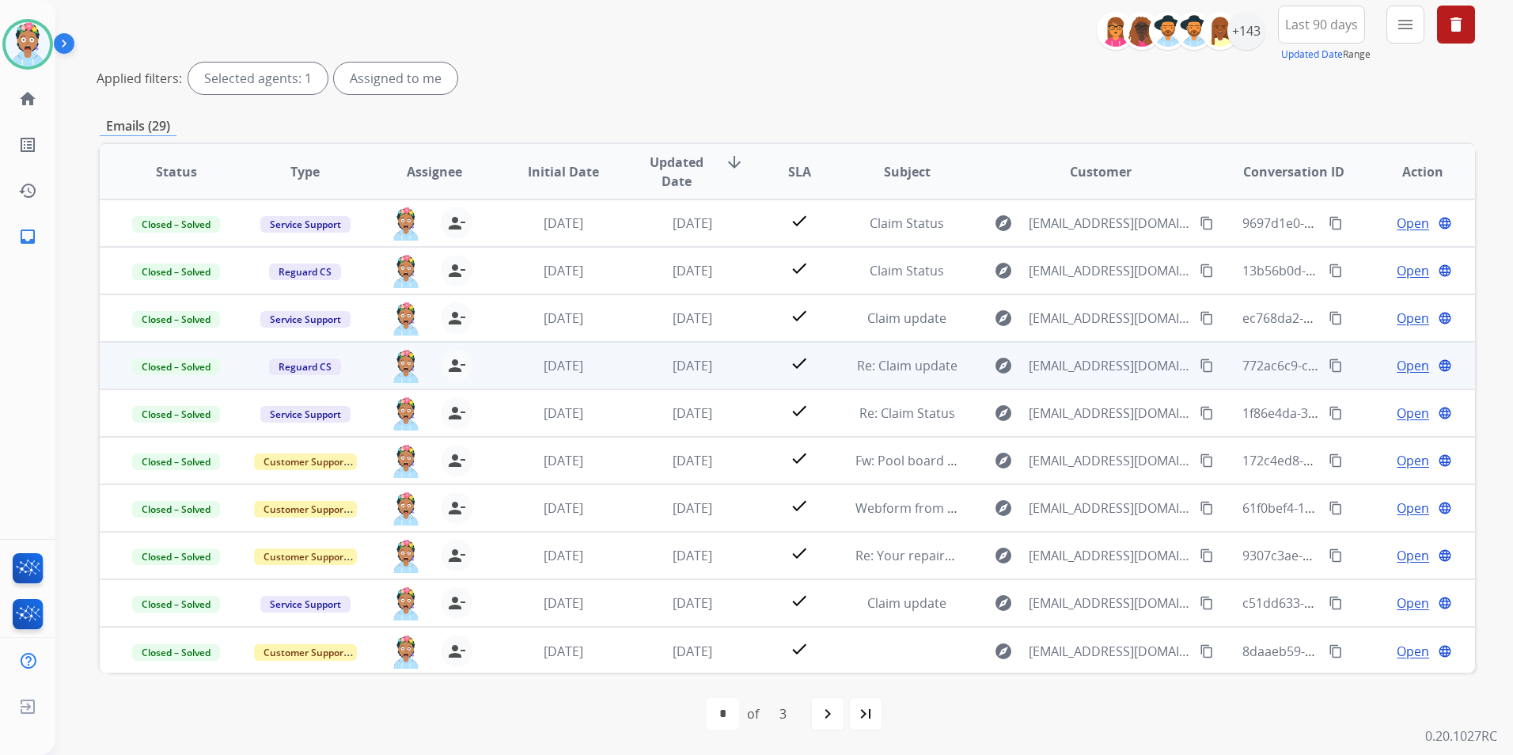
scroll to position [2, 0]
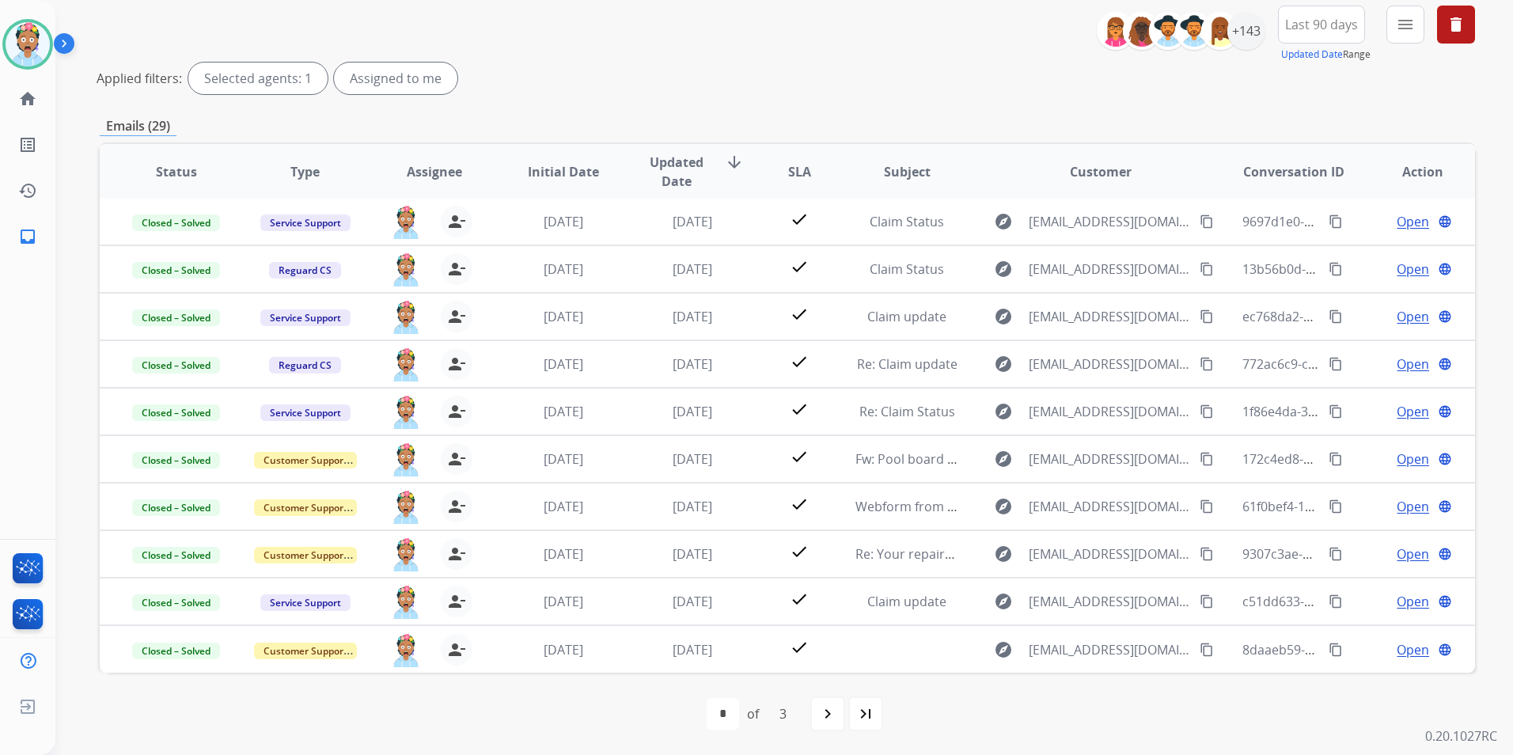
click at [585, 67] on div "Applied filters: Selected agents: 1 Assigned to me" at bounding box center [784, 78] width 1375 height 32
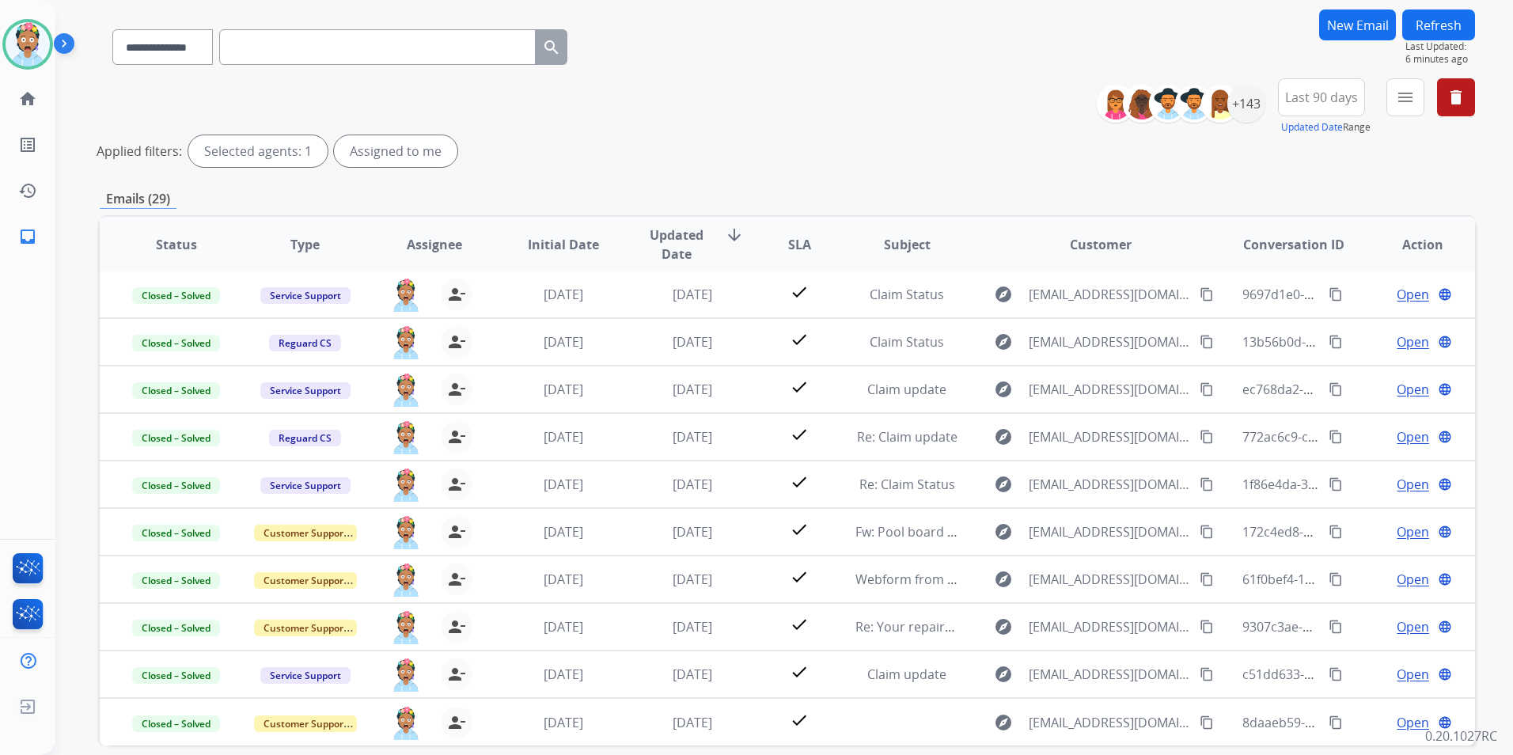
scroll to position [0, 0]
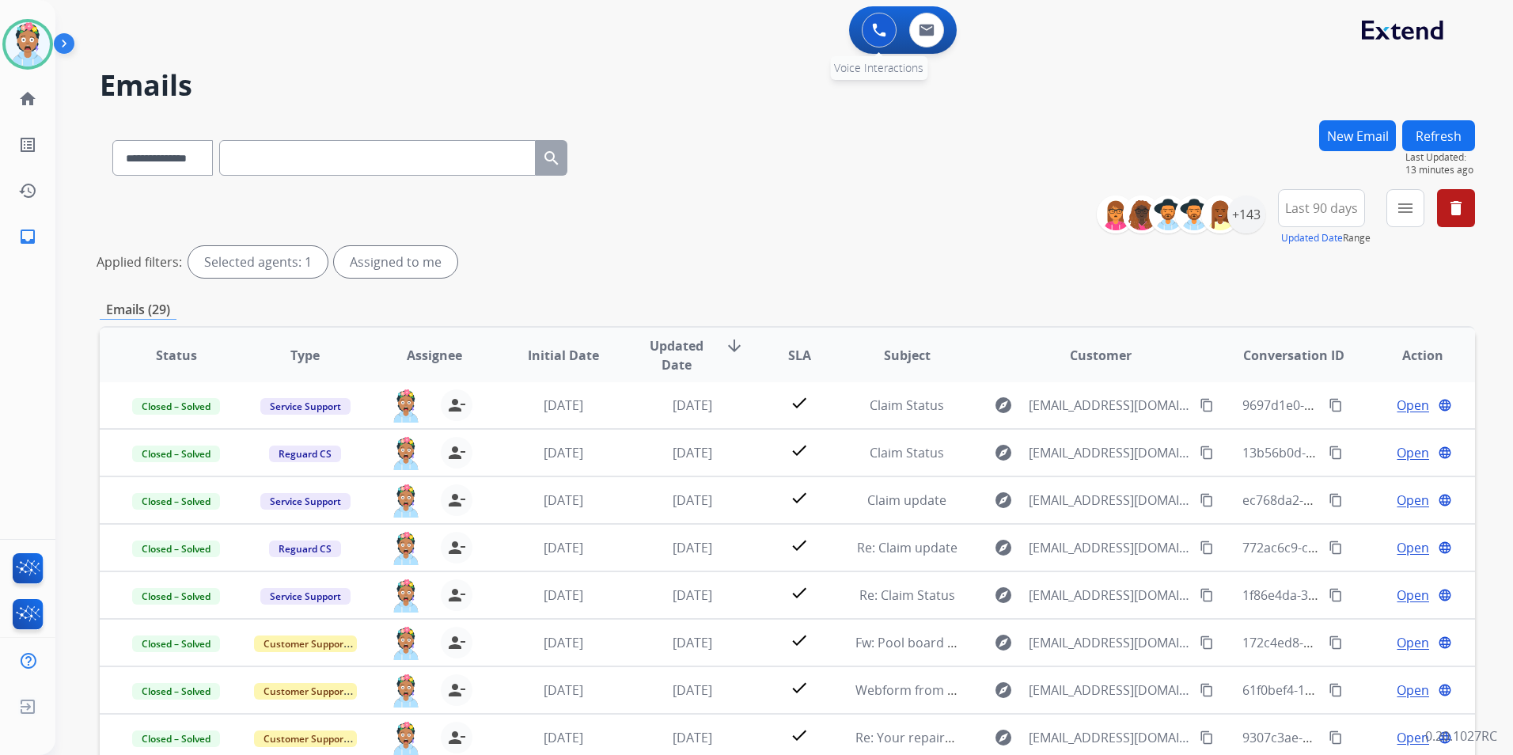
click at [881, 31] on img at bounding box center [879, 30] width 14 height 14
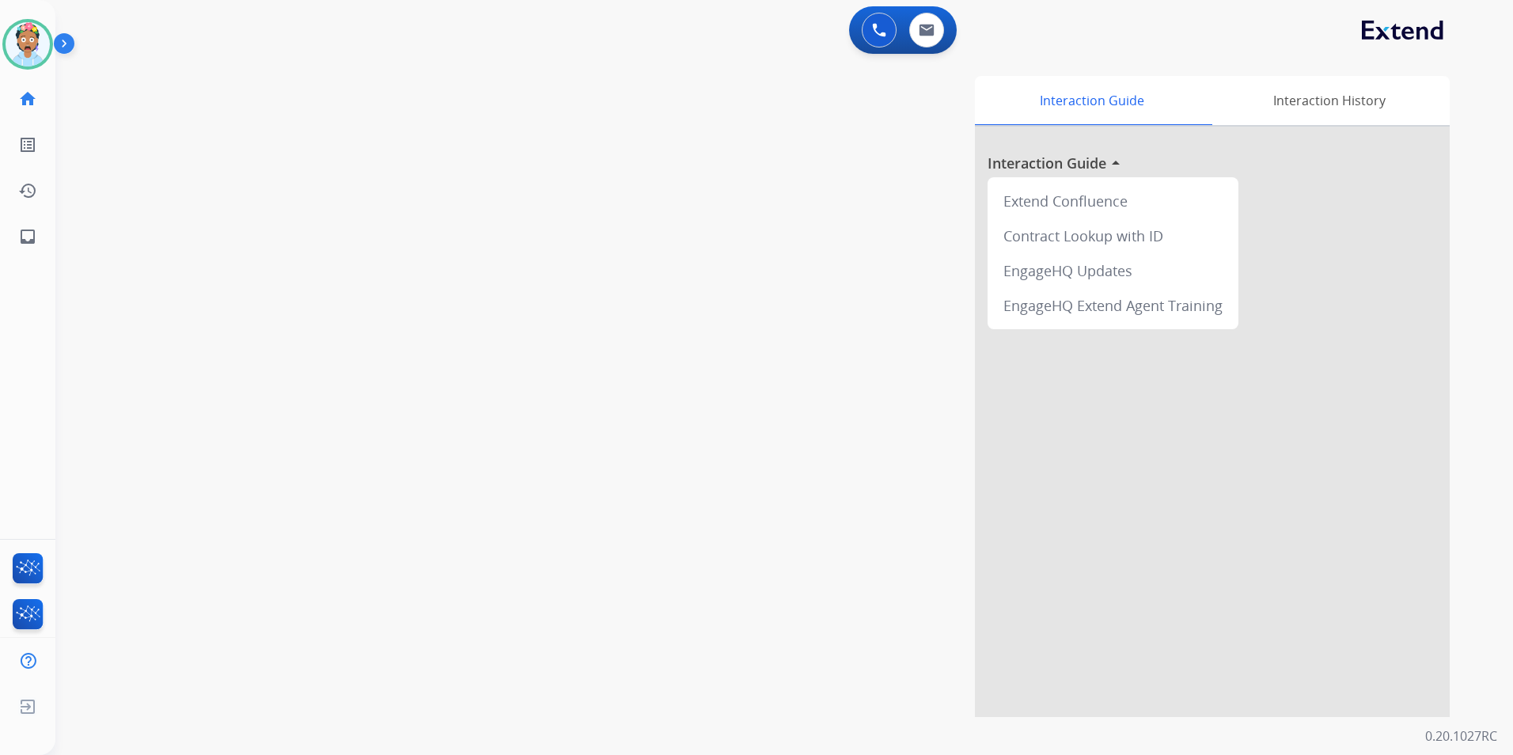
drag, startPoint x: 824, startPoint y: 98, endPoint x: 834, endPoint y: 93, distance: 10.6
click at [823, 98] on div "Interaction Guide Interaction History Interaction Guide arrow_drop_up Extend Co…" at bounding box center [986, 396] width 926 height 641
click at [866, 28] on button at bounding box center [878, 30] width 35 height 35
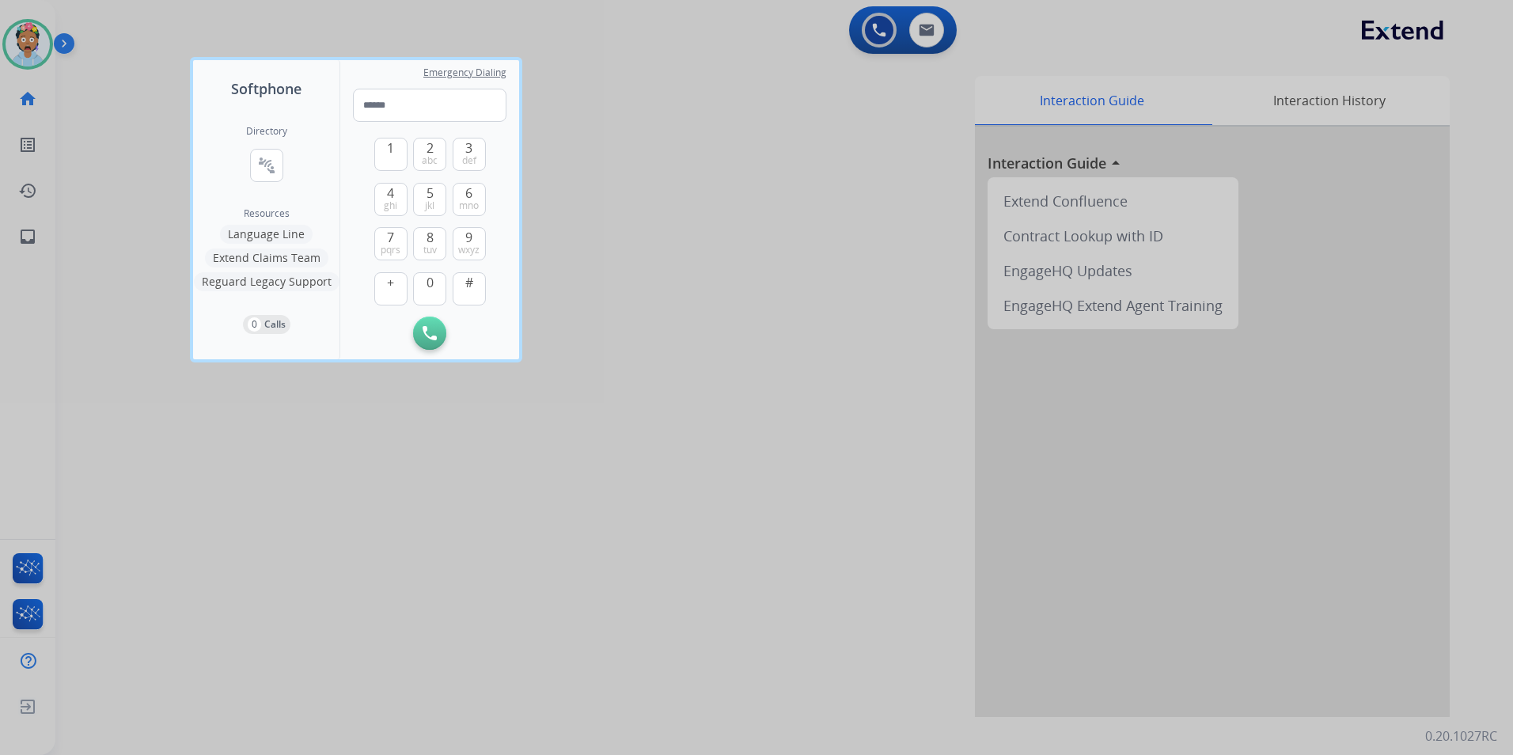
click at [760, 283] on div at bounding box center [756, 377] width 1513 height 755
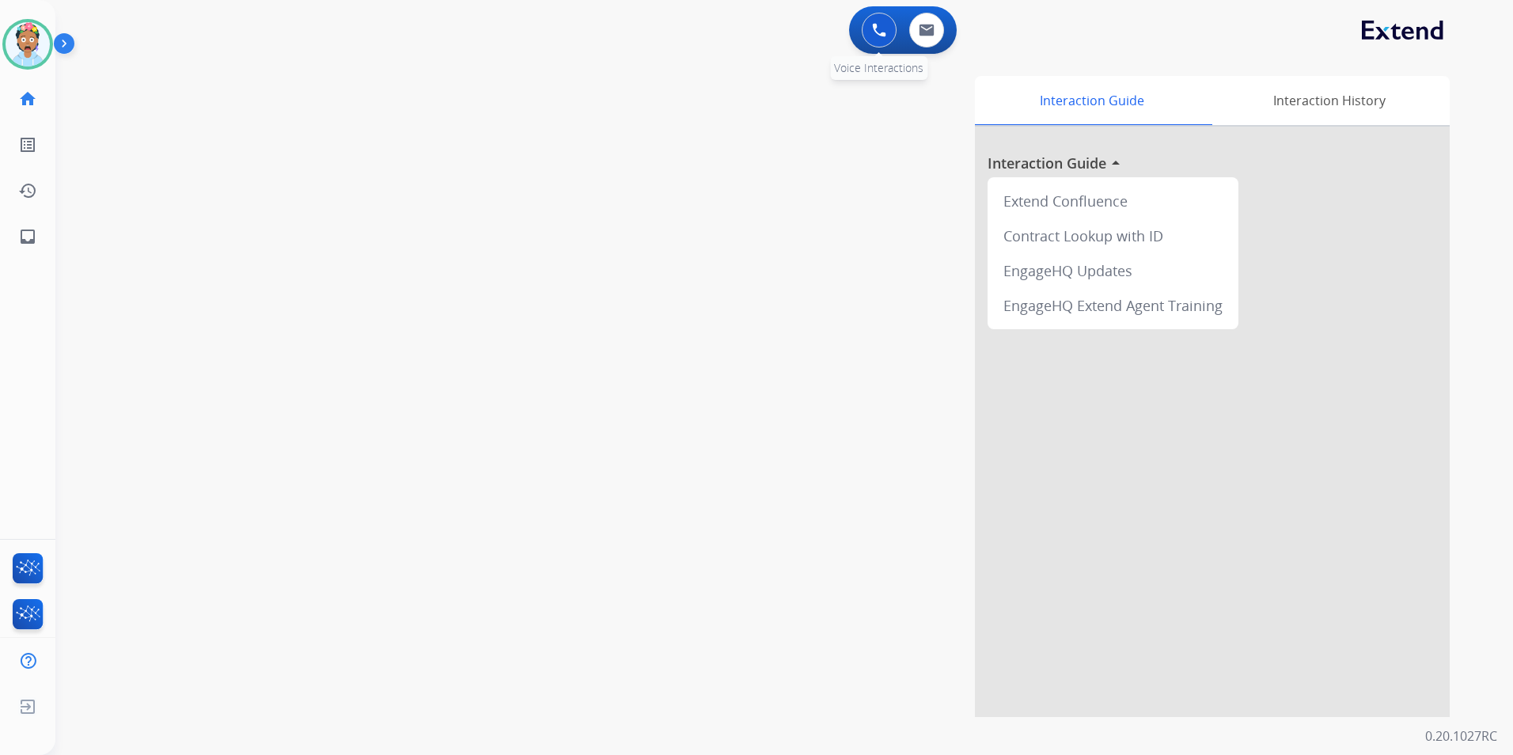
click at [860, 28] on div "0 Voice Interactions" at bounding box center [878, 30] width 47 height 35
click at [872, 28] on img at bounding box center [879, 30] width 14 height 14
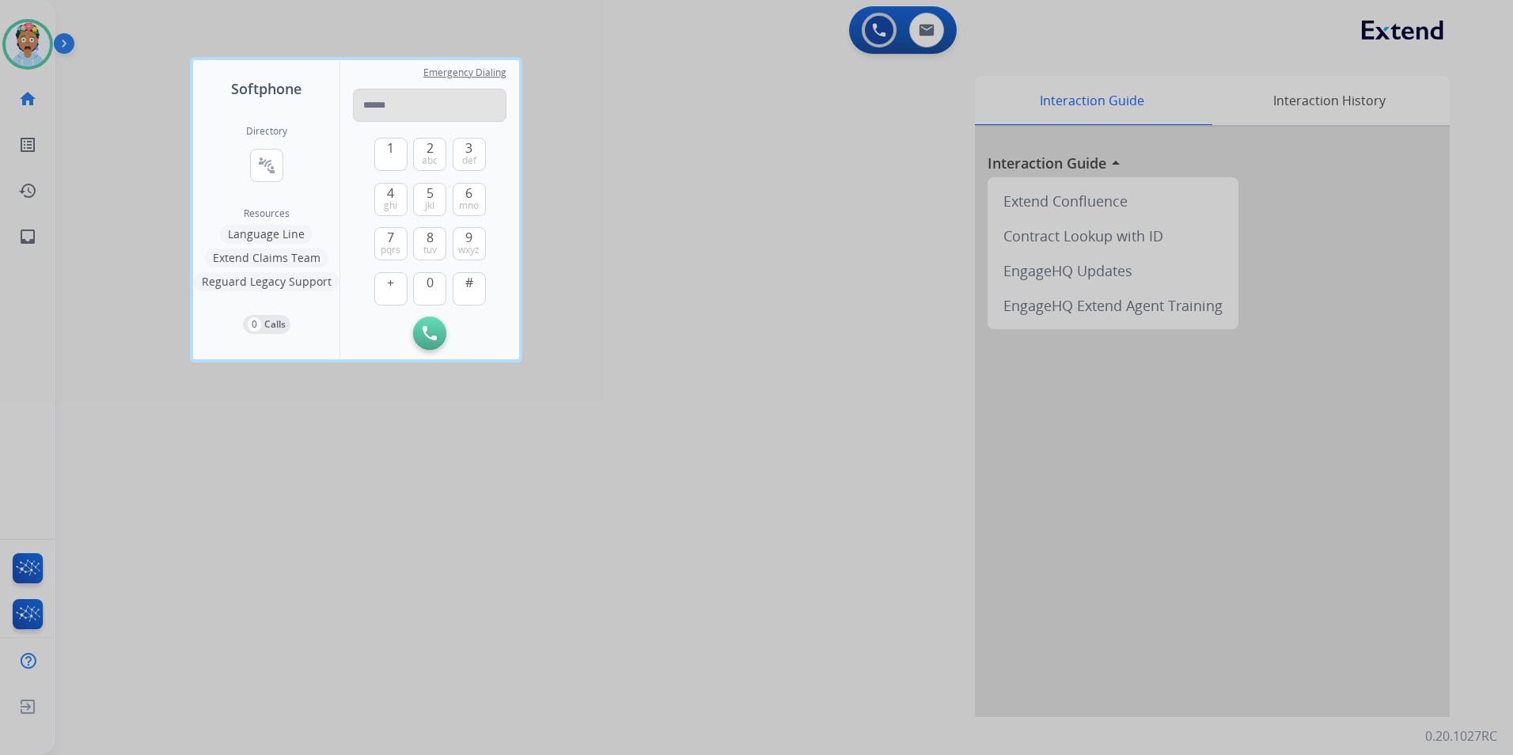
click at [370, 100] on input "tel" at bounding box center [429, 105] width 153 height 33
click at [430, 151] on span "2" at bounding box center [429, 147] width 7 height 19
click at [426, 200] on span "jkl" at bounding box center [429, 205] width 9 height 13
click at [377, 198] on button "4 ghi" at bounding box center [390, 199] width 33 height 33
drag, startPoint x: 388, startPoint y: 203, endPoint x: 406, endPoint y: 190, distance: 21.5
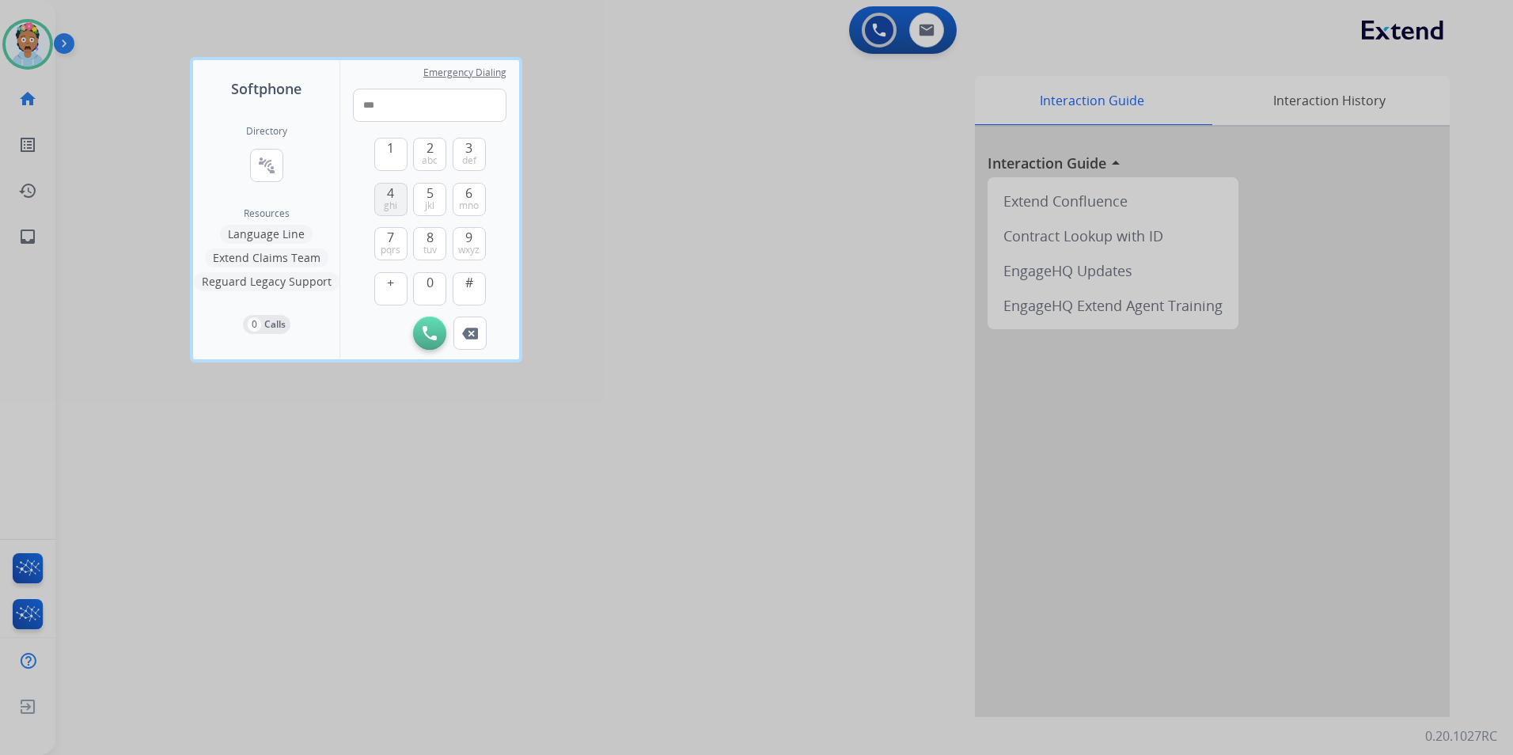
click at [388, 201] on span "ghi" at bounding box center [390, 205] width 13 height 13
click at [468, 152] on span "3" at bounding box center [468, 147] width 7 height 19
click at [431, 153] on span "2" at bounding box center [429, 147] width 7 height 19
click at [427, 156] on span "abc" at bounding box center [430, 160] width 16 height 13
click at [391, 239] on span "7" at bounding box center [390, 237] width 7 height 19
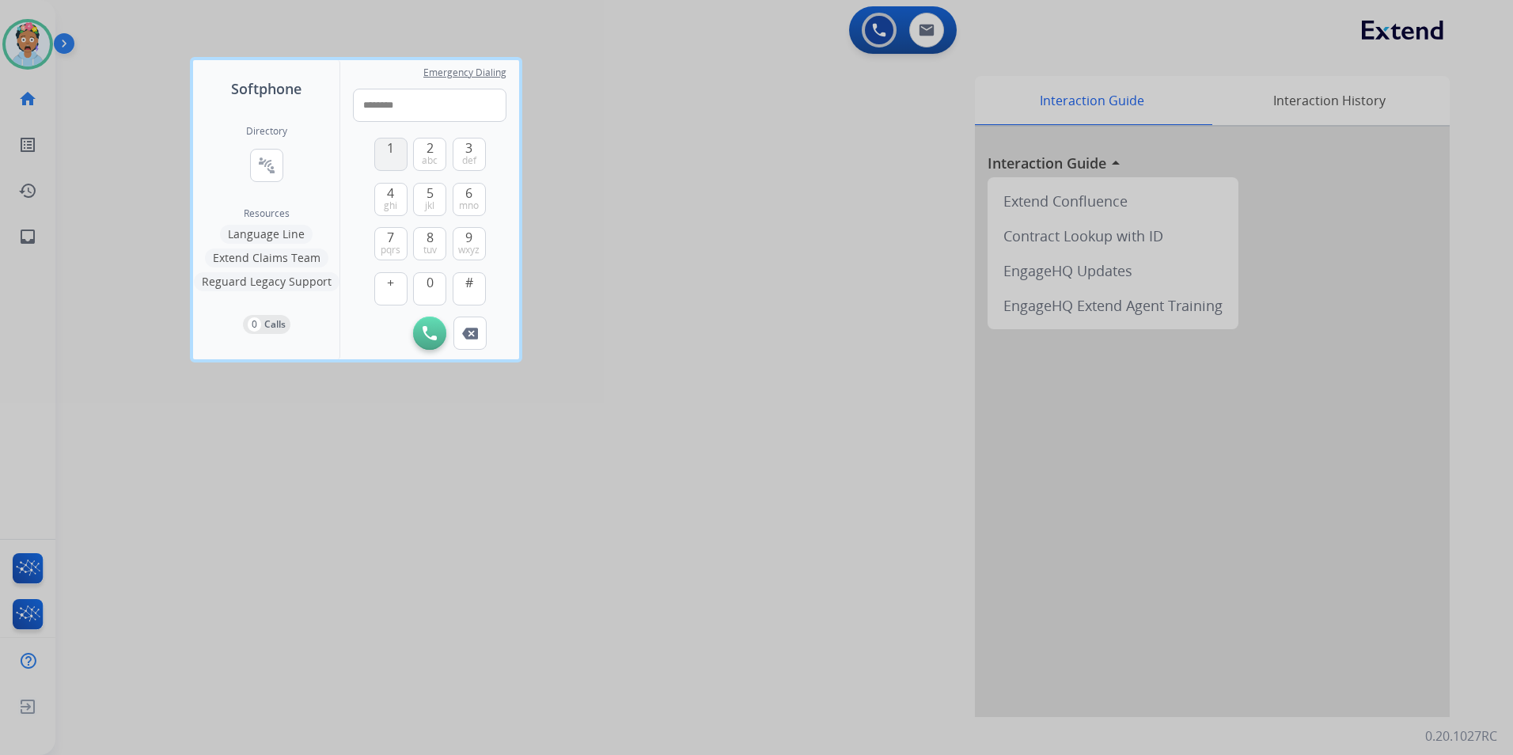
click at [388, 158] on button "1" at bounding box center [390, 154] width 33 height 33
click at [422, 157] on span "abc" at bounding box center [430, 160] width 16 height 13
type input "**********"
click at [430, 333] on img at bounding box center [429, 333] width 14 height 14
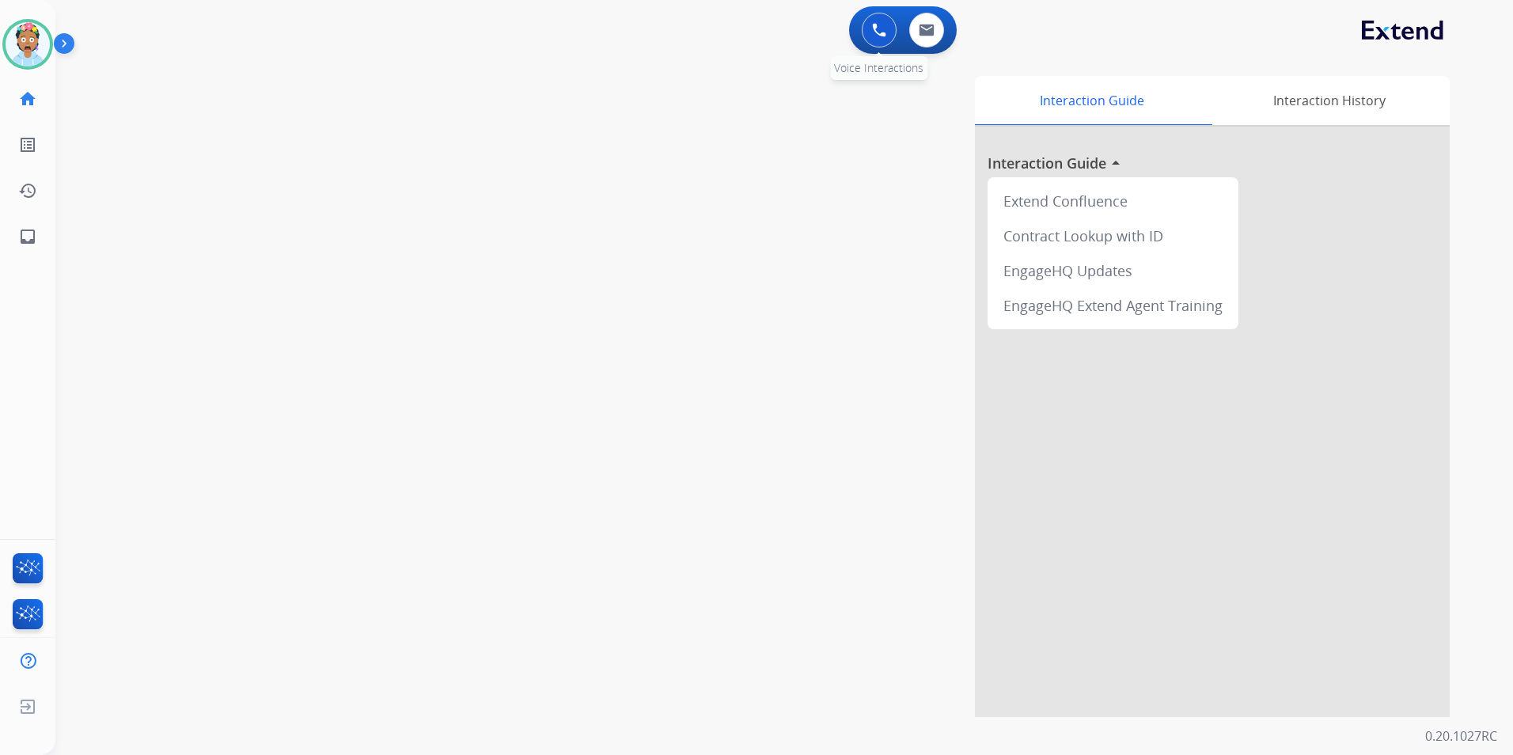
click at [865, 37] on button at bounding box center [878, 30] width 35 height 35
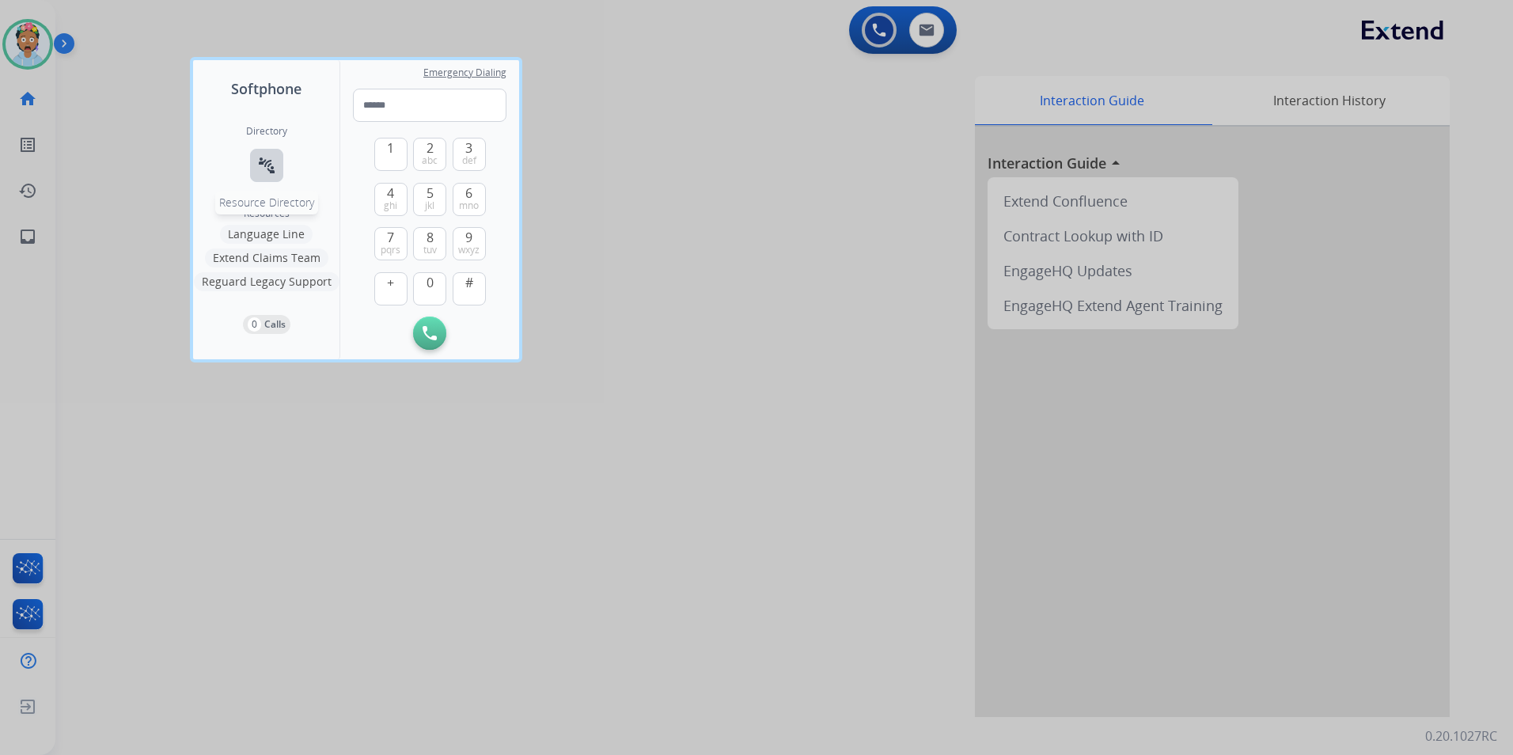
click at [263, 158] on mat-icon "connect_without_contact" at bounding box center [266, 165] width 19 height 19
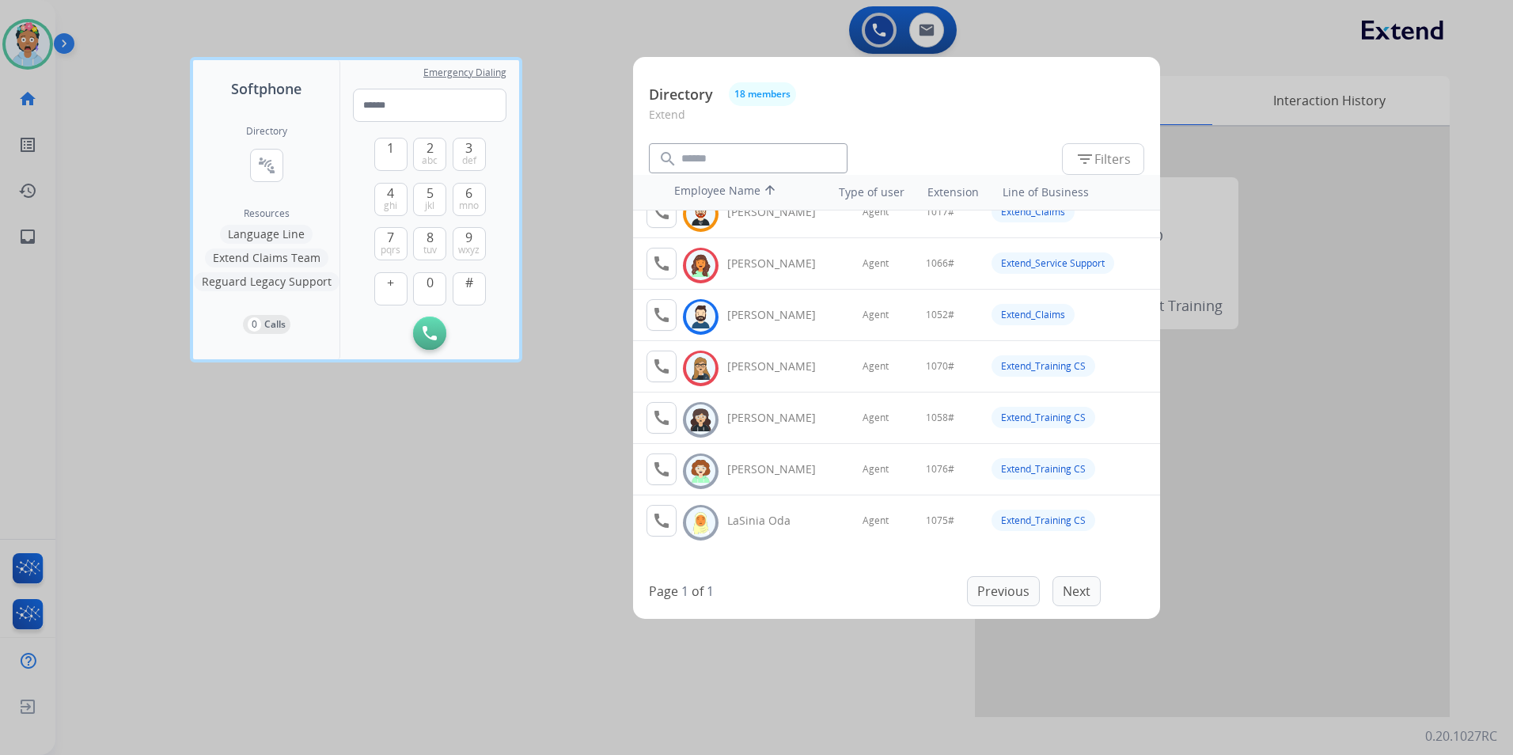
scroll to position [316, 0]
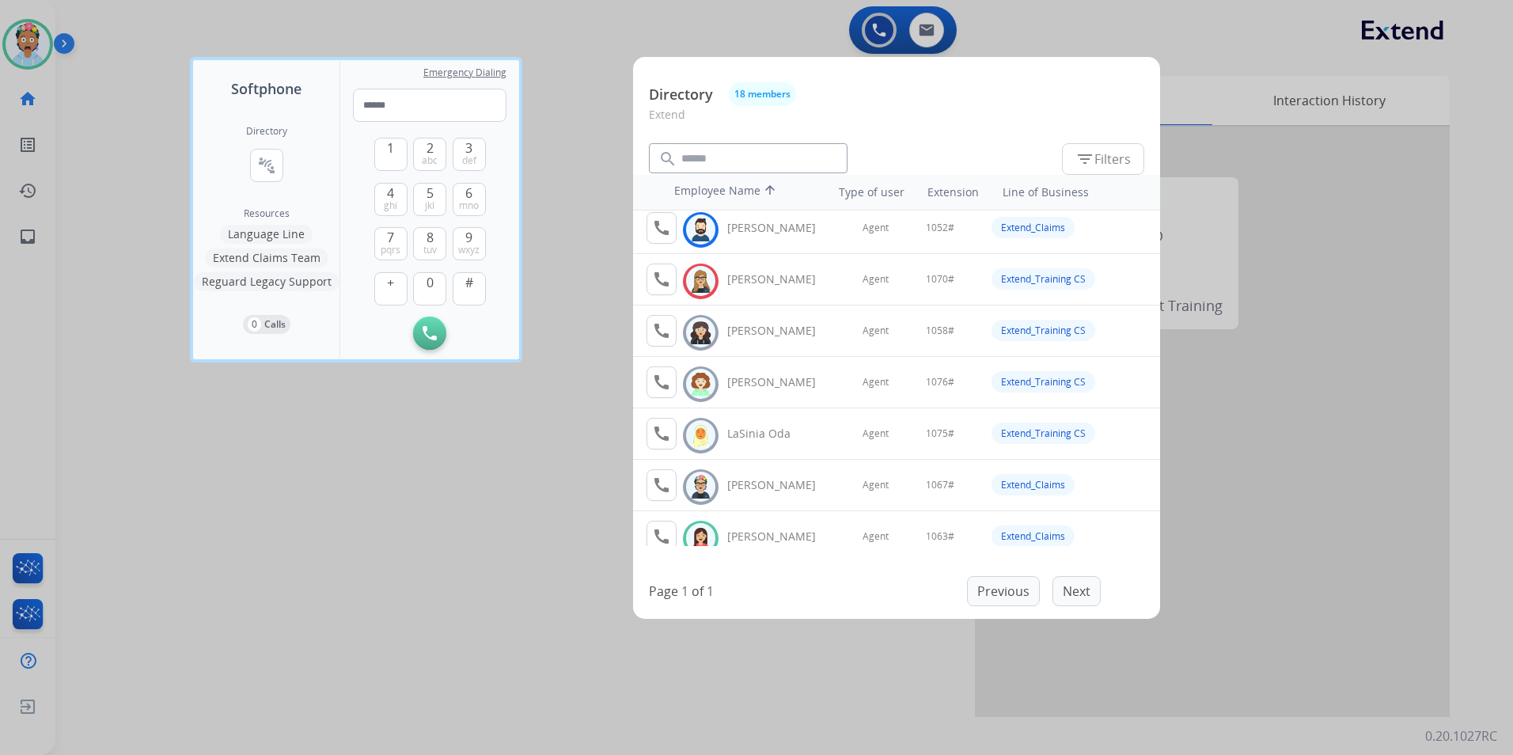
drag, startPoint x: 804, startPoint y: 278, endPoint x: 851, endPoint y: 131, distance: 154.6
click at [850, 132] on p "Extend" at bounding box center [896, 120] width 495 height 29
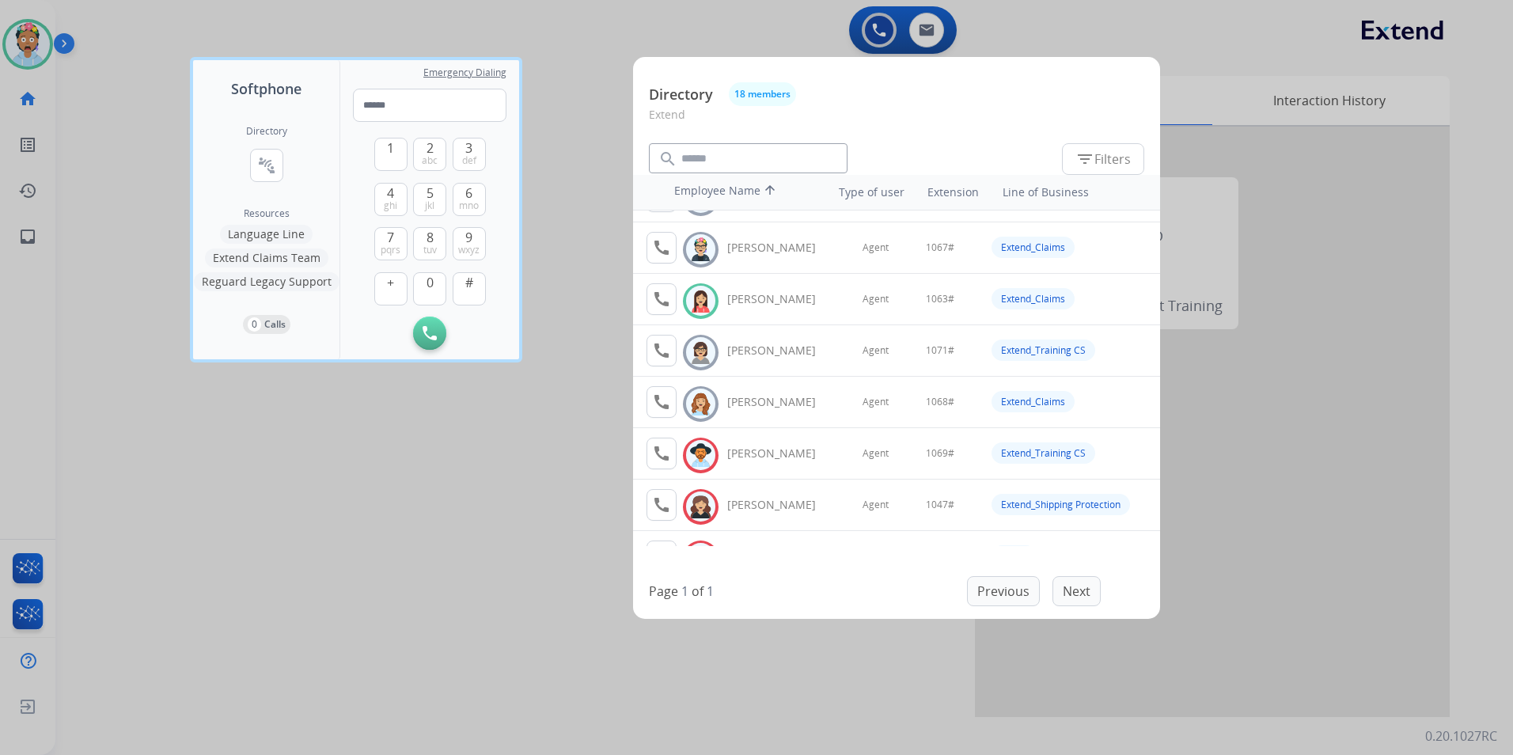
scroll to position [0, 0]
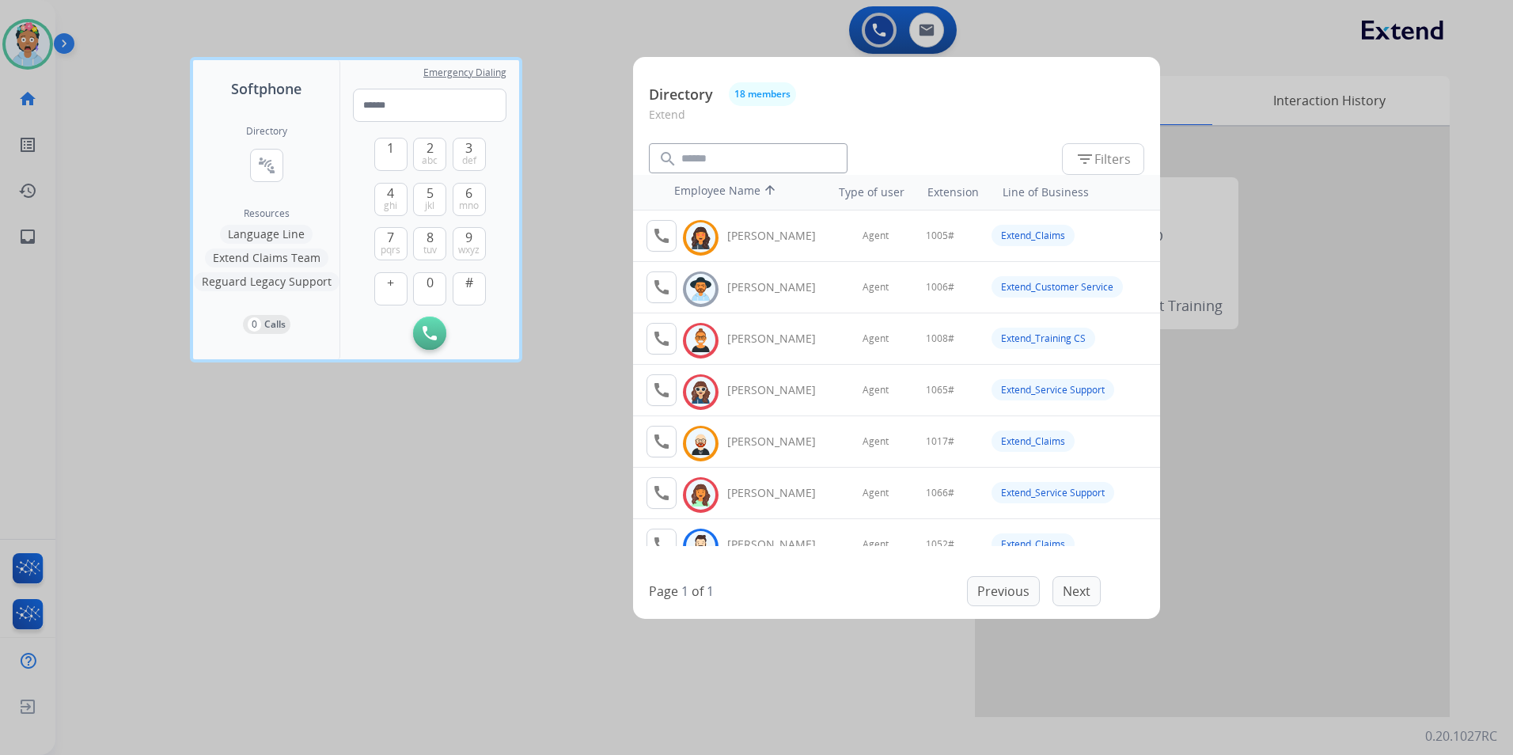
click at [413, 548] on div at bounding box center [756, 377] width 1513 height 755
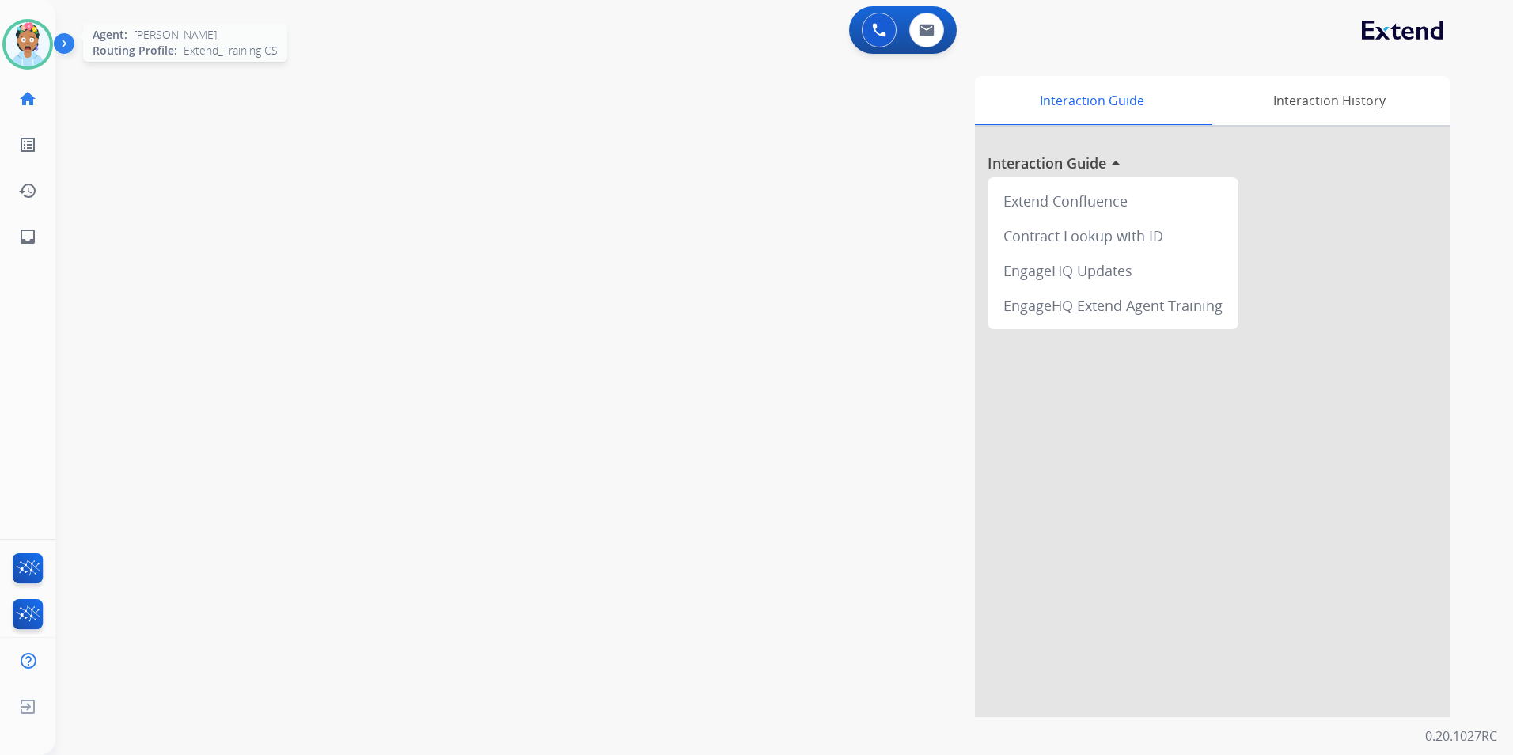
click at [43, 62] on div at bounding box center [27, 44] width 51 height 51
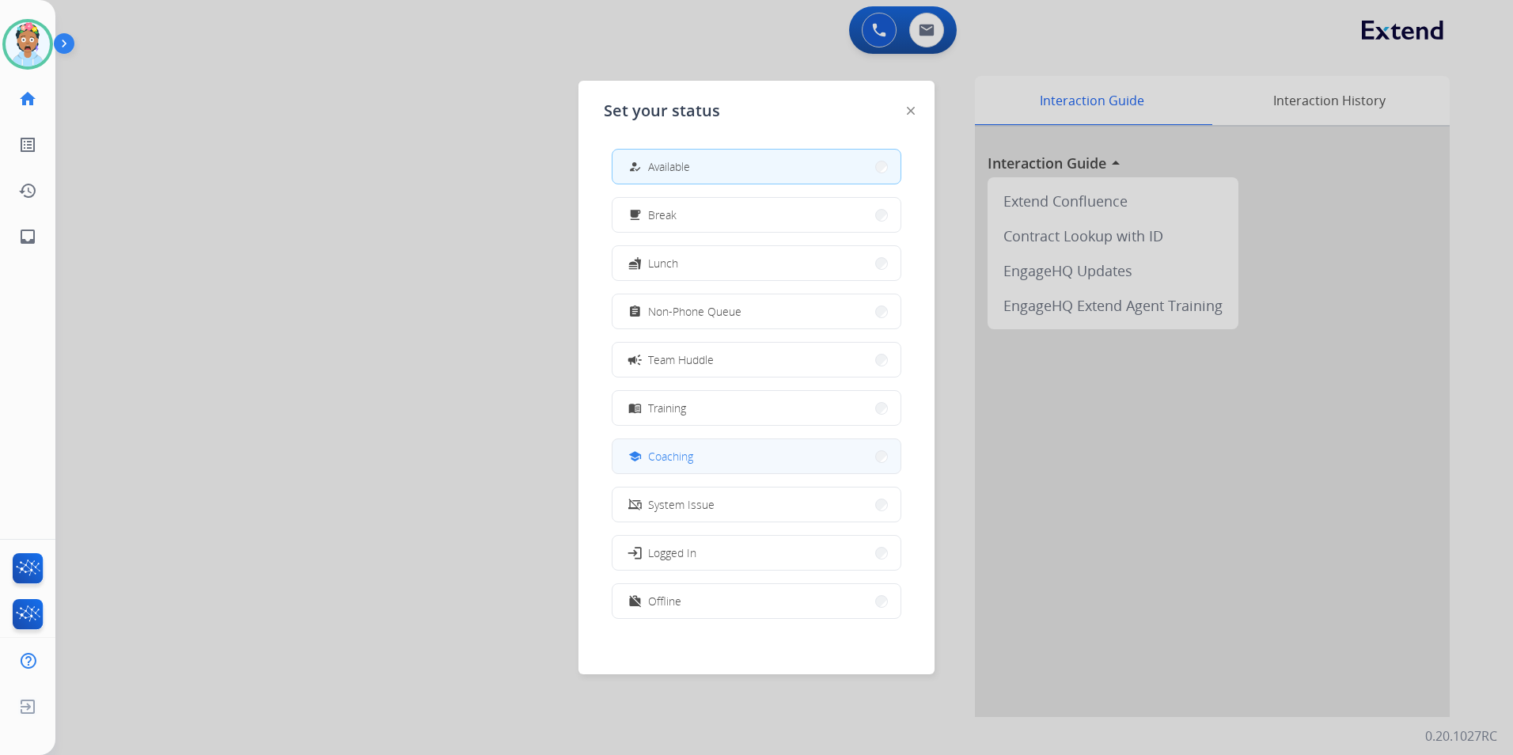
click at [632, 464] on div "school" at bounding box center [636, 456] width 23 height 19
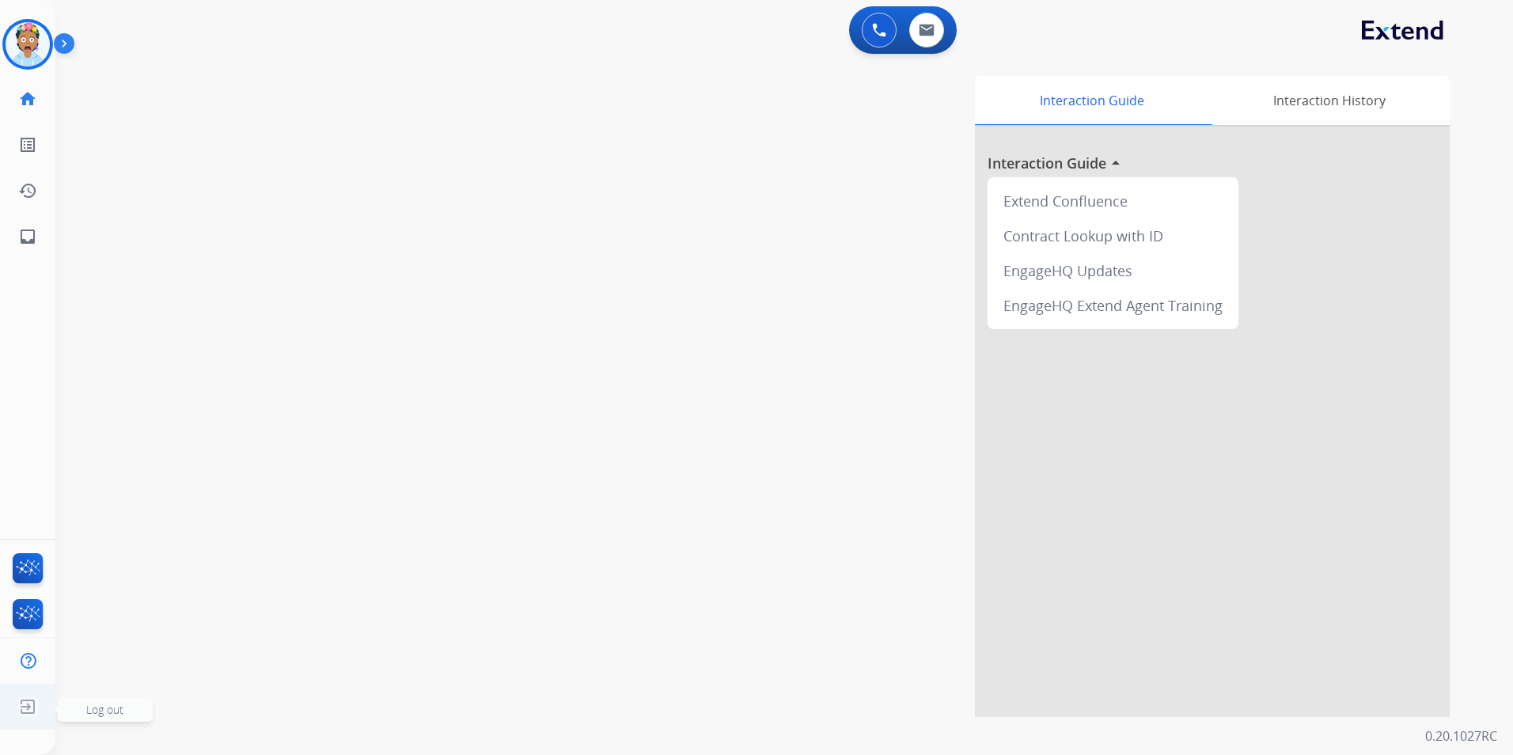
click at [41, 710] on img at bounding box center [27, 706] width 28 height 30
click at [23, 718] on img at bounding box center [27, 706] width 28 height 30
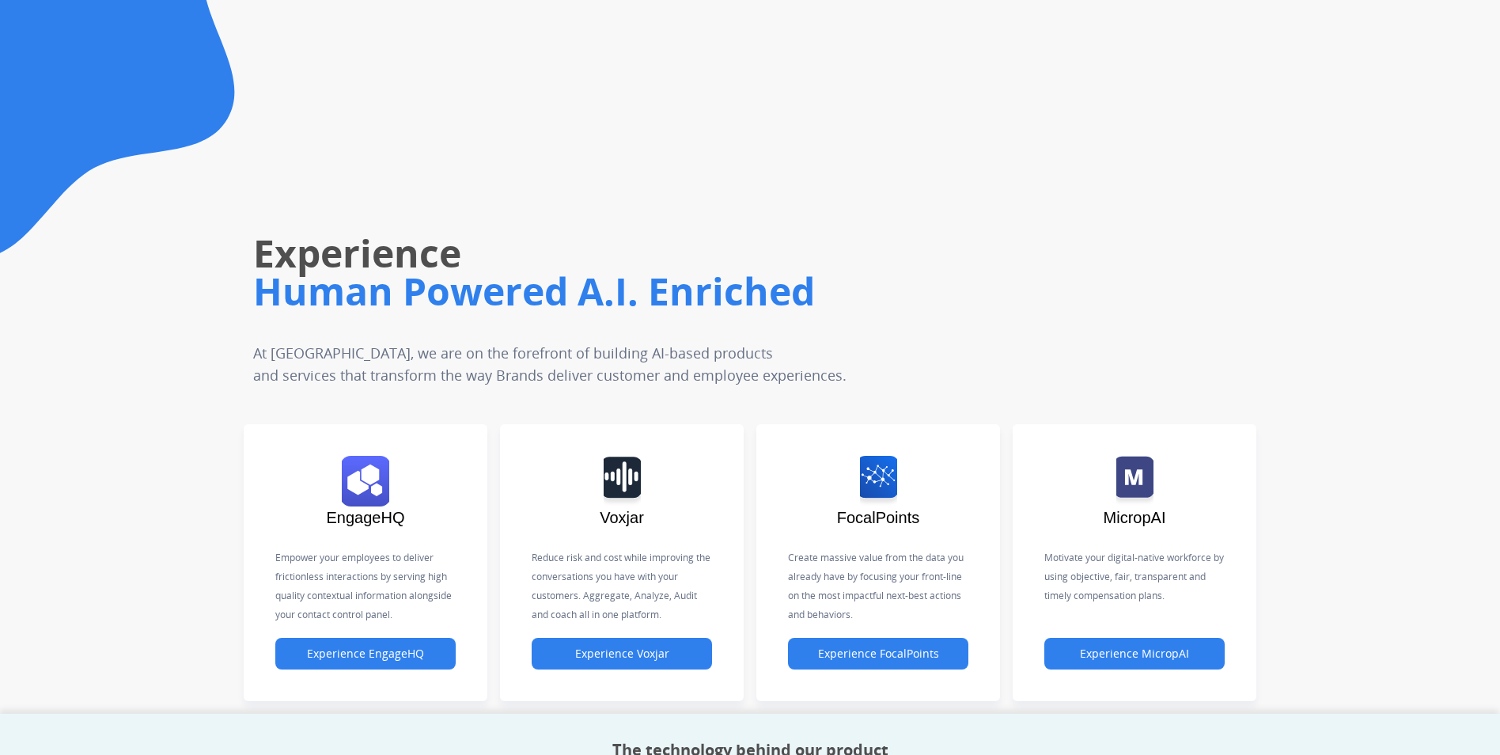
click at [1077, 199] on div "Experience Human Powered A.I. Enriched At Untangl, we are on the forefront of b…" at bounding box center [845, 224] width 1310 height 323
